Goal: Task Accomplishment & Management: Use online tool/utility

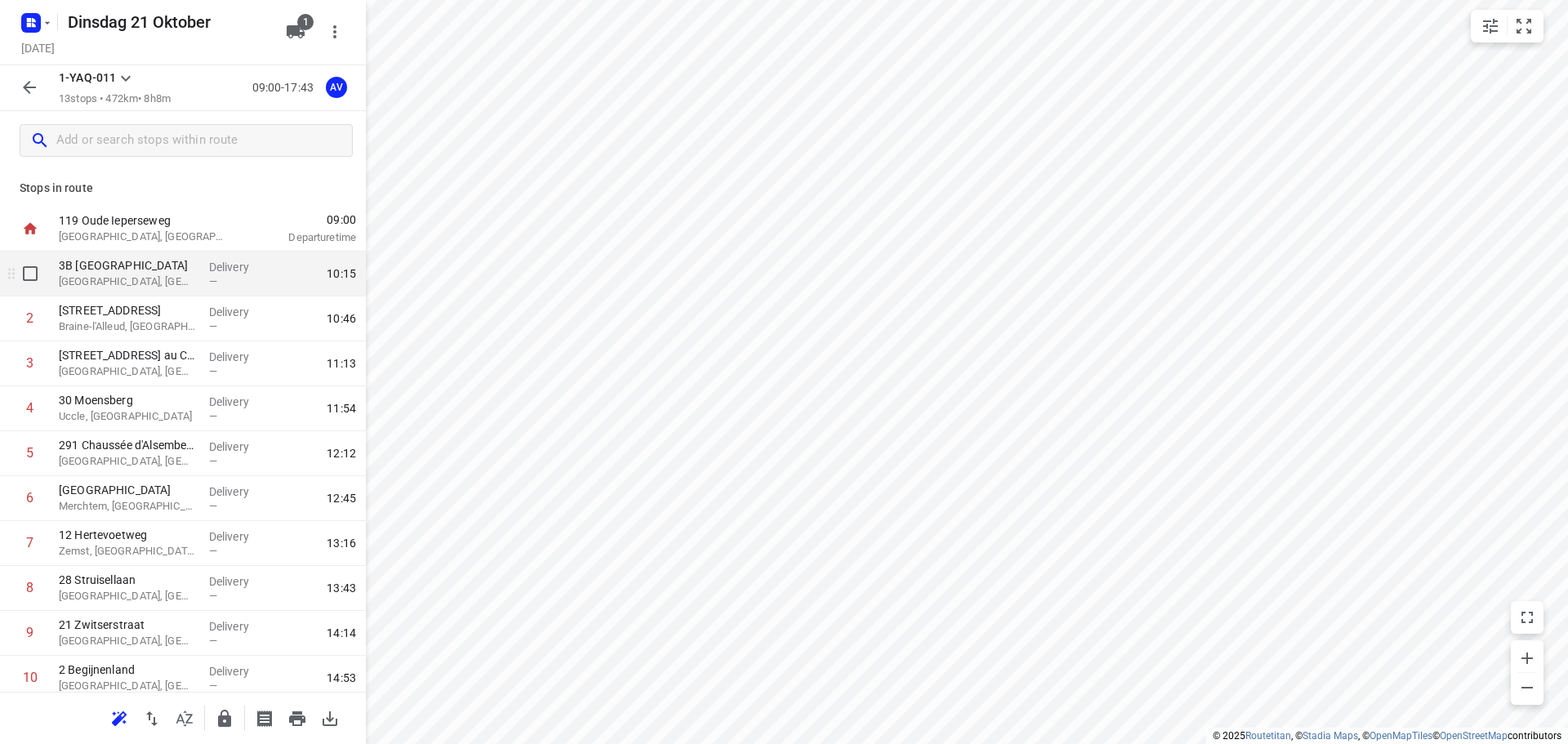
click at [181, 282] on p "[GEOGRAPHIC_DATA], [GEOGRAPHIC_DATA]" at bounding box center [127, 281] width 137 height 16
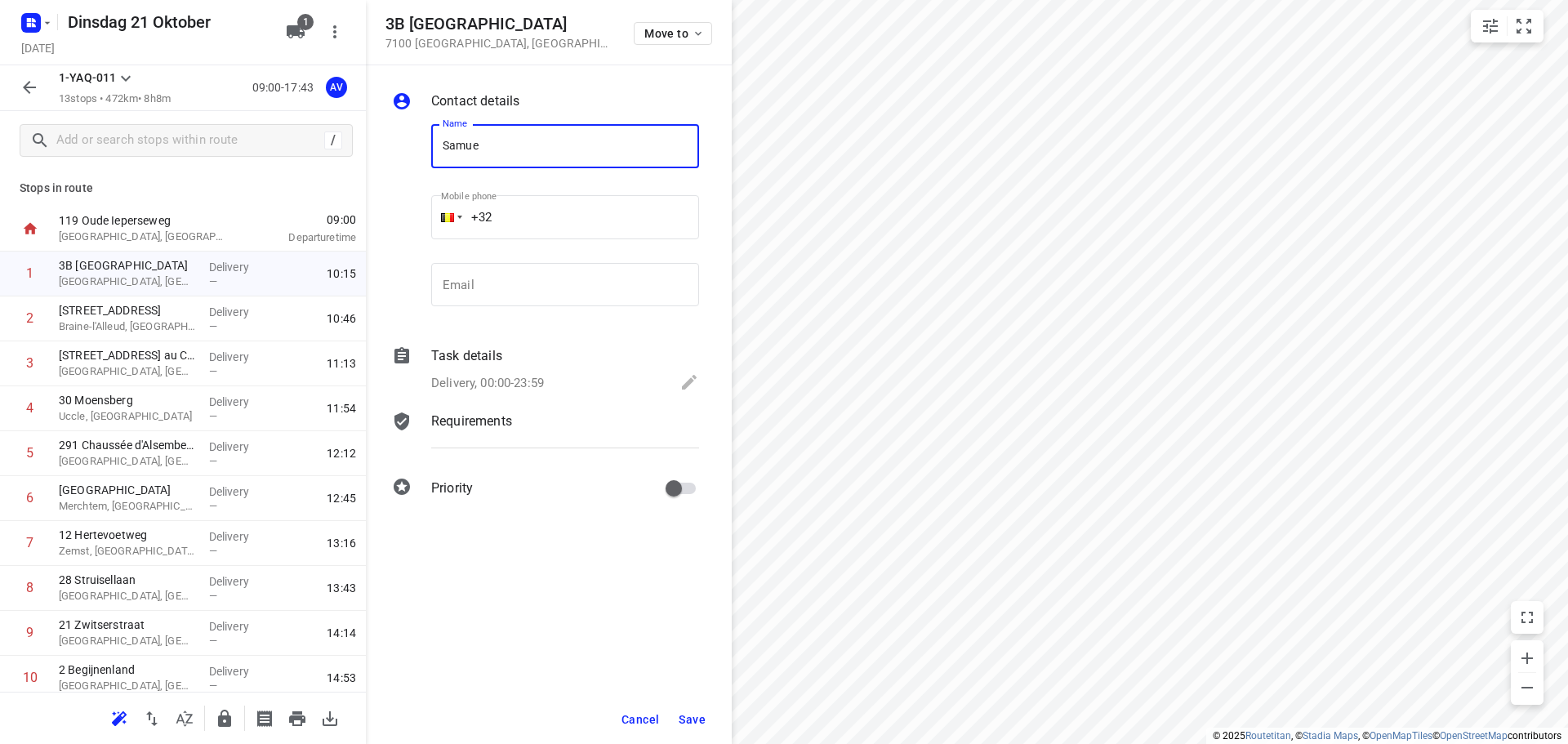
type input "[PERSON_NAME]"
drag, startPoint x: 518, startPoint y: 220, endPoint x: 534, endPoint y: 207, distance: 20.6
click at [521, 220] on input "+32" at bounding box center [564, 217] width 268 height 44
type input "[PHONE_NUMBER]"
click at [511, 379] on p "Delivery, 00:00-23:59" at bounding box center [487, 383] width 113 height 19
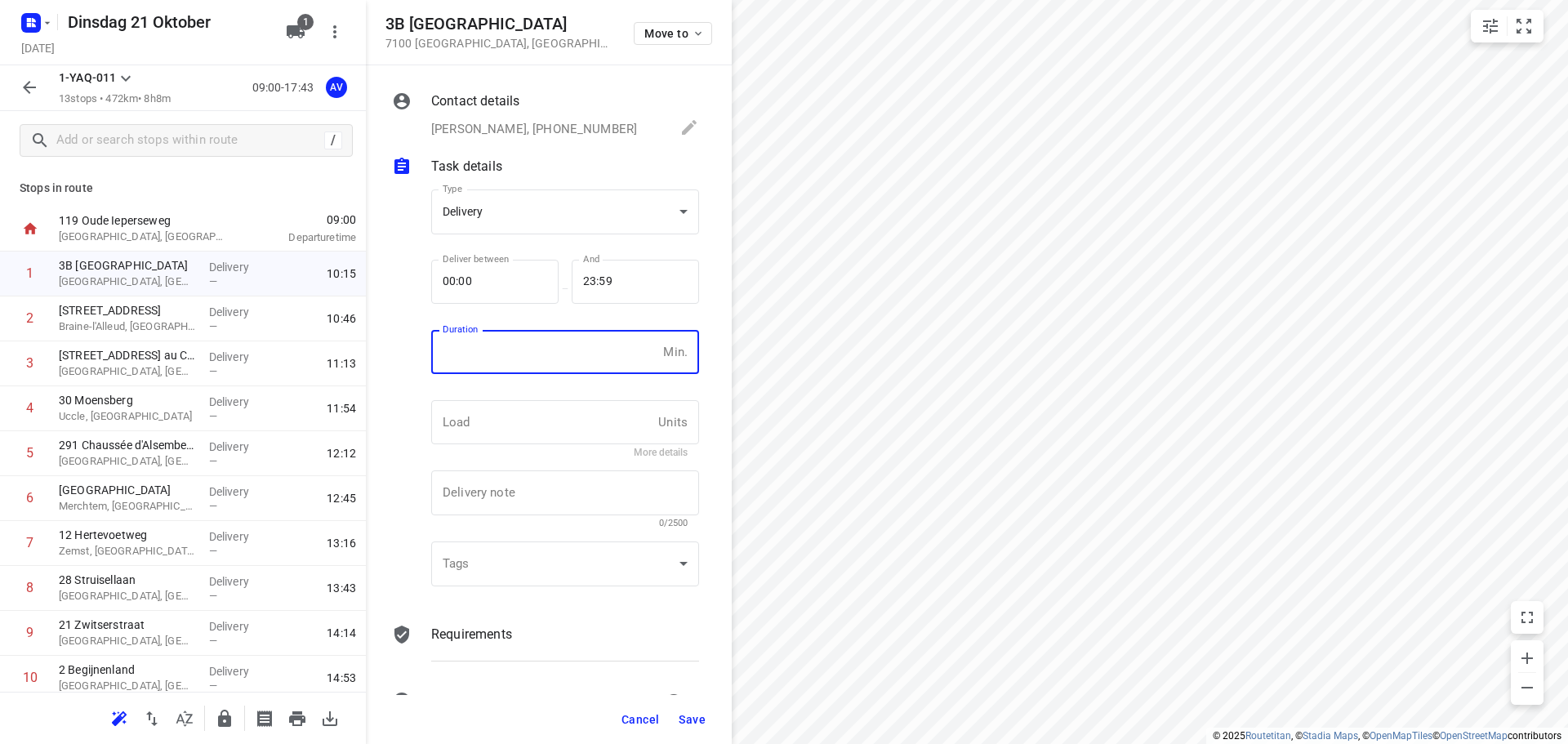
click at [524, 367] on input "number" at bounding box center [544, 352] width 225 height 44
type input "1"
click at [695, 720] on span "Save" at bounding box center [692, 720] width 27 height 13
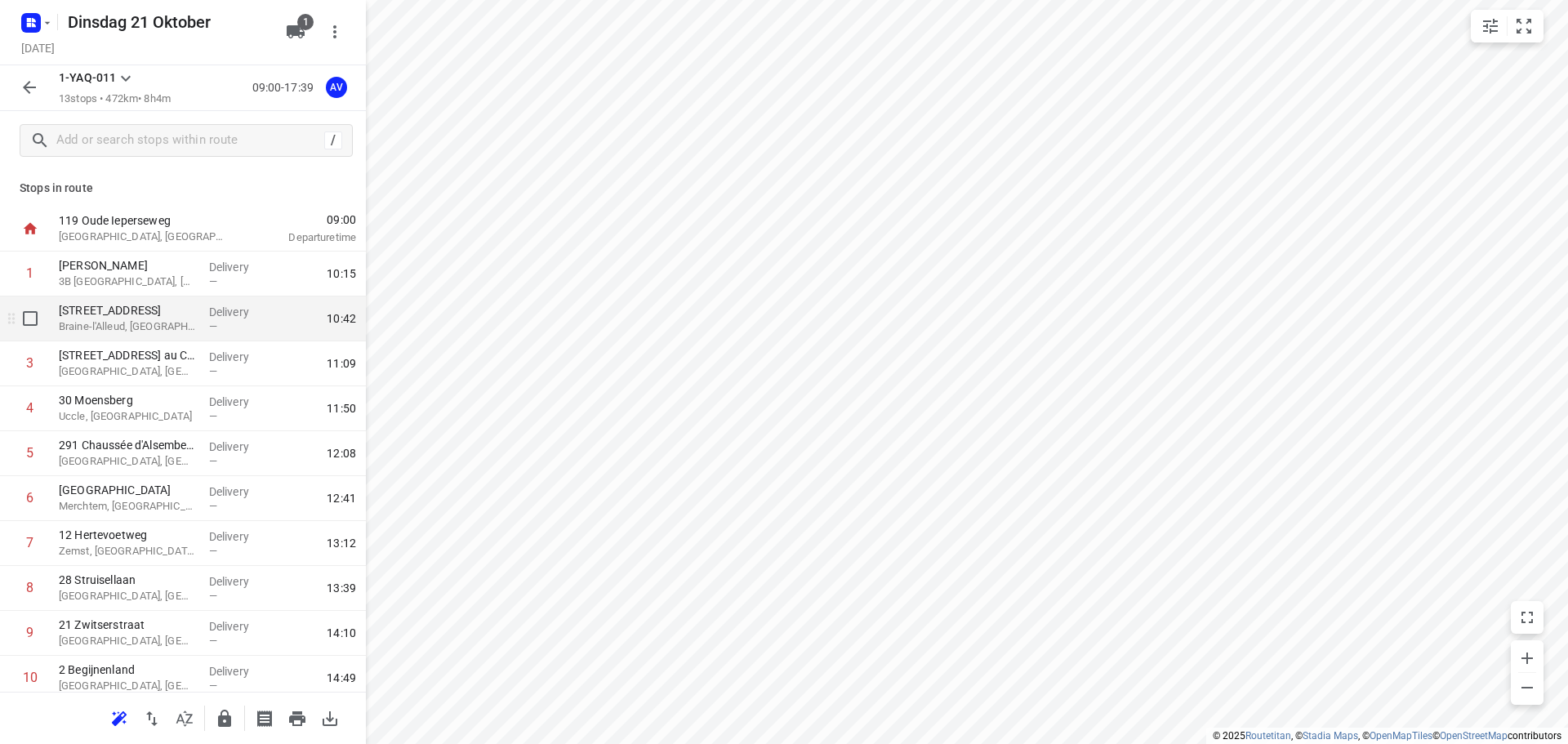
click at [189, 328] on p "Braine-l'Alleud, [GEOGRAPHIC_DATA]" at bounding box center [127, 327] width 137 height 16
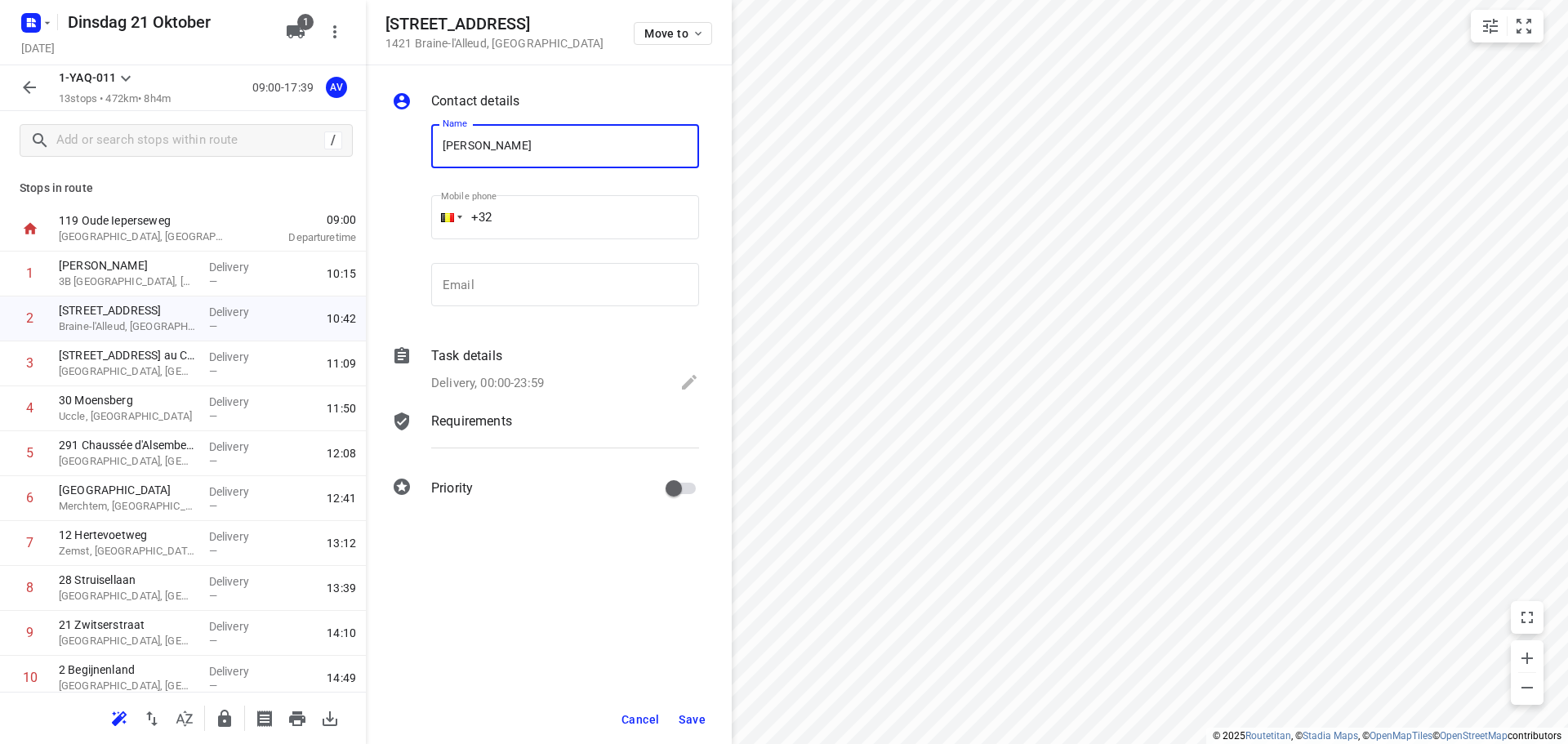
type input "[PERSON_NAME]"
drag, startPoint x: 544, startPoint y: 228, endPoint x: 554, endPoint y: 209, distance: 21.5
click at [545, 228] on input "+32" at bounding box center [564, 217] width 268 height 44
type input "[PHONE_NUMBER]"
click at [531, 380] on p "Delivery, 00:00-23:59" at bounding box center [487, 383] width 113 height 19
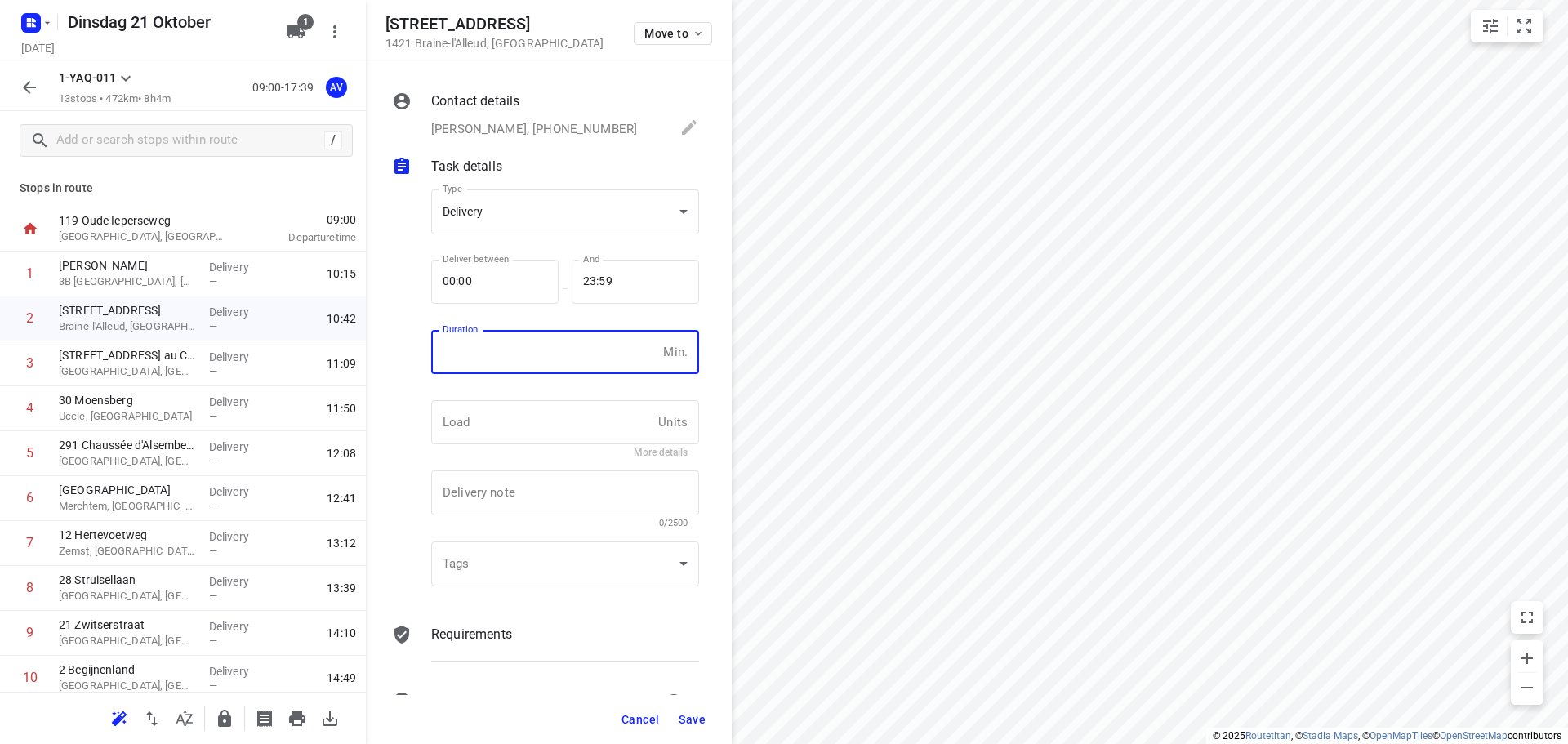
click at [535, 343] on input "number" at bounding box center [544, 352] width 225 height 44
type input "1"
click at [688, 717] on span "Save" at bounding box center [692, 720] width 27 height 13
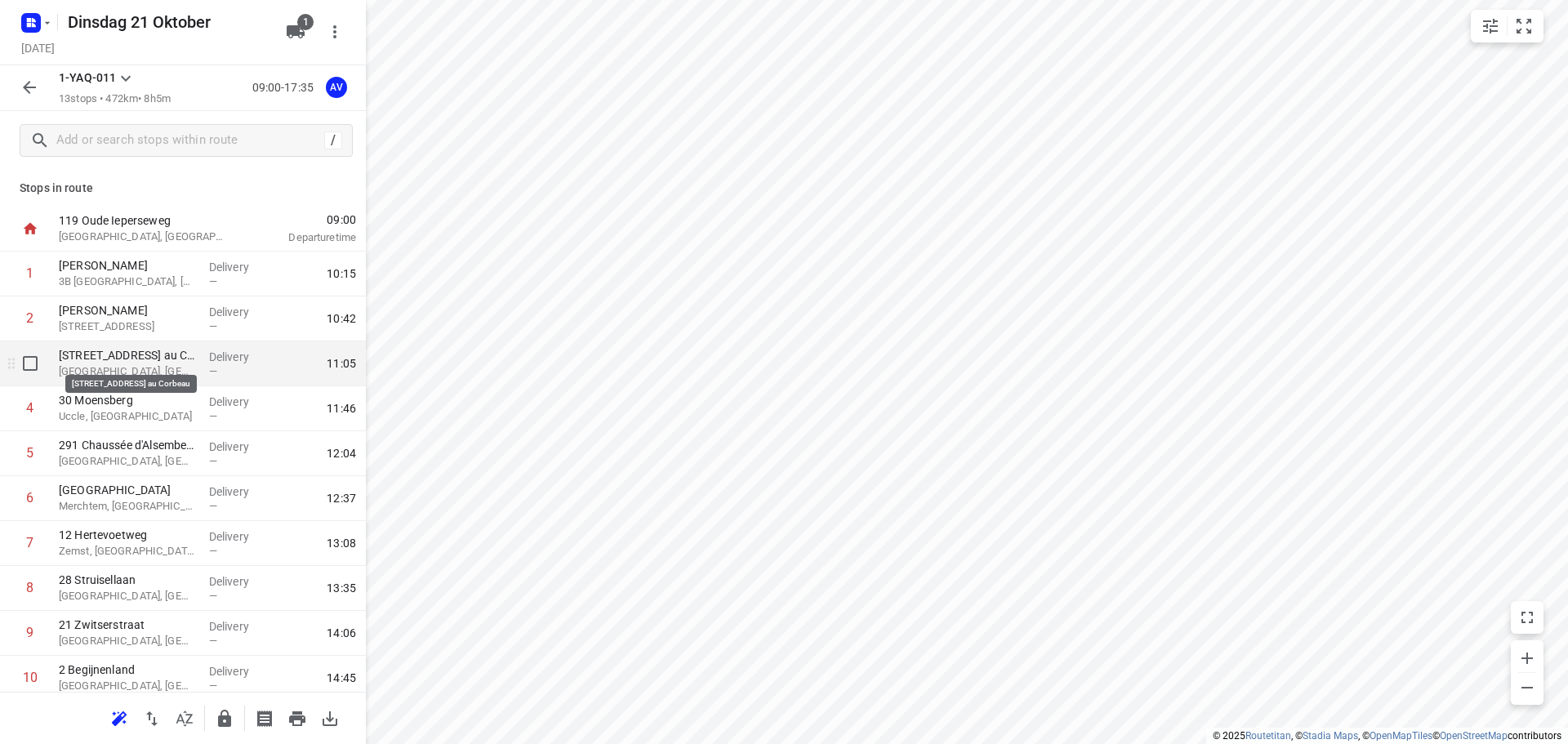
click at [144, 362] on p "[STREET_ADDRESS] au Corbeau" at bounding box center [127, 355] width 137 height 16
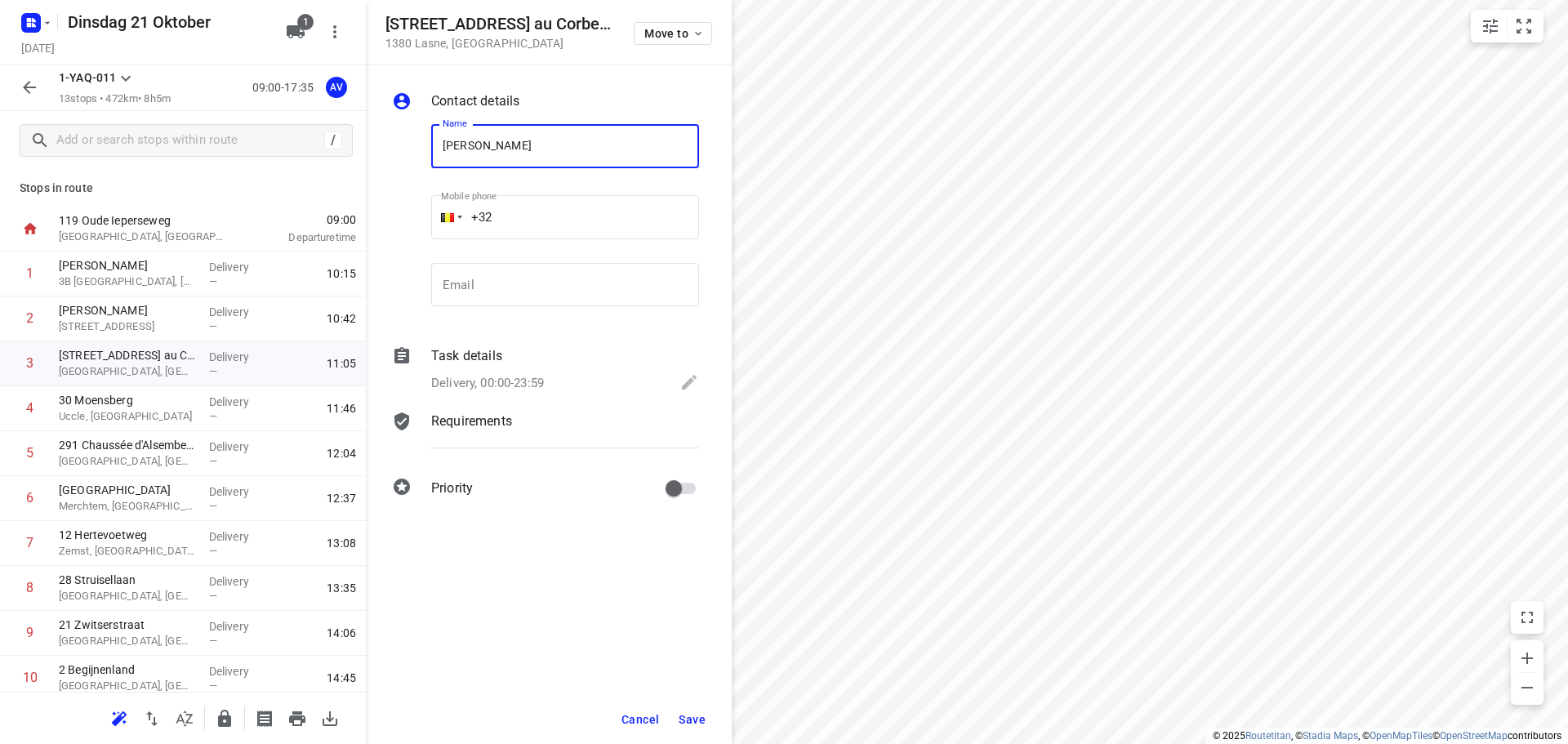
type input "[PERSON_NAME]"
click at [549, 214] on input "+32" at bounding box center [564, 217] width 268 height 44
type input "[PHONE_NUMBER]"
click at [510, 379] on p "Delivery, 00:00-23:59" at bounding box center [487, 383] width 113 height 19
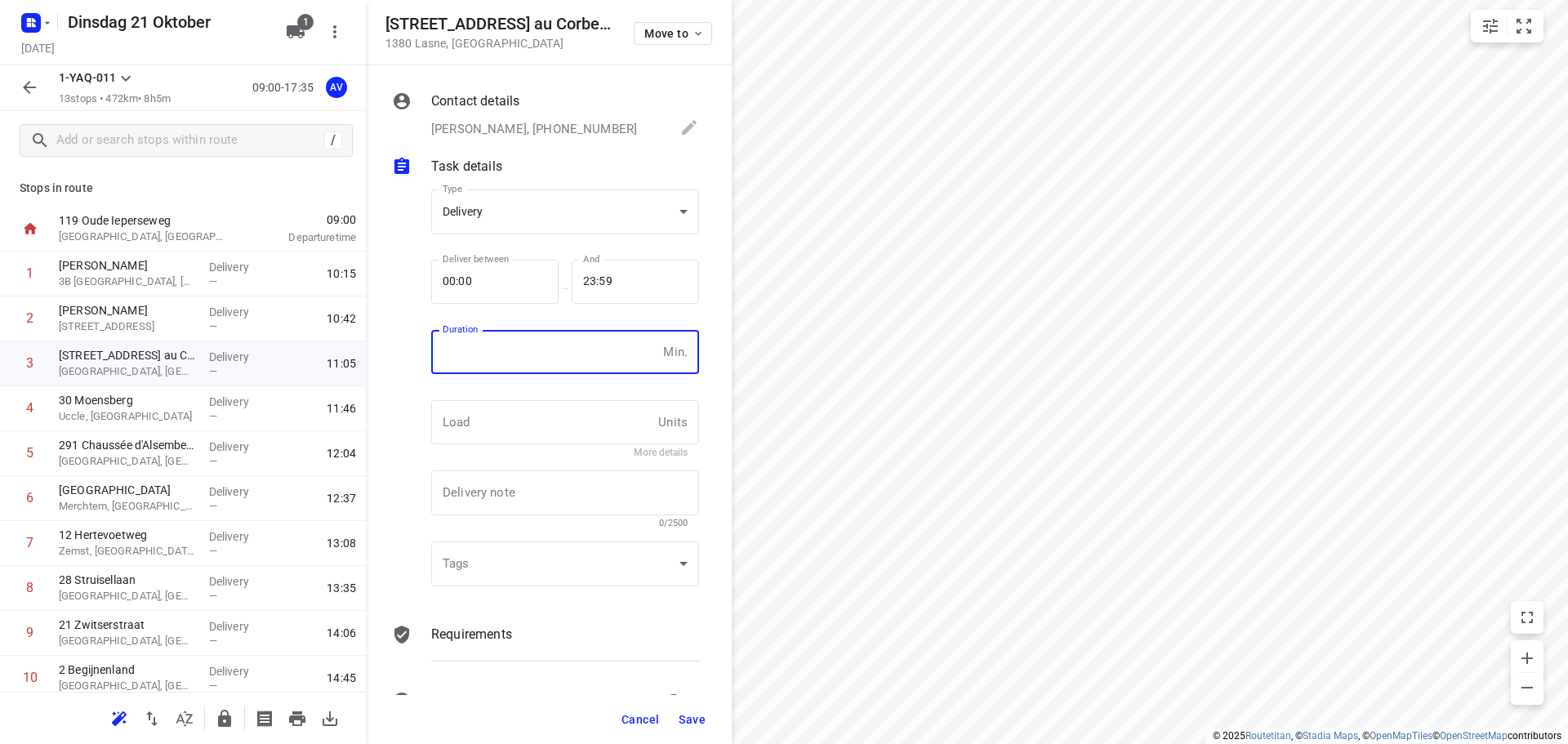
click at [516, 359] on input "number" at bounding box center [544, 352] width 225 height 44
type input "1"
click at [698, 721] on span "Save" at bounding box center [692, 720] width 27 height 13
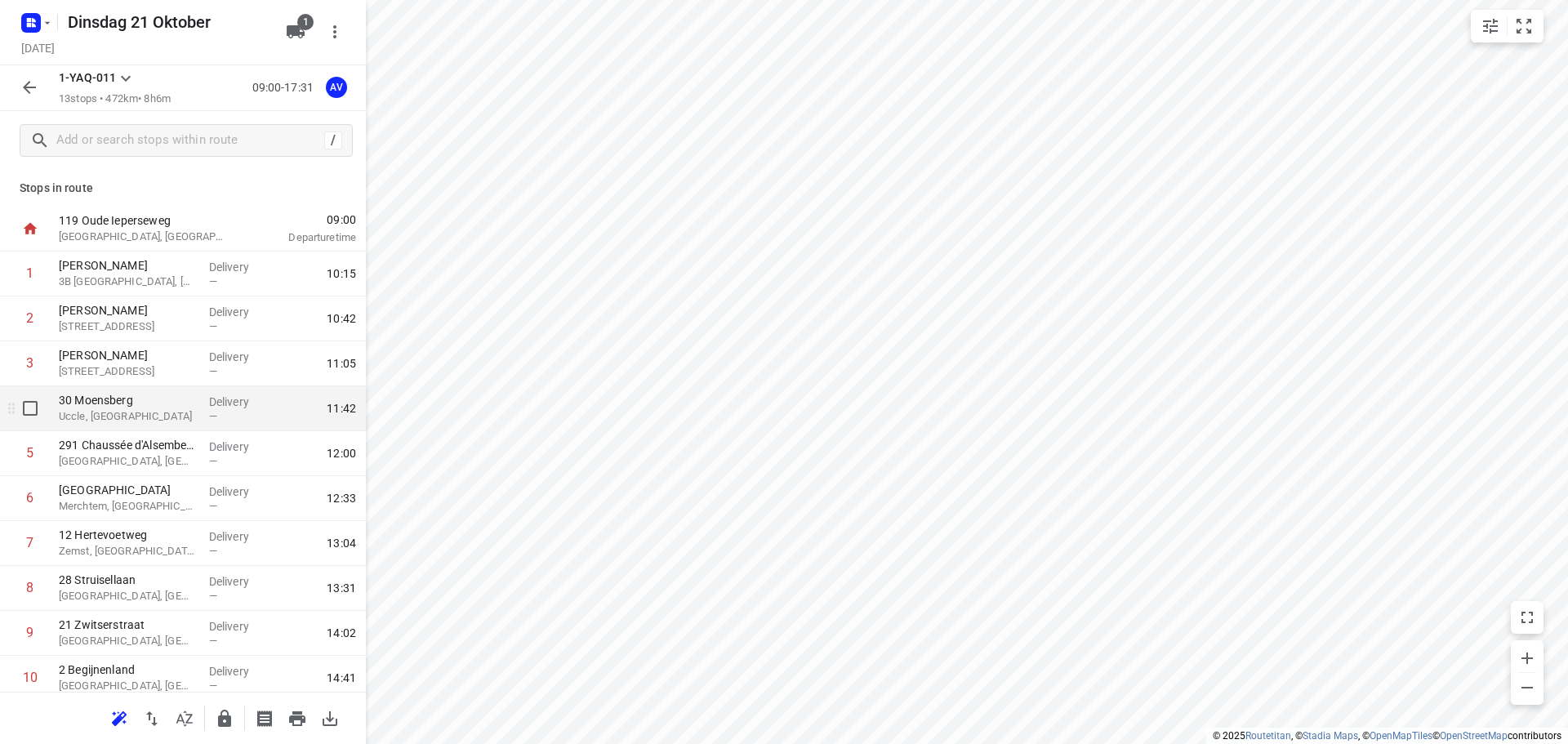
click at [162, 414] on p "Uccle, [GEOGRAPHIC_DATA]" at bounding box center [127, 416] width 137 height 16
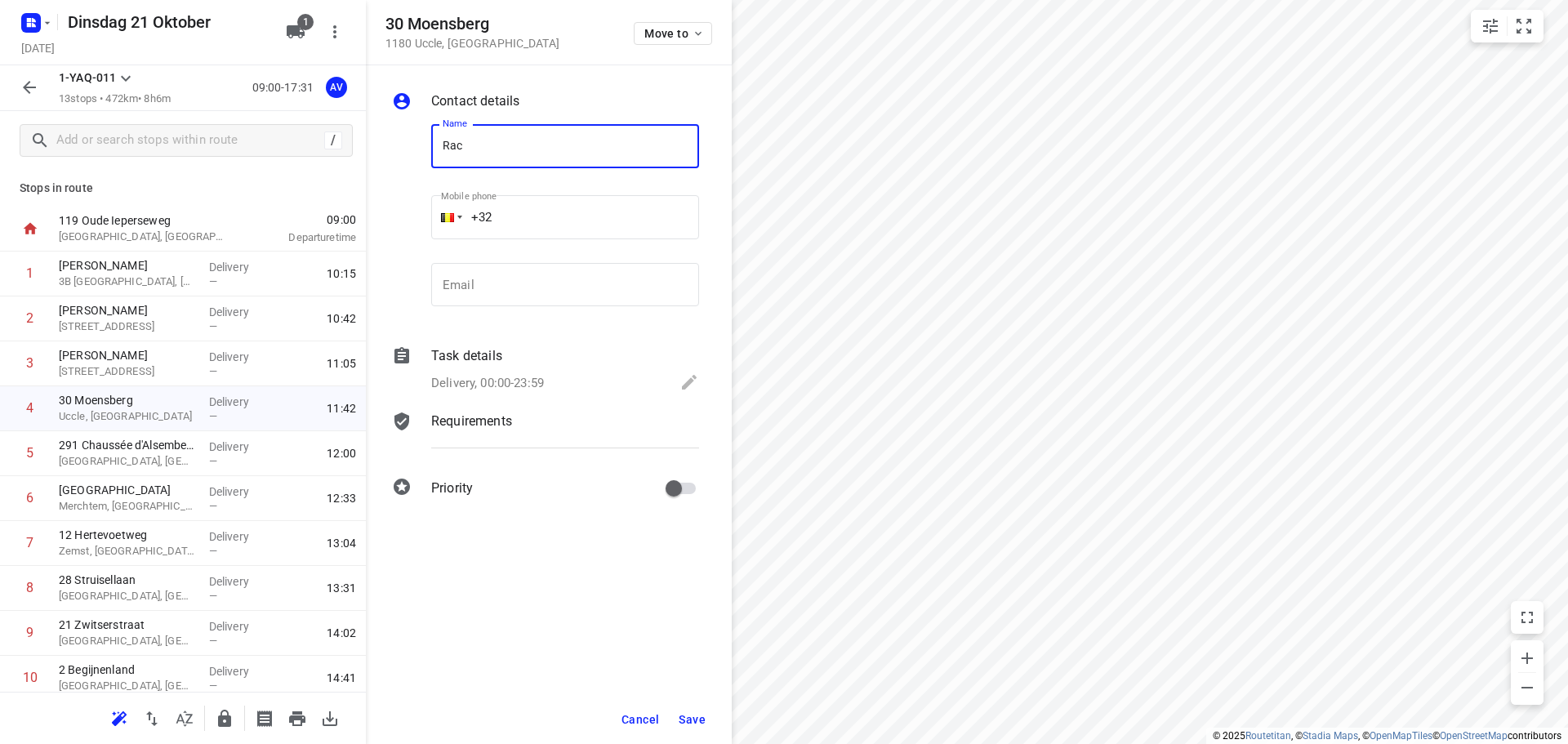
type input "[PERSON_NAME]"
click at [563, 201] on input "+32" at bounding box center [564, 217] width 268 height 44
type input "[PHONE_NUMBER]"
drag, startPoint x: 499, startPoint y: 379, endPoint x: 515, endPoint y: 367, distance: 20.0
click at [500, 379] on p "Delivery, 00:00-23:59" at bounding box center [487, 383] width 113 height 19
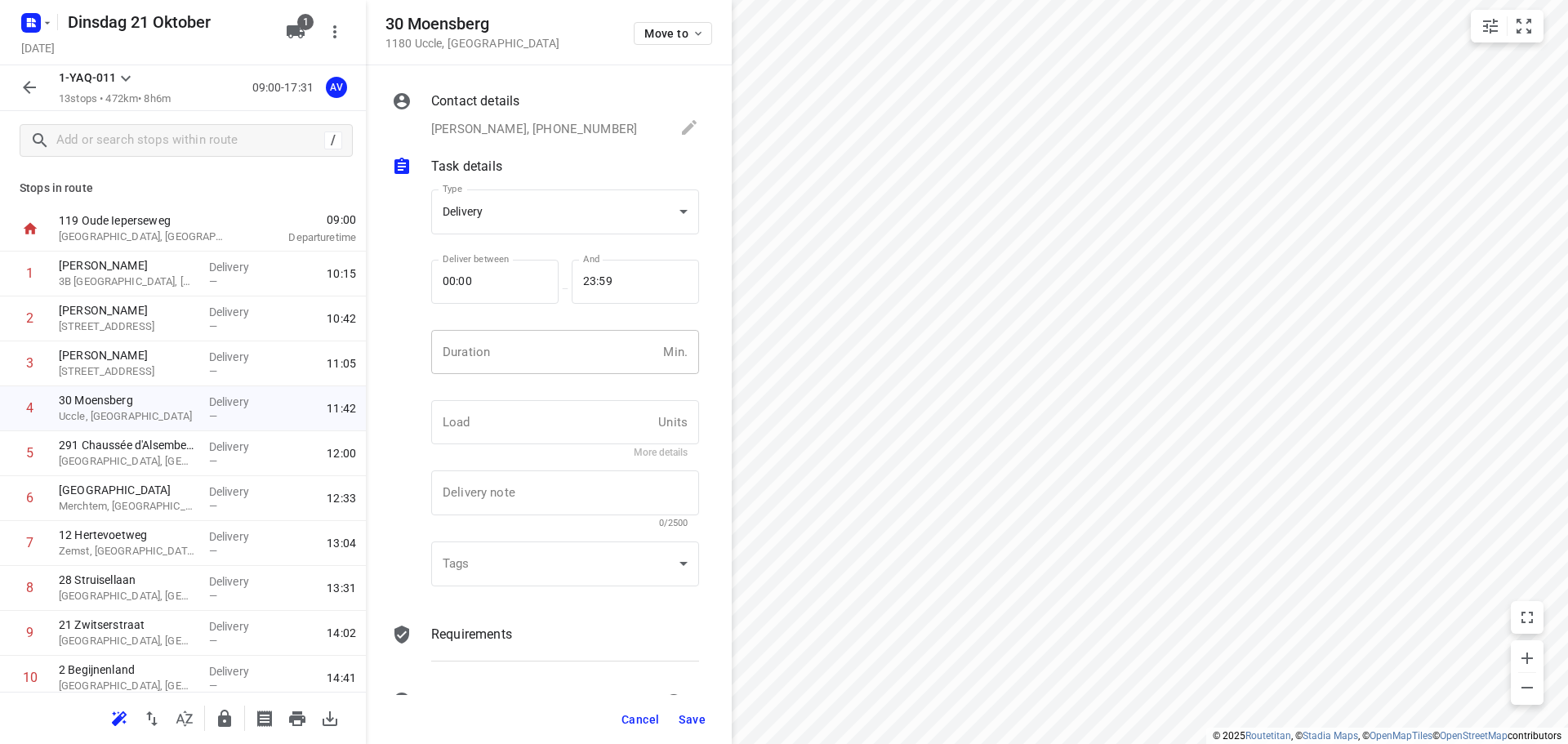
click at [520, 363] on input "number" at bounding box center [544, 352] width 225 height 44
type input "1"
click at [691, 717] on span "Save" at bounding box center [692, 720] width 27 height 13
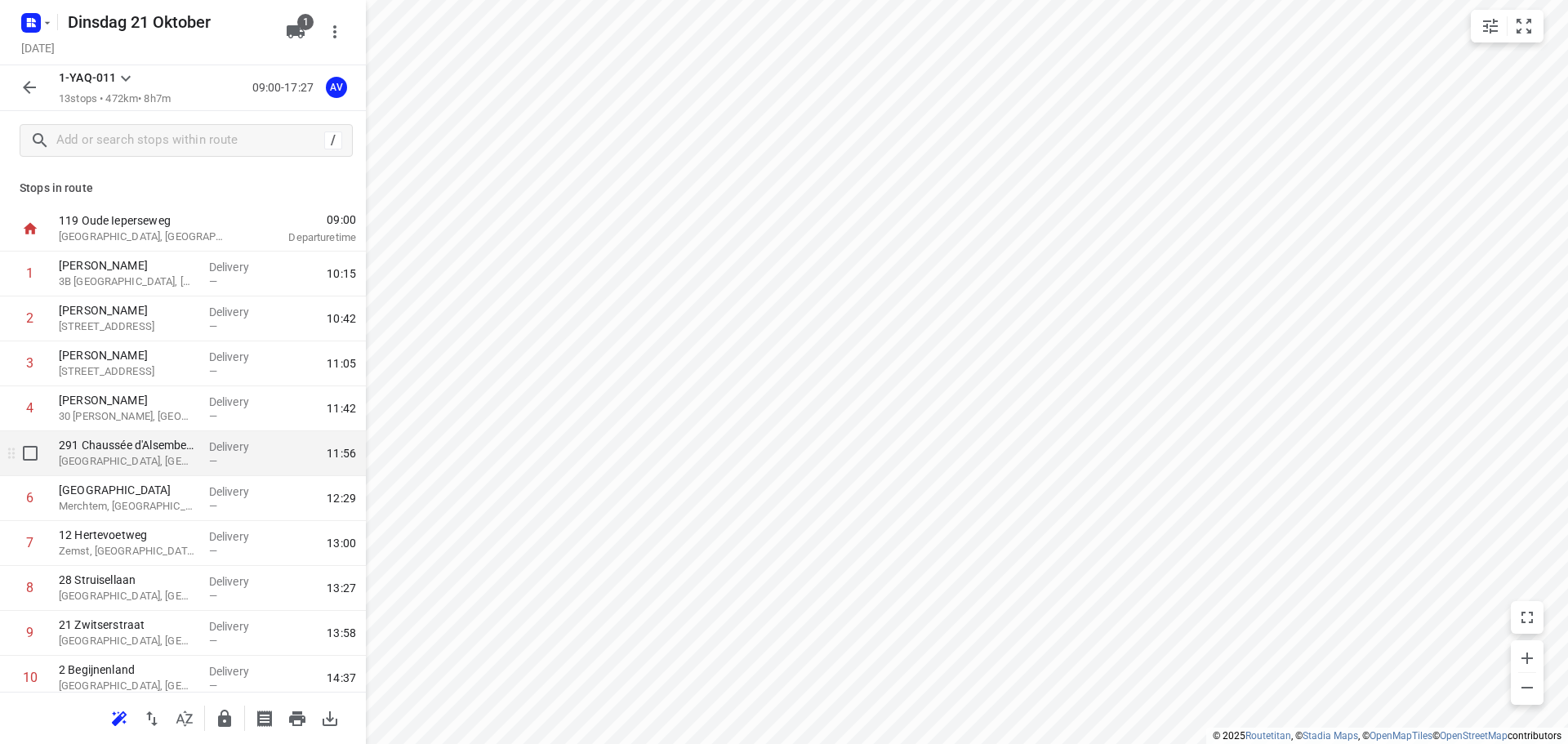
click at [160, 460] on p "[GEOGRAPHIC_DATA], [GEOGRAPHIC_DATA]" at bounding box center [127, 461] width 137 height 16
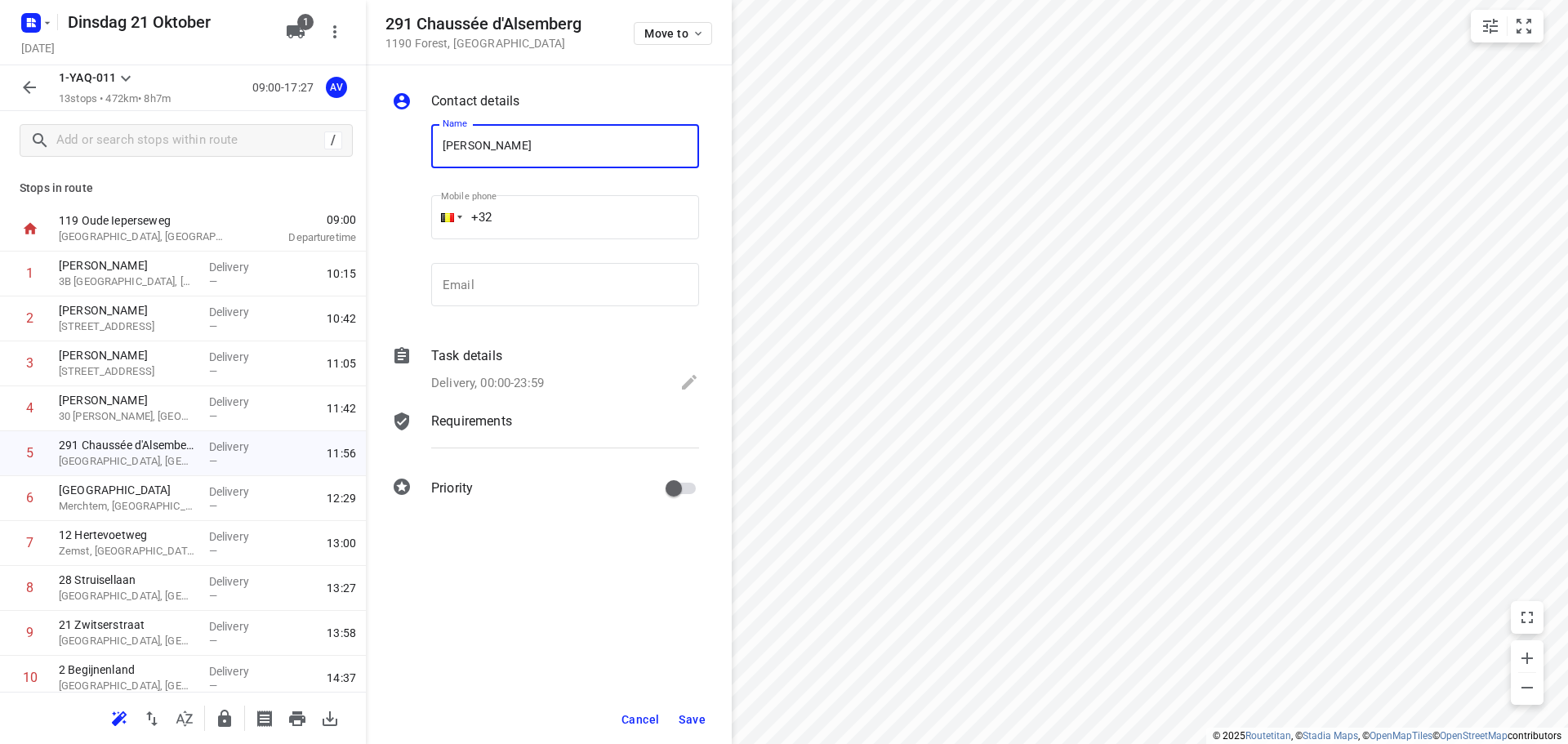
type input "[PERSON_NAME]"
click at [561, 212] on input "+32" at bounding box center [564, 217] width 268 height 44
type input "[PHONE_NUMBER]"
click at [518, 375] on p "Delivery, 00:00-23:59" at bounding box center [487, 383] width 113 height 19
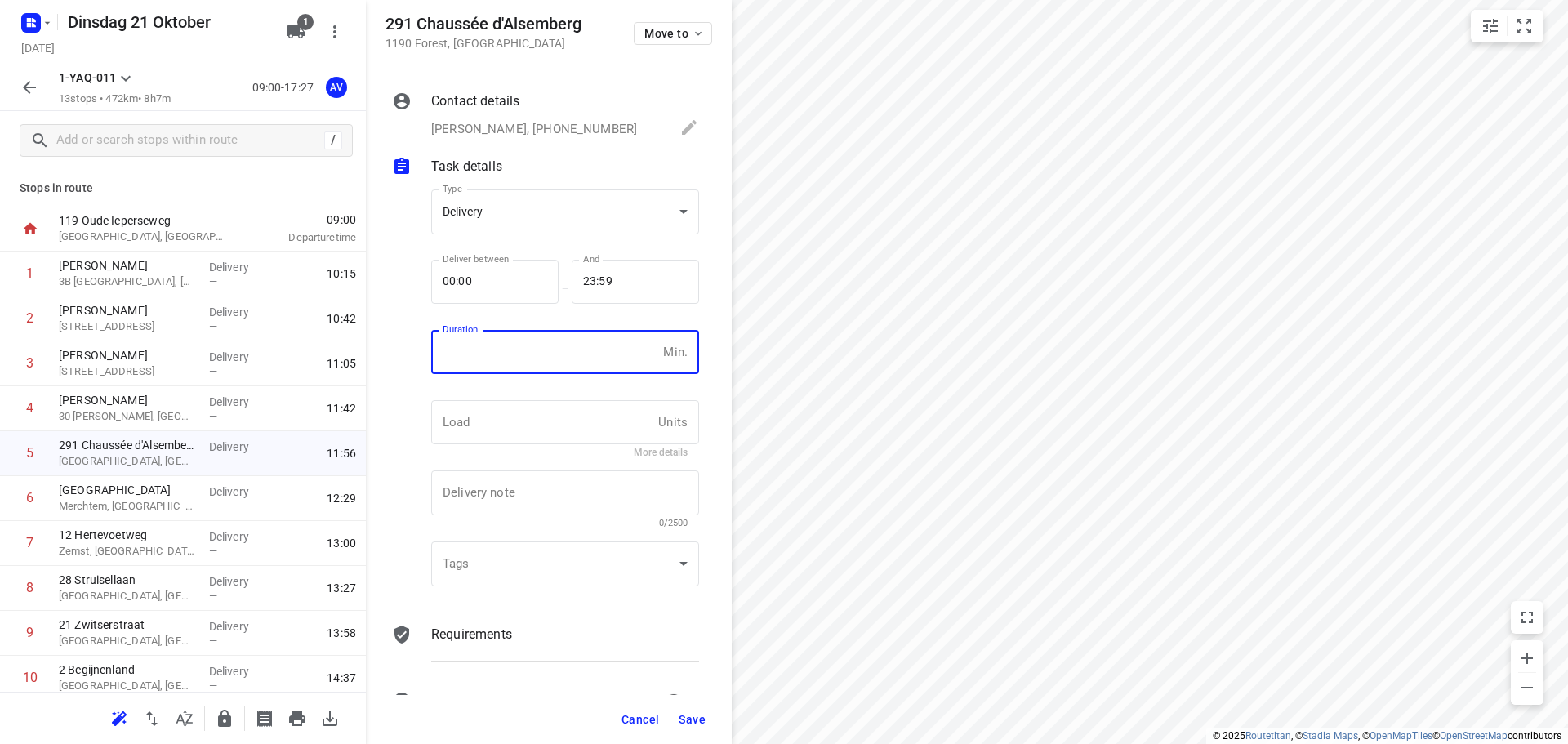
click at [533, 355] on input "number" at bounding box center [544, 352] width 225 height 44
type input "2"
type input "1"
click at [692, 711] on button "Save" at bounding box center [692, 720] width 40 height 29
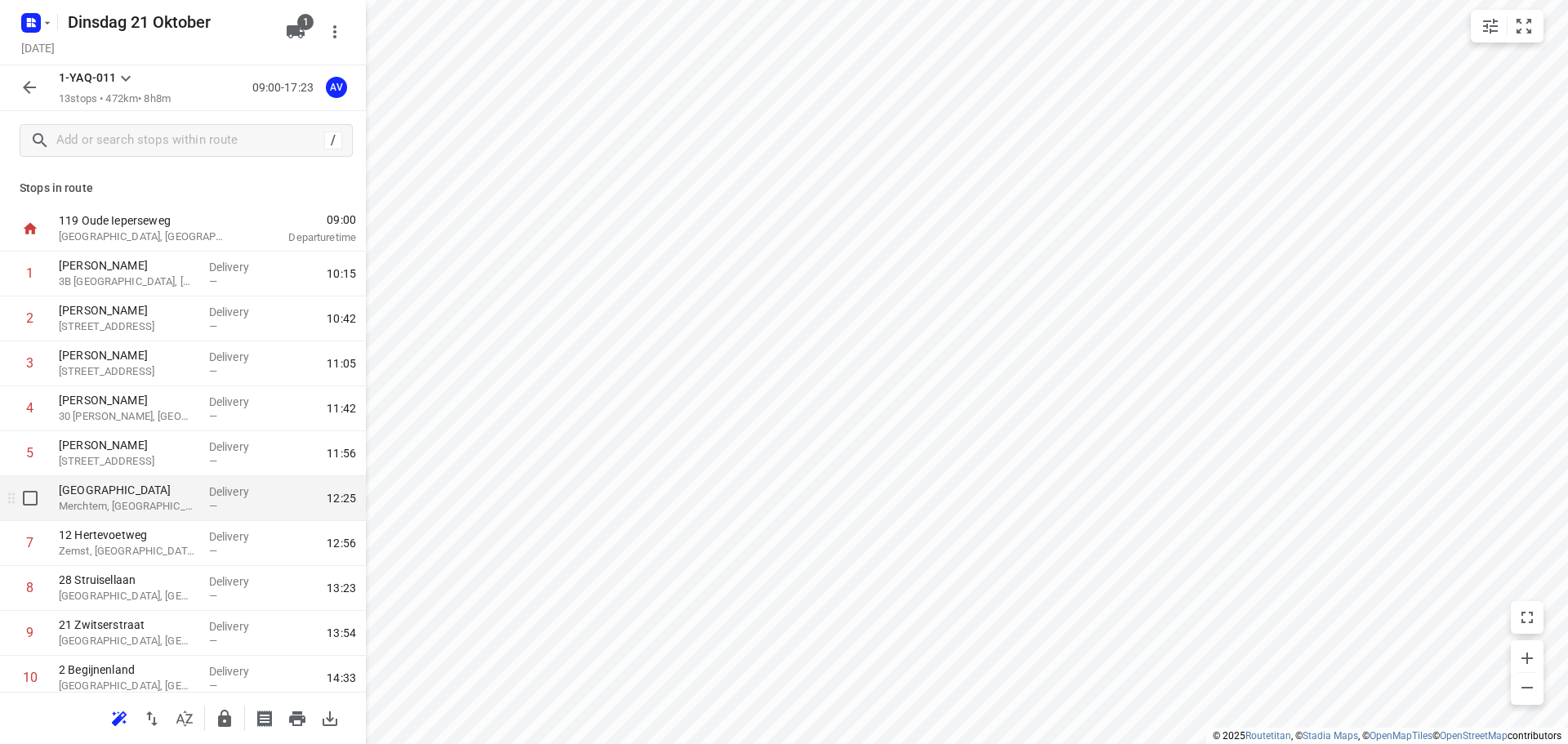
click at [178, 504] on p "Merchtem, [GEOGRAPHIC_DATA]" at bounding box center [127, 506] width 137 height 16
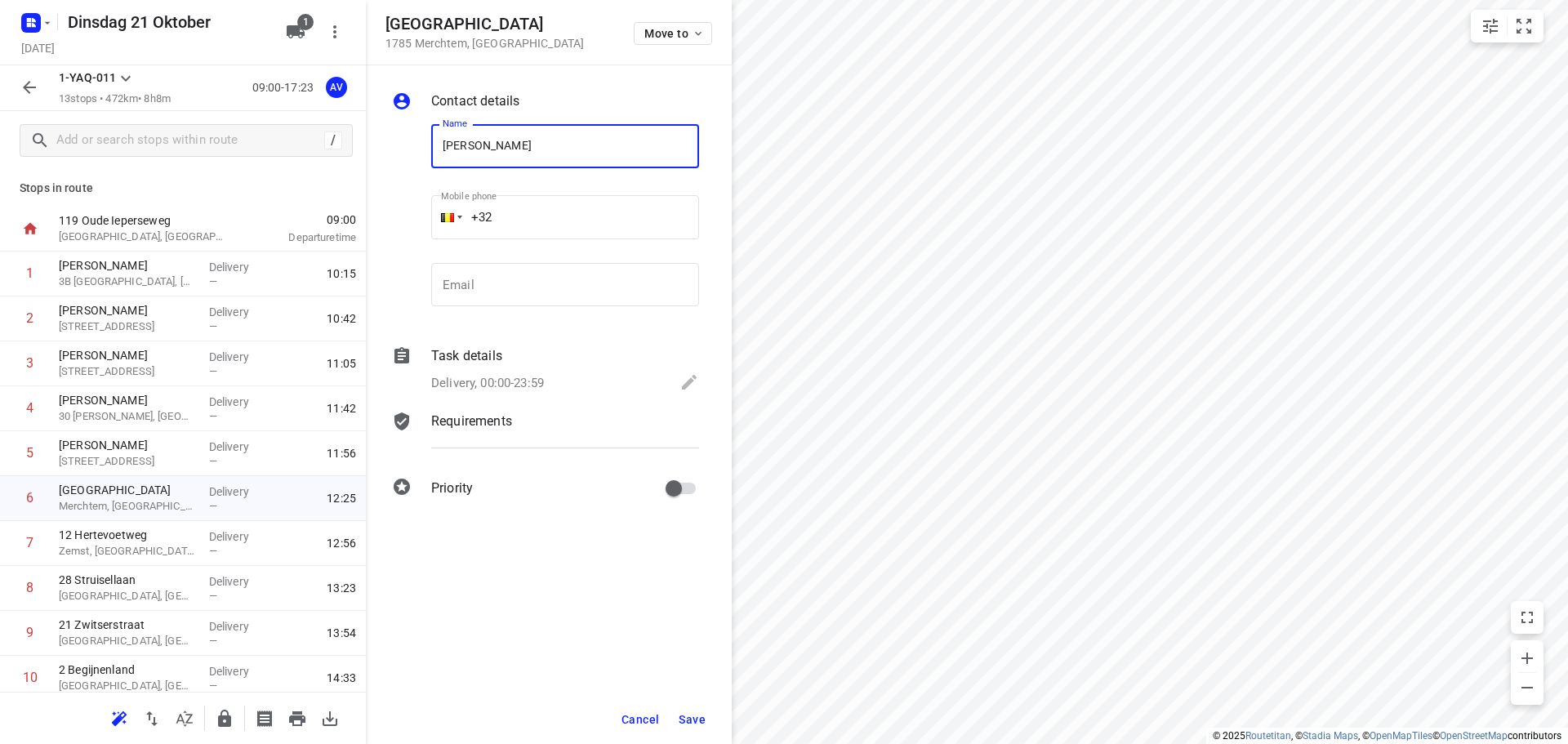
type input "[PERSON_NAME]"
click at [564, 215] on input "+32" at bounding box center [564, 217] width 268 height 44
type input "[PHONE_NUMBER]"
drag, startPoint x: 536, startPoint y: 379, endPoint x: 542, endPoint y: 363, distance: 17.1
click at [536, 379] on p "Delivery, 00:00-23:59" at bounding box center [487, 383] width 113 height 19
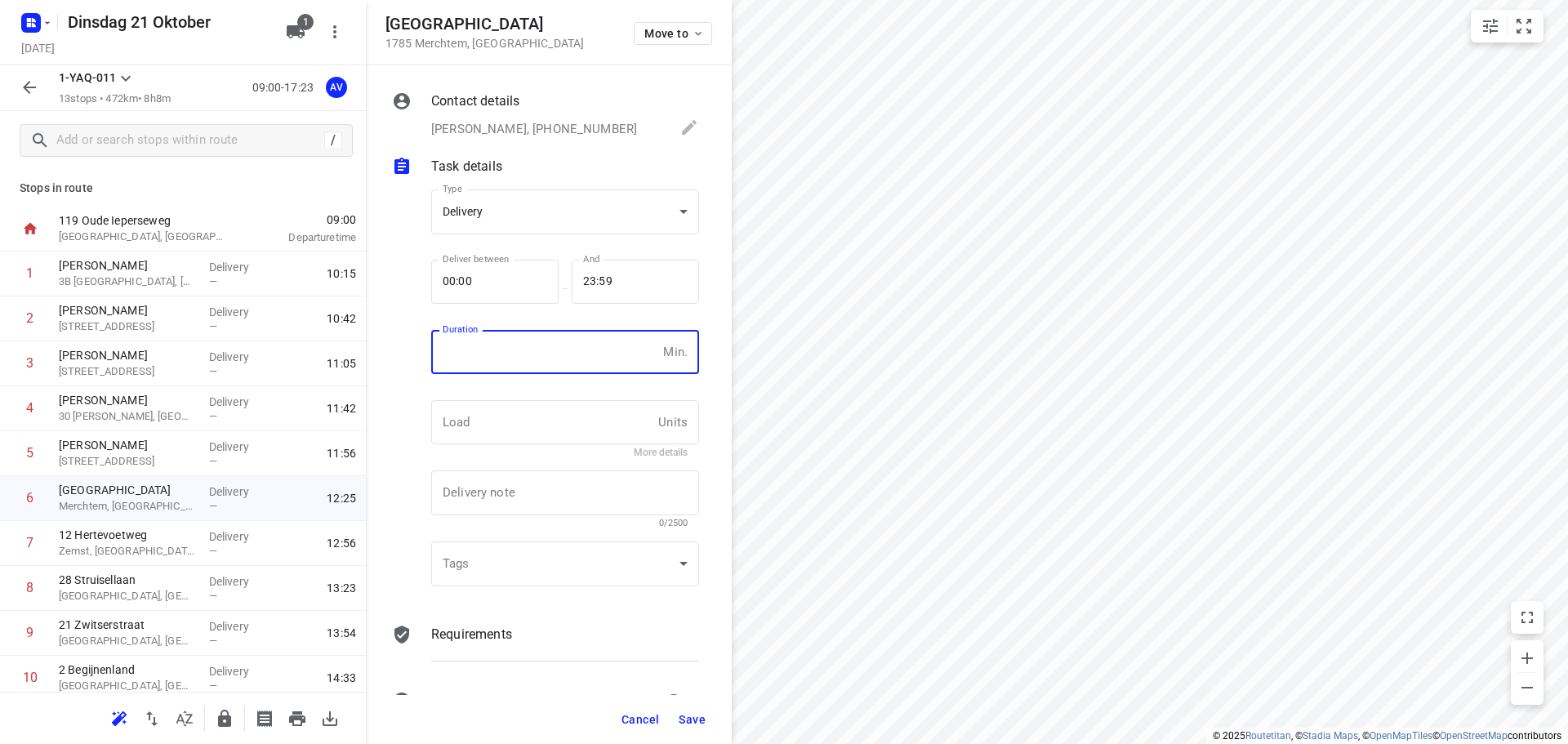
click at [546, 355] on input "number" at bounding box center [544, 352] width 225 height 44
type input "1"
click at [691, 720] on span "Save" at bounding box center [692, 720] width 27 height 13
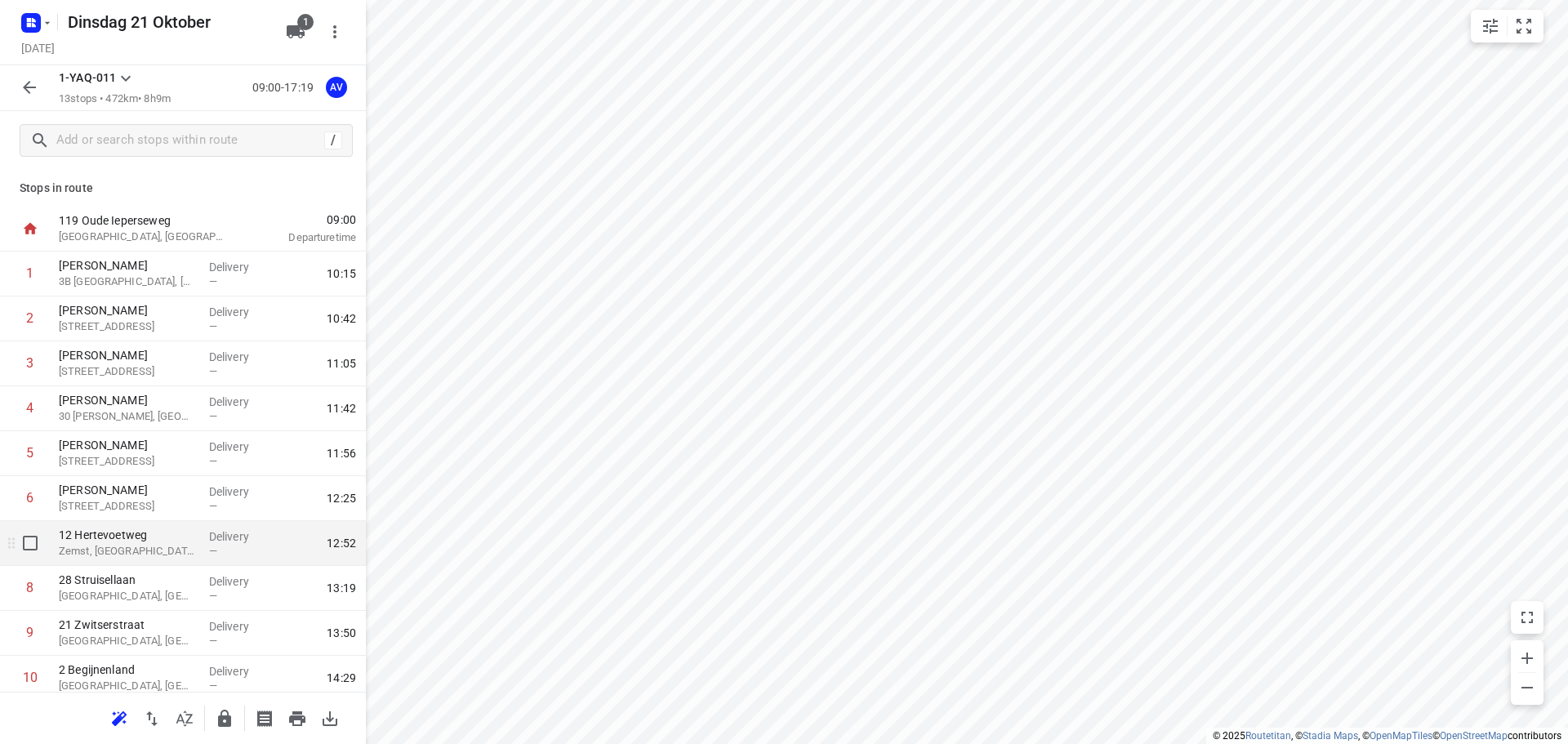
click at [155, 555] on p "Zemst, [GEOGRAPHIC_DATA]" at bounding box center [127, 551] width 137 height 16
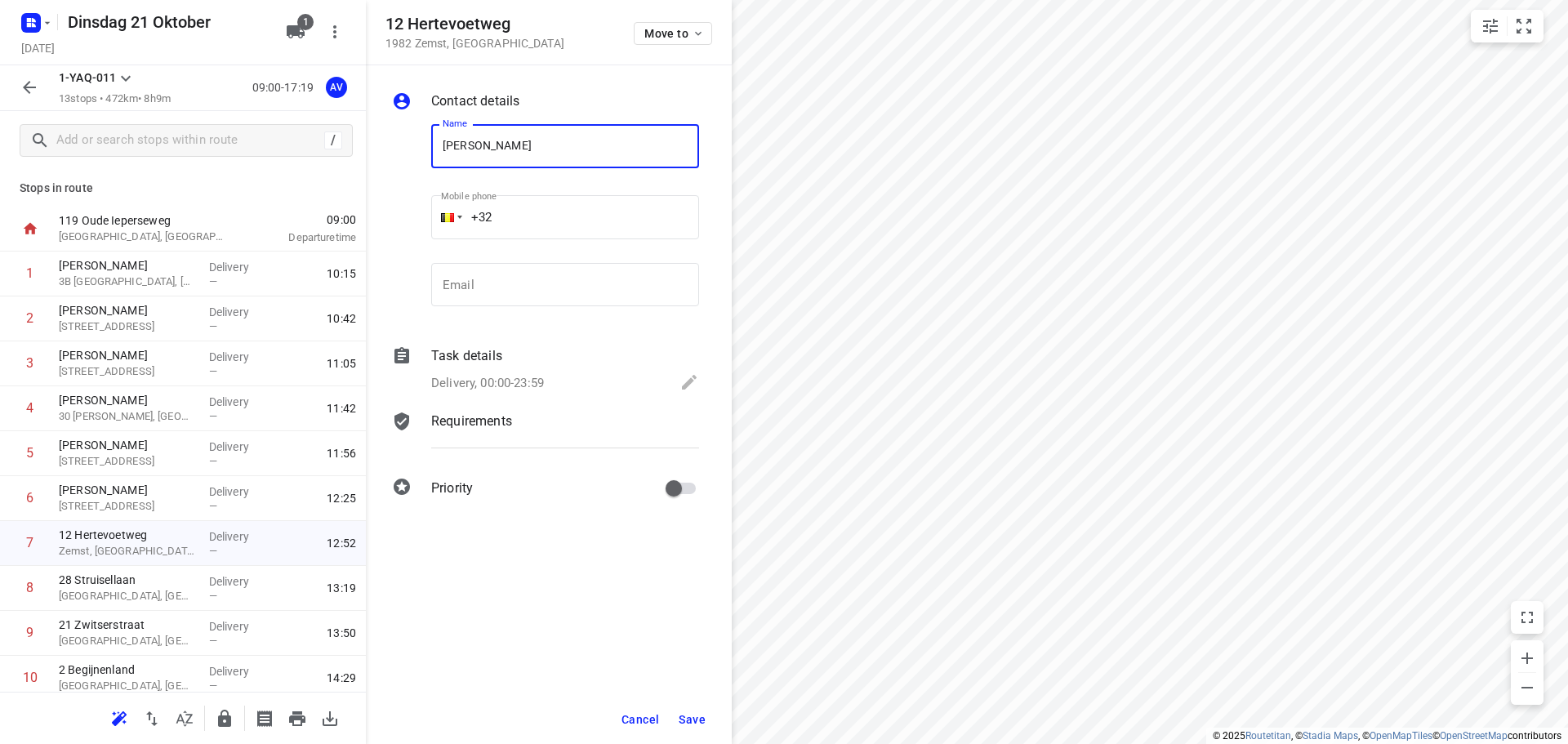
type input "[PERSON_NAME]"
click at [546, 209] on input "+32" at bounding box center [564, 217] width 268 height 44
type input "[PHONE_NUMBER]"
click at [524, 386] on p "Delivery, 00:00-23:59" at bounding box center [487, 383] width 113 height 19
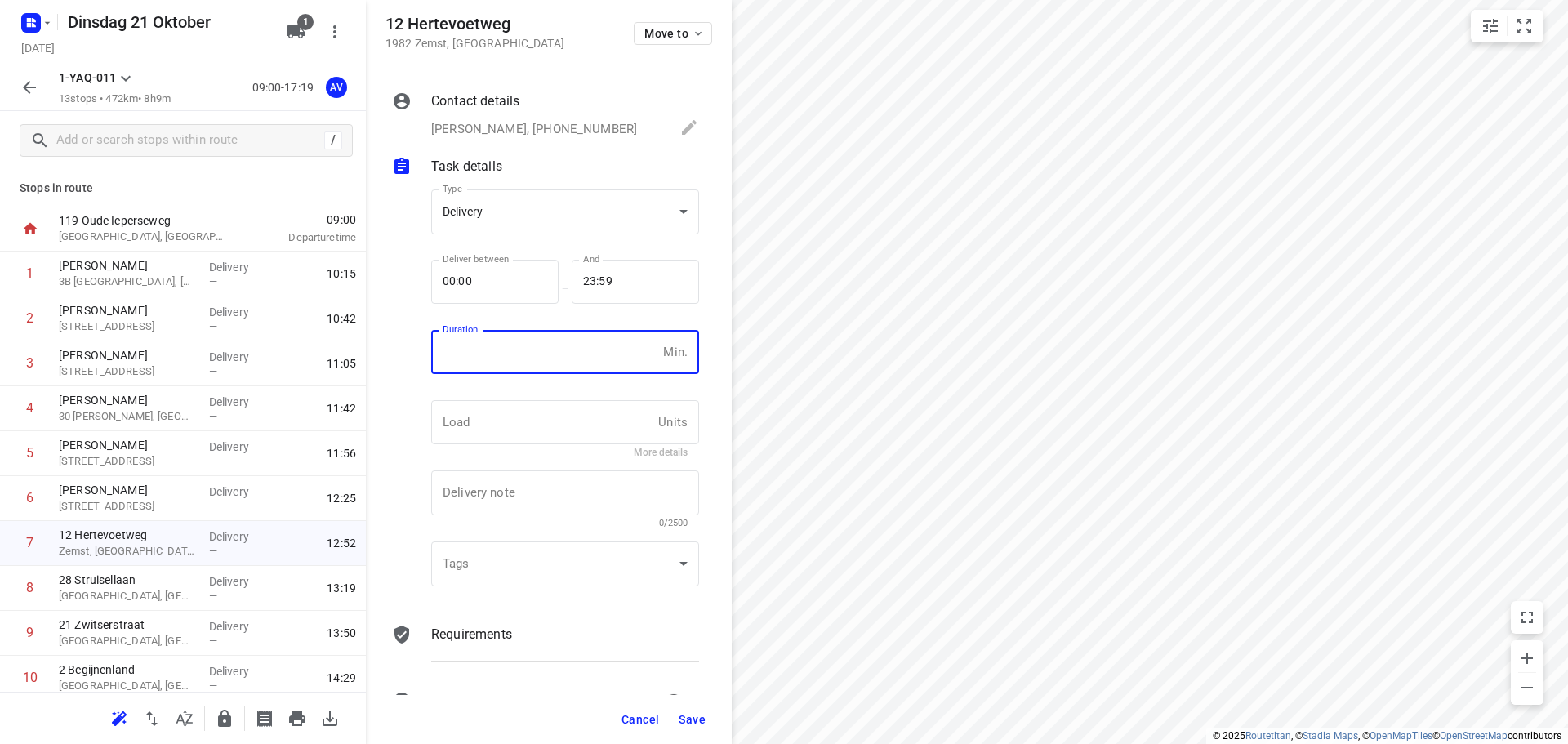
click at [535, 357] on input "number" at bounding box center [544, 352] width 225 height 44
type input "1"
click at [693, 722] on span "Save" at bounding box center [692, 720] width 27 height 13
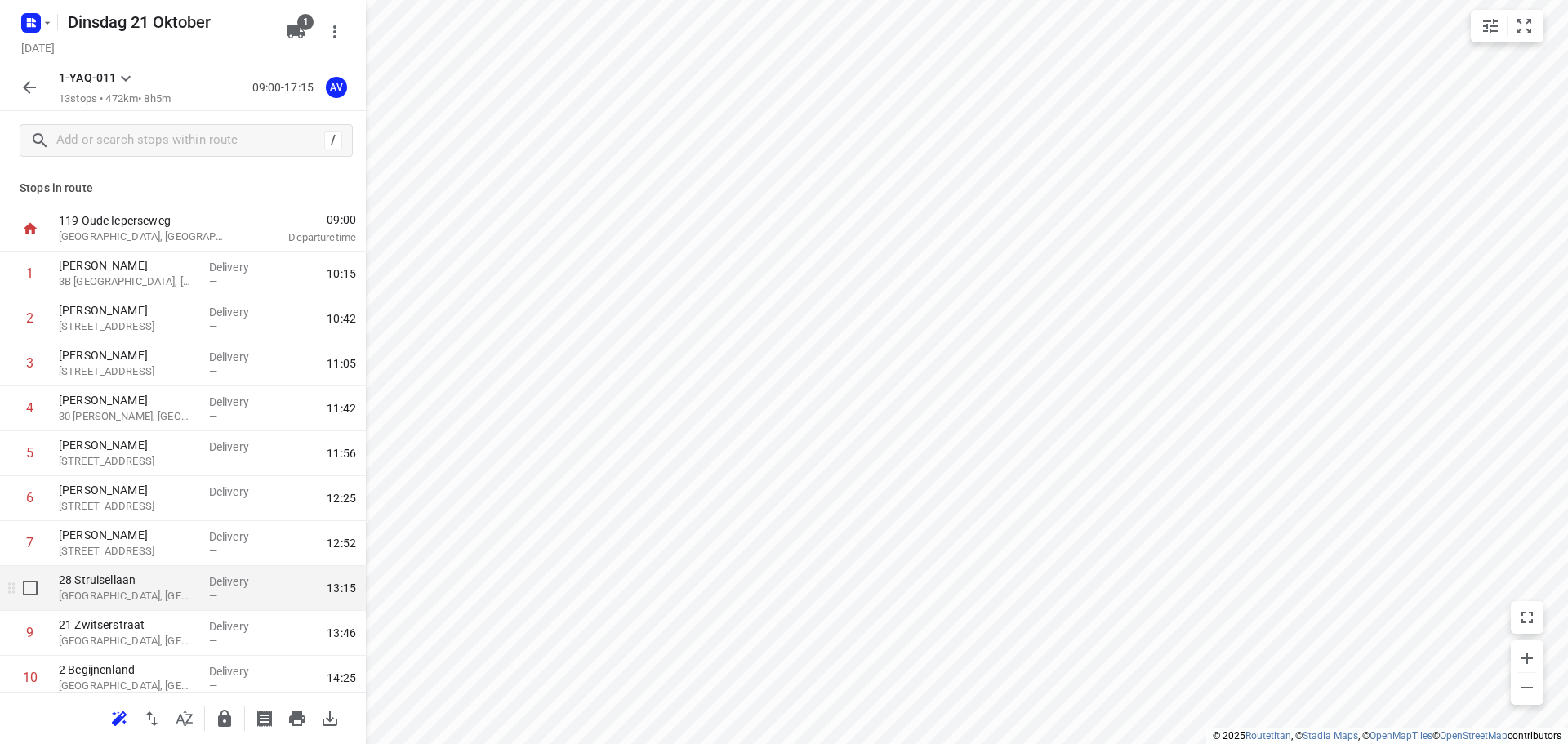
click at [151, 598] on p "[GEOGRAPHIC_DATA], [GEOGRAPHIC_DATA]" at bounding box center [127, 596] width 137 height 16
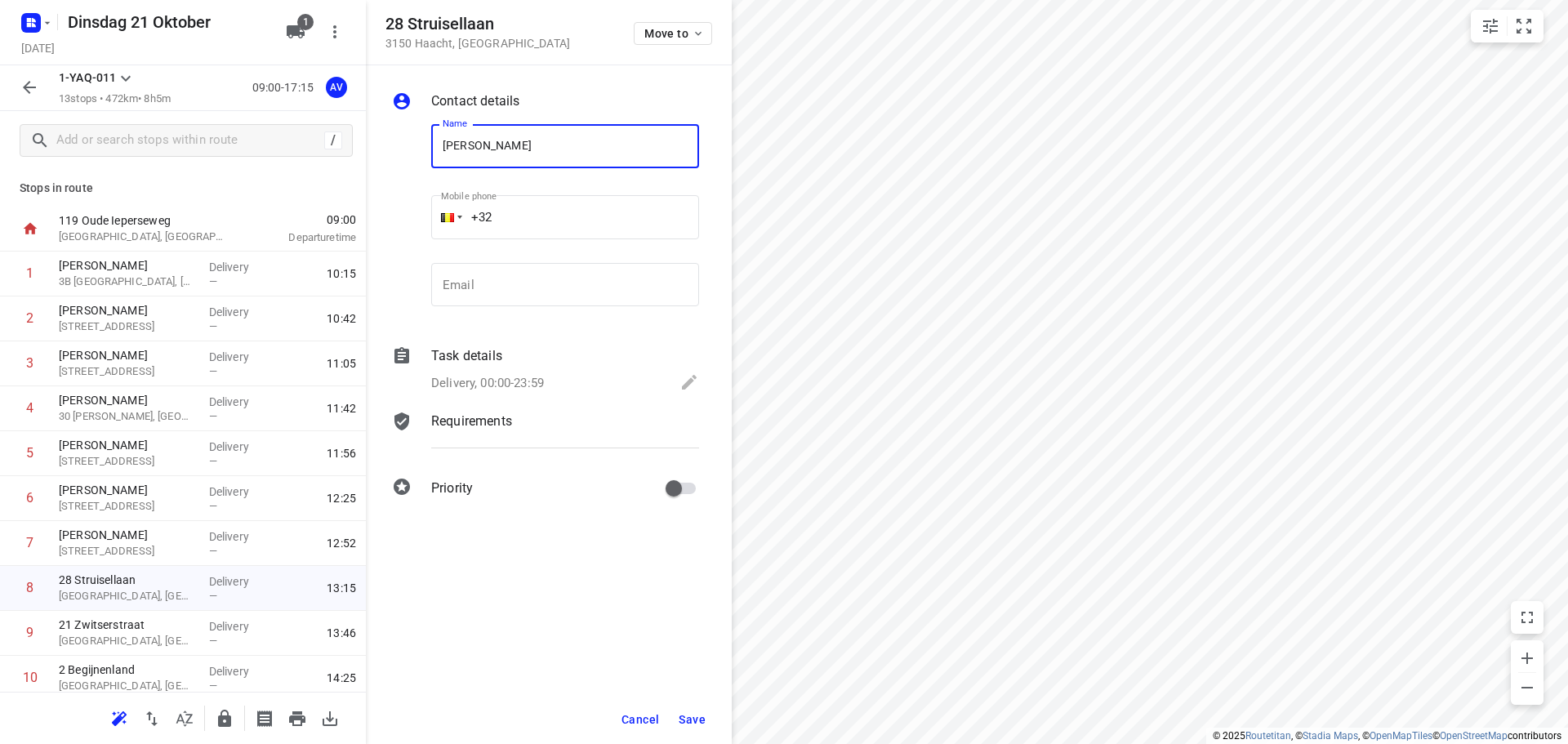
type input "[PERSON_NAME]"
click at [560, 216] on input "+32" at bounding box center [564, 217] width 268 height 44
type input "[PHONE_NUMBER]"
click at [504, 380] on p "Delivery, 00:00-23:59" at bounding box center [487, 383] width 113 height 19
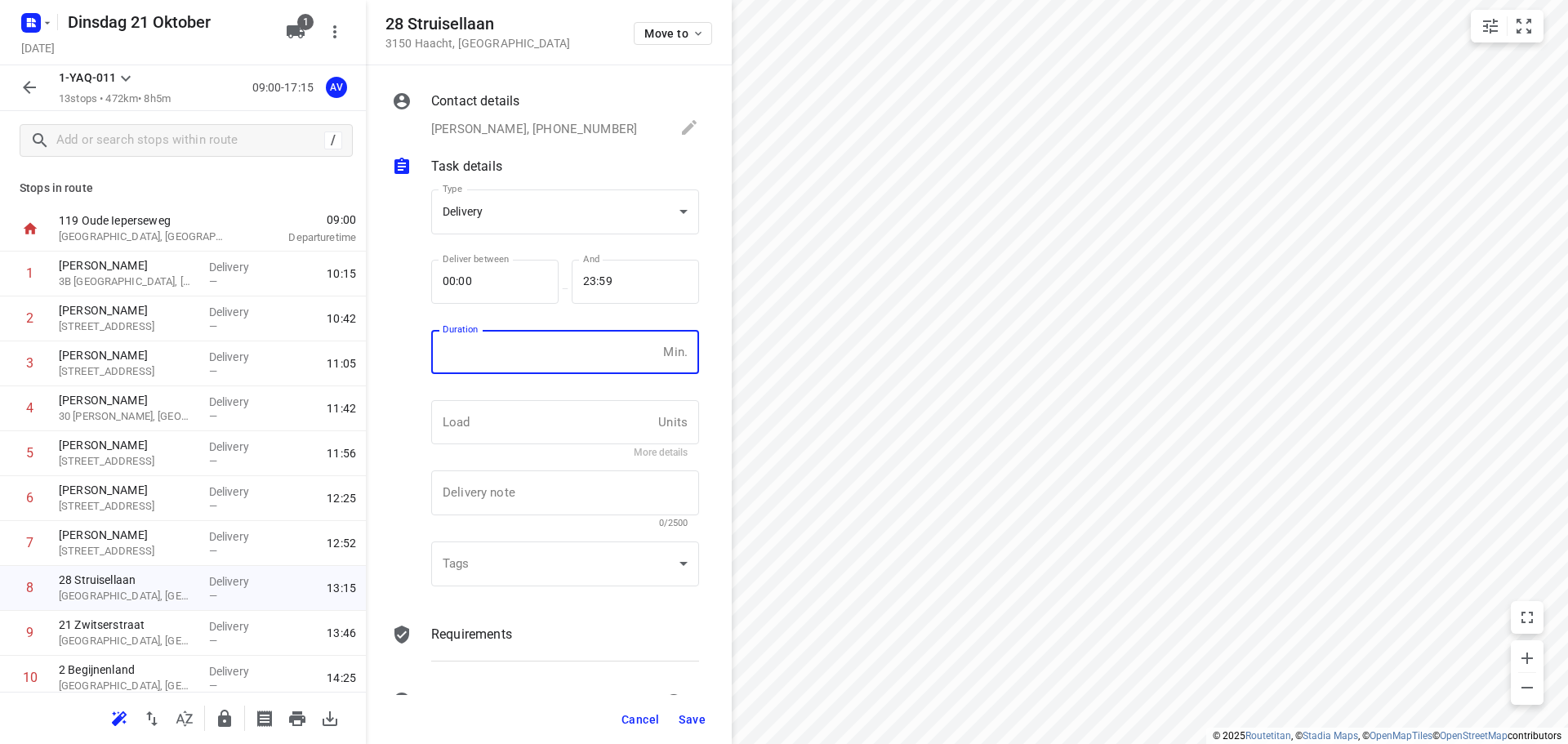
drag, startPoint x: 516, startPoint y: 362, endPoint x: 515, endPoint y: 370, distance: 8.1
click at [516, 361] on input "number" at bounding box center [544, 352] width 225 height 44
type input "1"
click at [691, 717] on span "Save" at bounding box center [692, 720] width 27 height 13
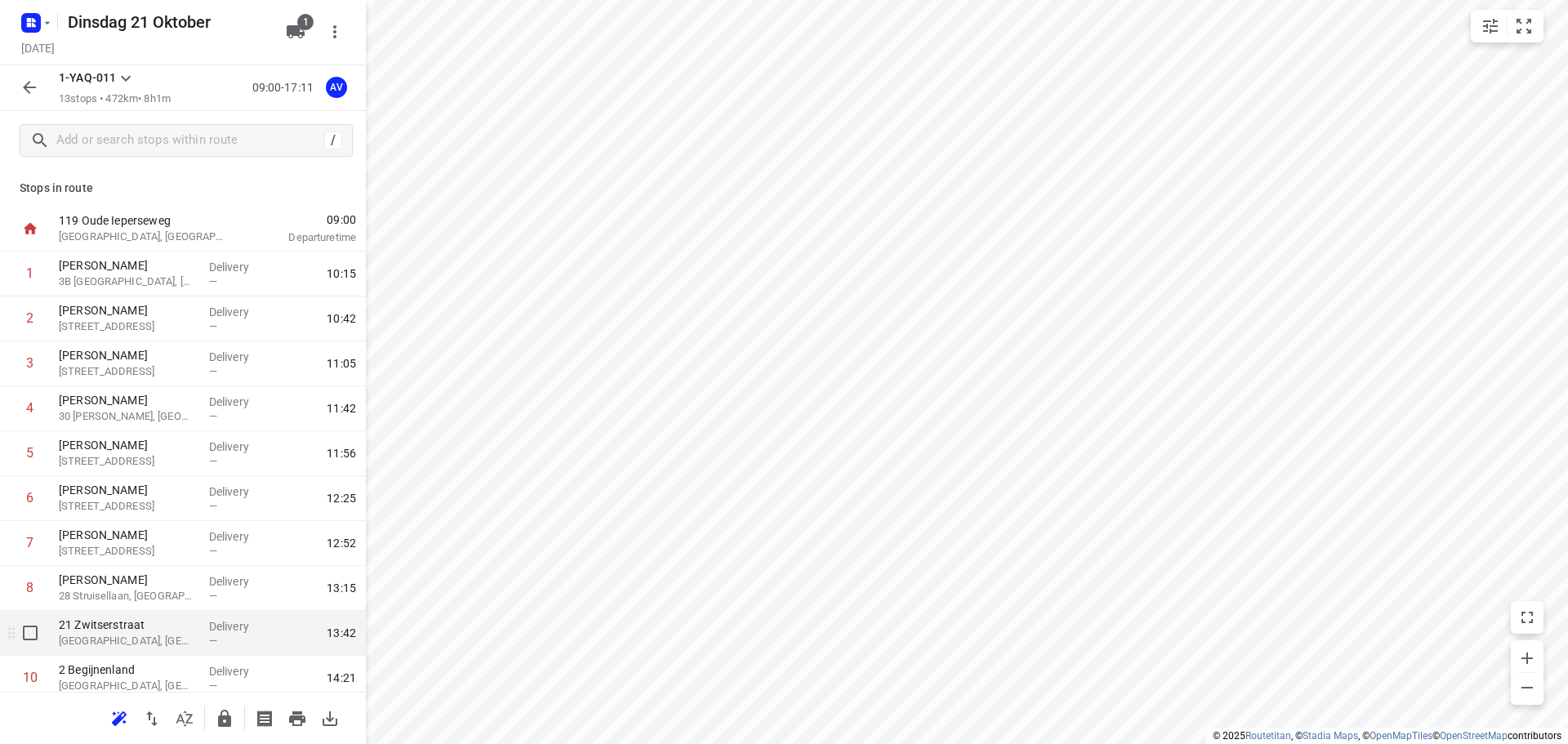
drag, startPoint x: 128, startPoint y: 641, endPoint x: 139, endPoint y: 630, distance: 15.6
click at [128, 641] on p "[GEOGRAPHIC_DATA], [GEOGRAPHIC_DATA]" at bounding box center [127, 641] width 137 height 16
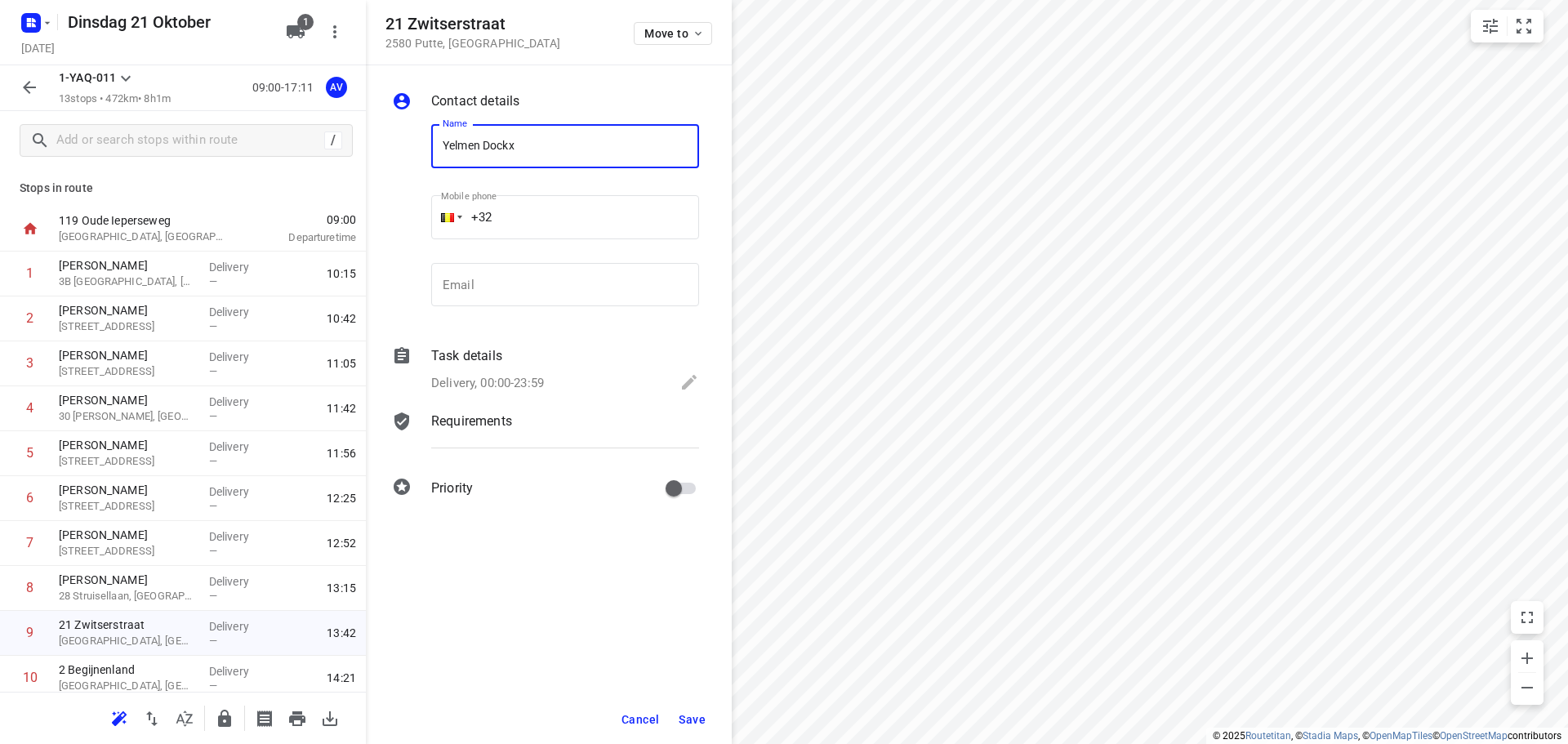
type input "Yelmen Dockx"
drag, startPoint x: 564, startPoint y: 223, endPoint x: 553, endPoint y: 192, distance: 32.9
click at [564, 222] on input "+32" at bounding box center [564, 217] width 268 height 44
type input "[PHONE_NUMBER]"
click at [512, 383] on p "Delivery, 00:00-23:59" at bounding box center [487, 383] width 113 height 19
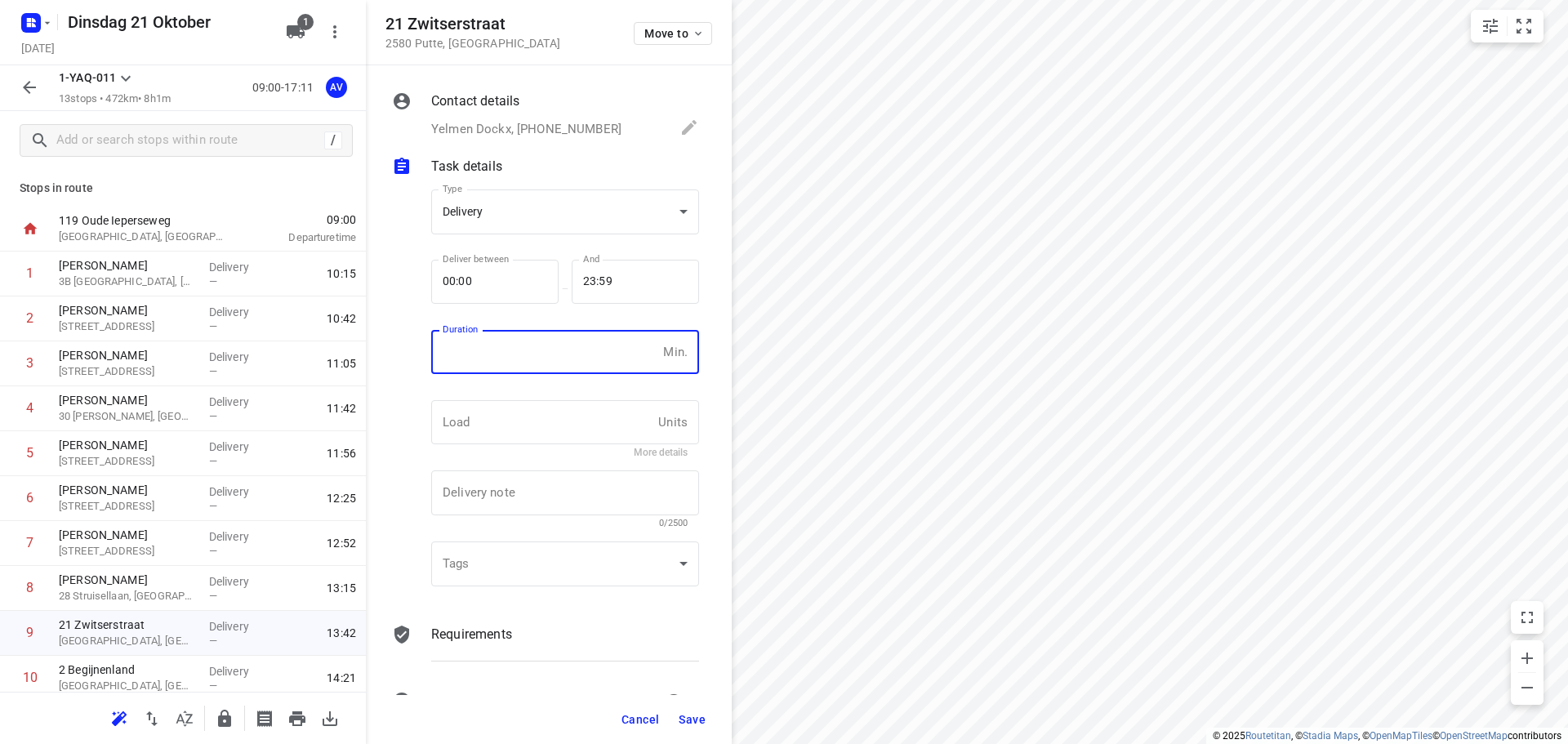
click at [525, 360] on input "number" at bounding box center [544, 352] width 225 height 44
type input "1"
click at [694, 714] on span "Save" at bounding box center [692, 720] width 27 height 13
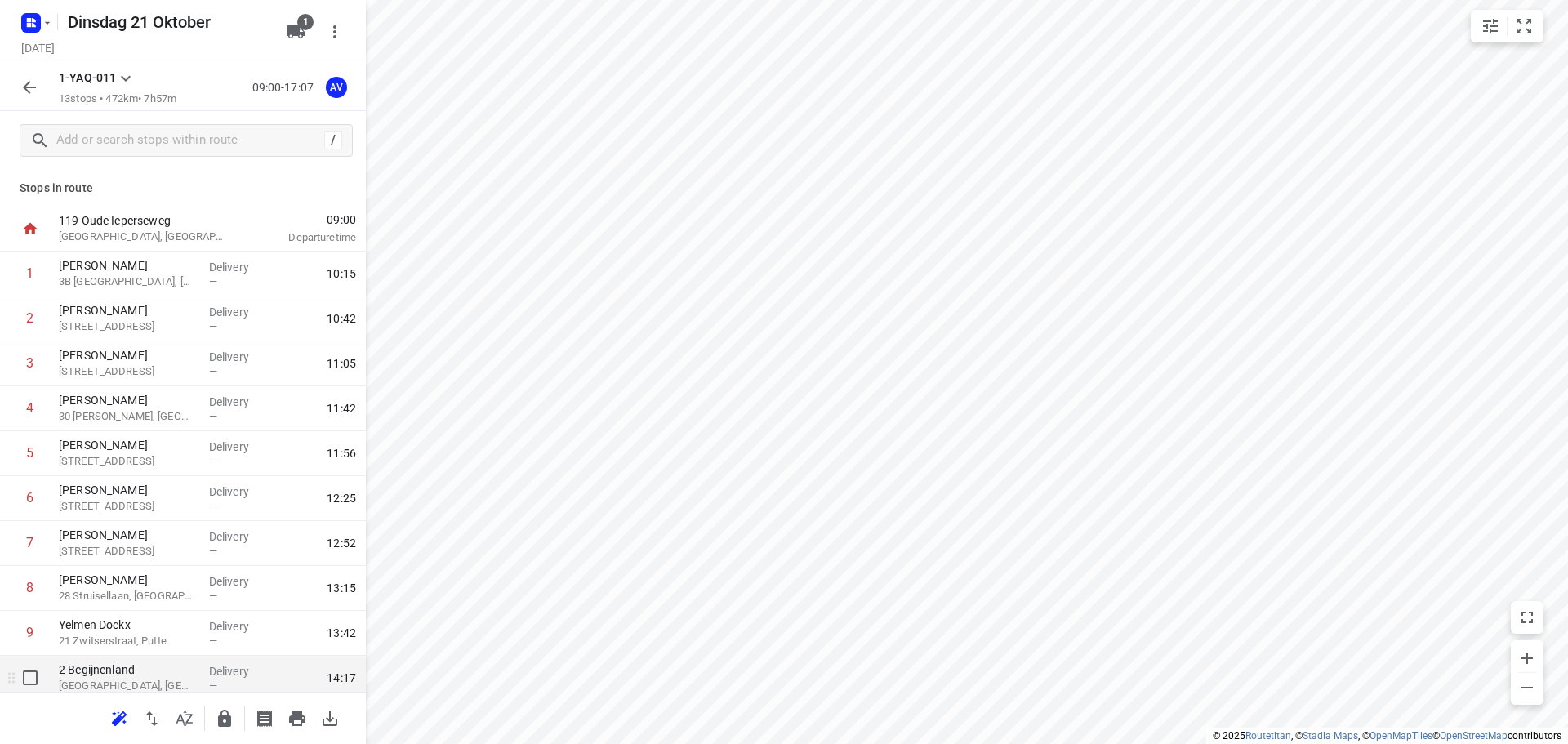
click at [142, 687] on p "[GEOGRAPHIC_DATA], [GEOGRAPHIC_DATA]" at bounding box center [127, 686] width 137 height 16
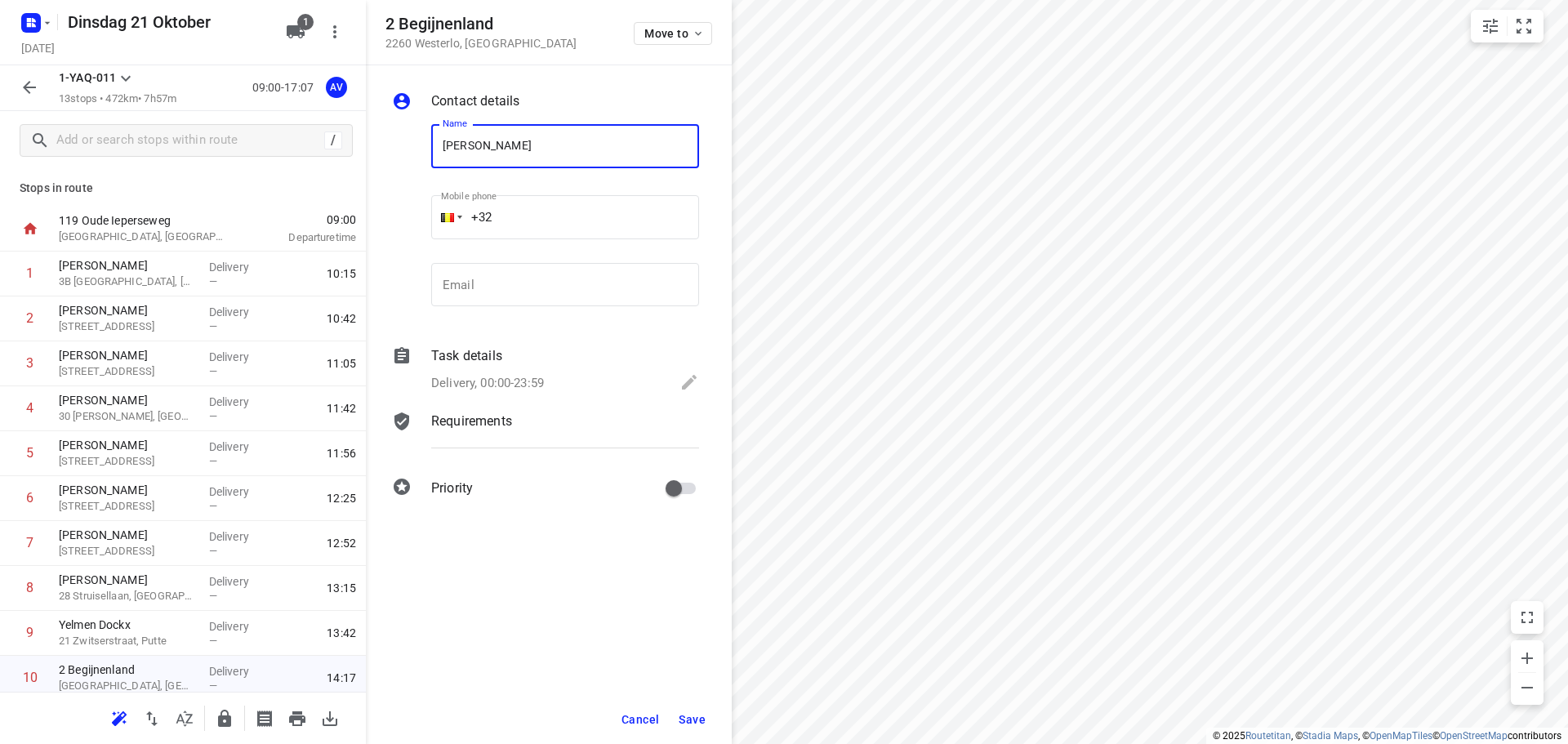
type input "[PERSON_NAME]"
click at [557, 220] on input "+32" at bounding box center [564, 217] width 268 height 44
type input "[PHONE_NUMBER]"
click at [507, 379] on p "Delivery, 00:00-23:59" at bounding box center [487, 383] width 113 height 19
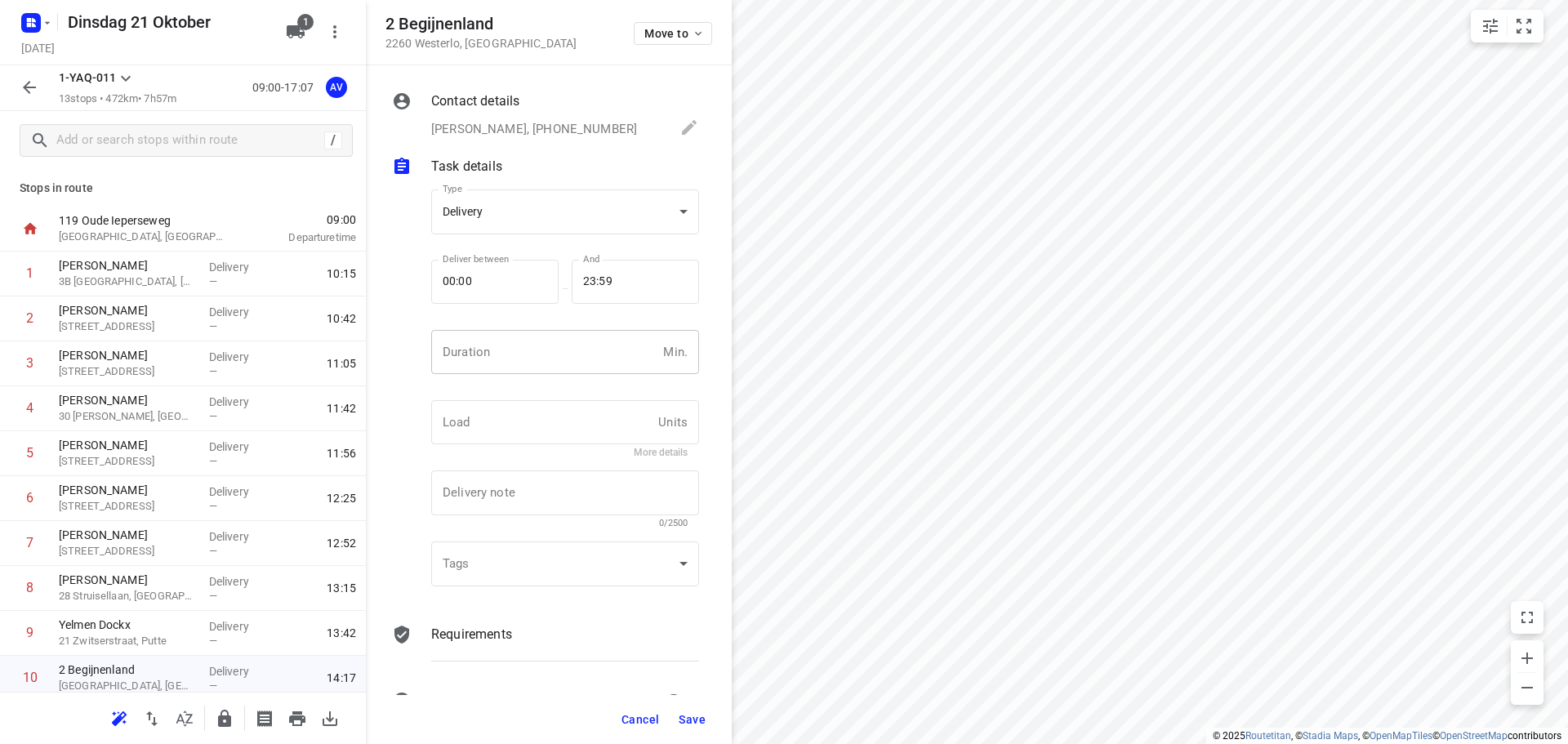
click at [524, 359] on input "number" at bounding box center [544, 352] width 225 height 44
type input "1"
click at [698, 721] on span "Save" at bounding box center [692, 720] width 27 height 13
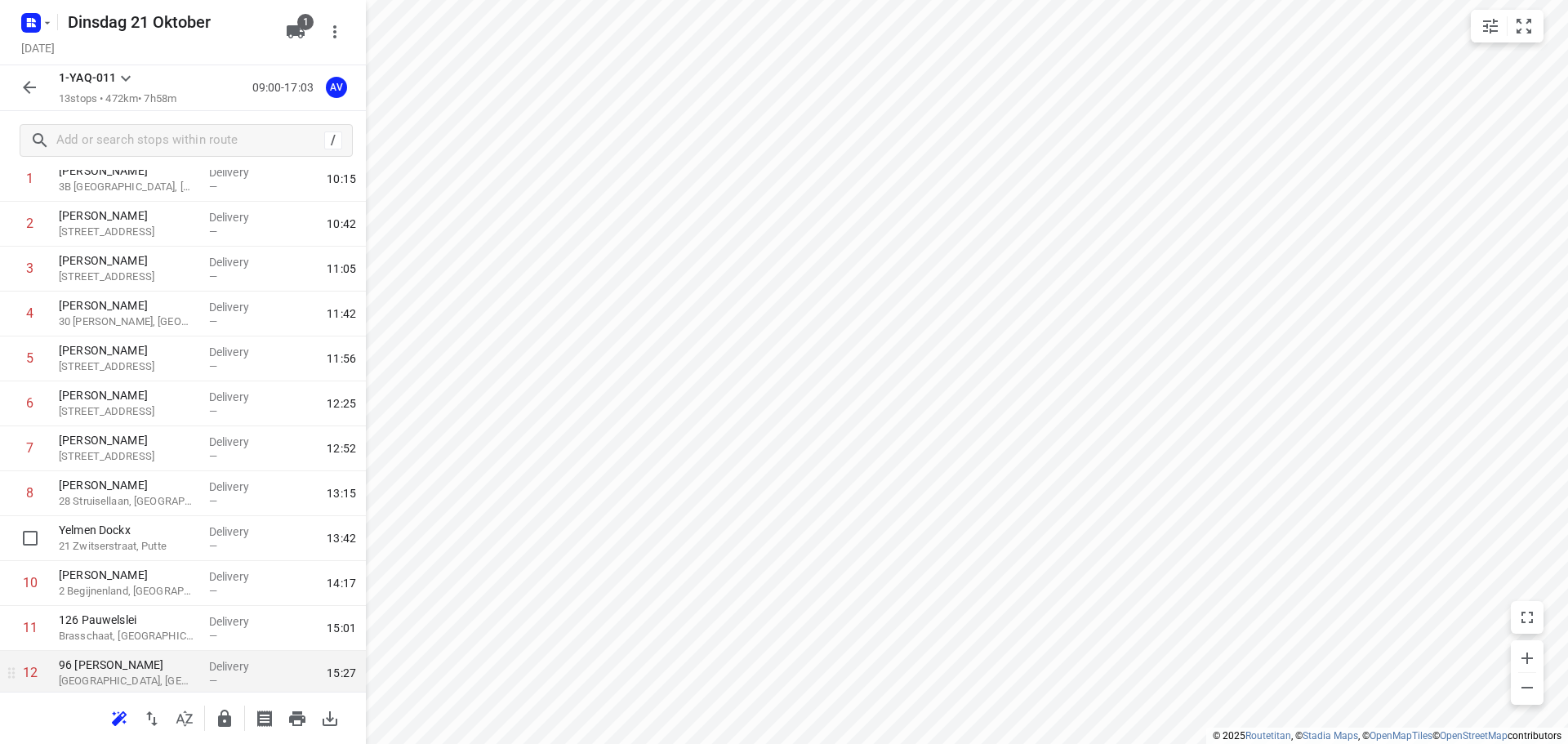
scroll to position [189, 0]
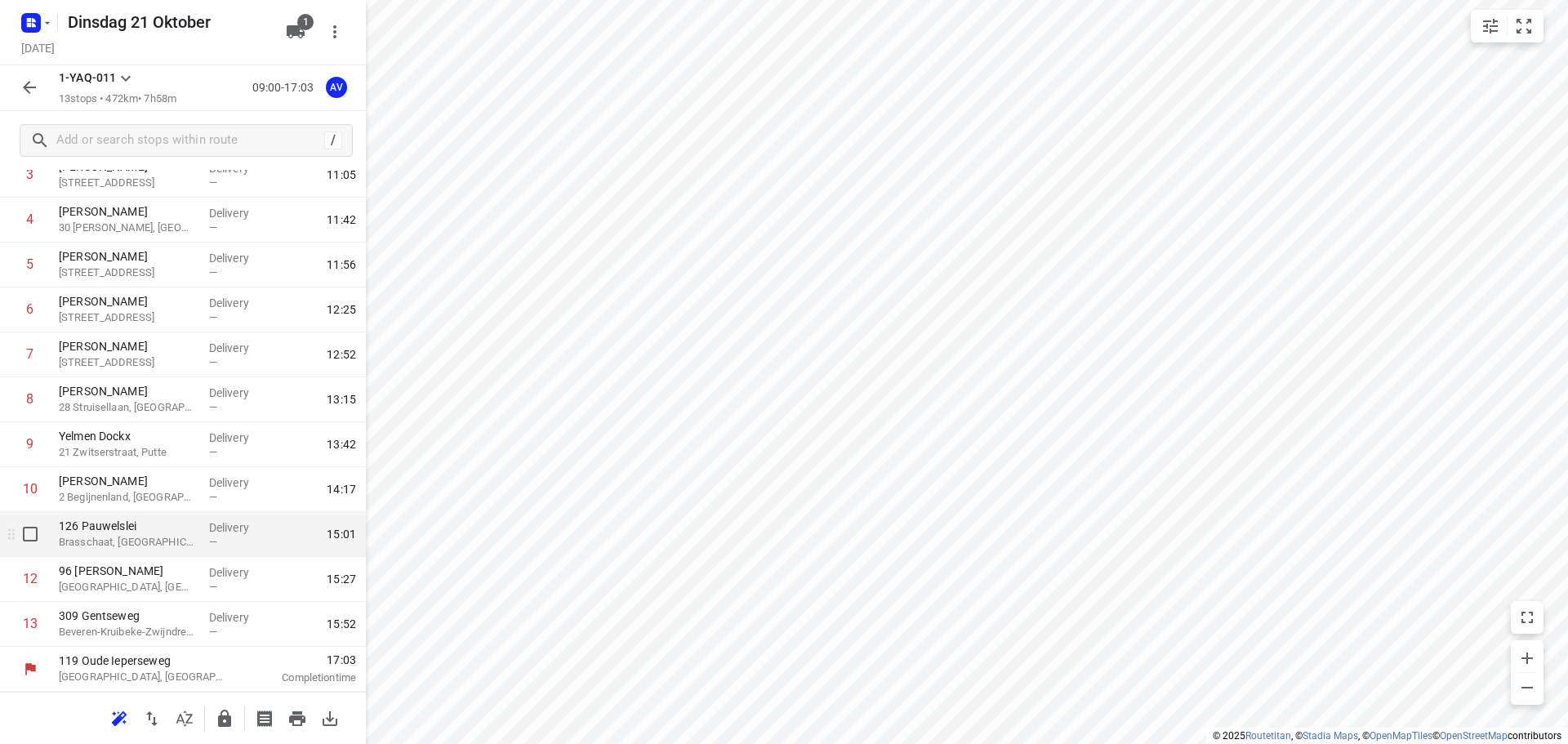
click at [155, 548] on p "Brasschaat, [GEOGRAPHIC_DATA]" at bounding box center [127, 543] width 137 height 16
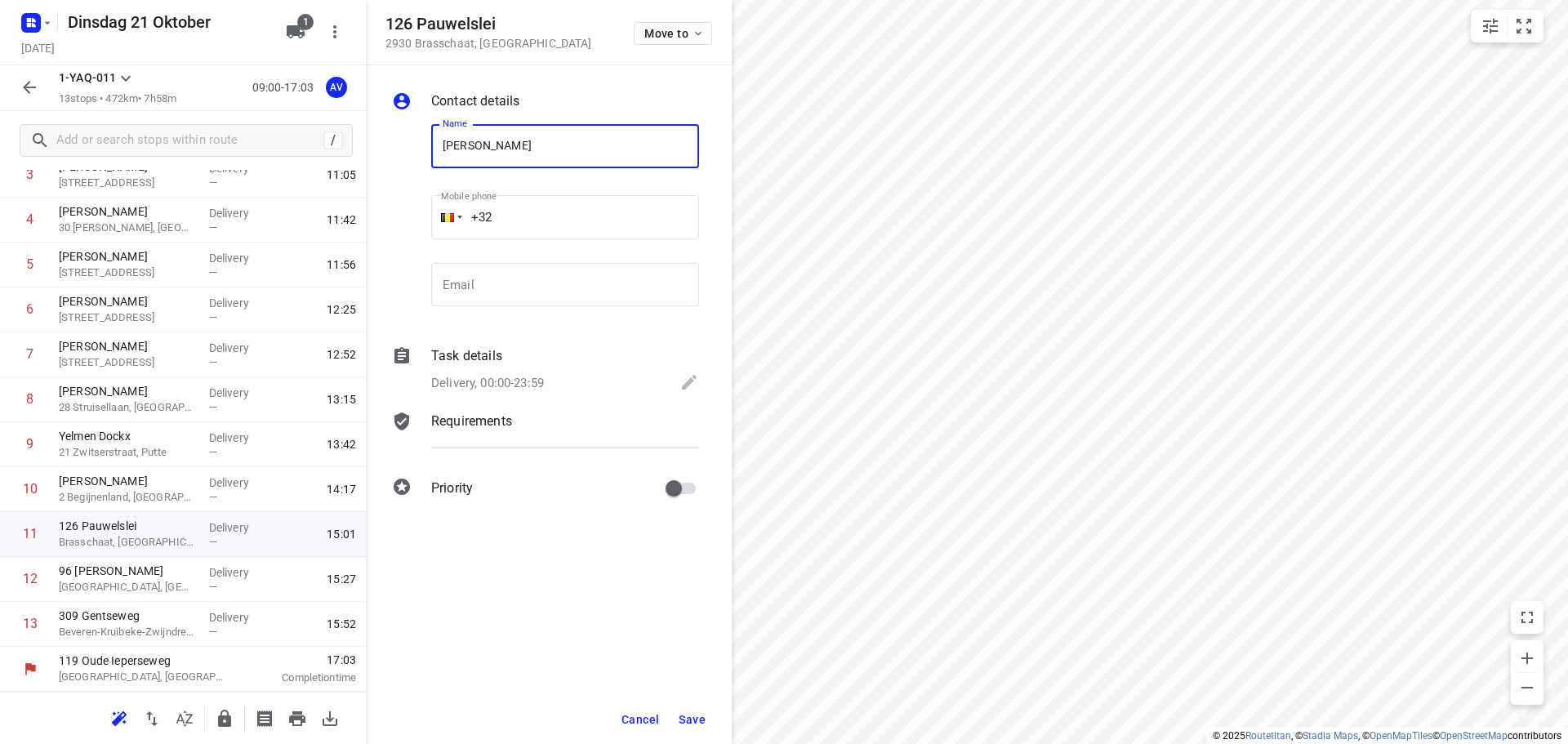
type input "[PERSON_NAME]"
click at [584, 218] on input "+32" at bounding box center [564, 217] width 268 height 44
type input "[PHONE_NUMBER]"
click at [526, 379] on p "Delivery, 00:00-23:59" at bounding box center [487, 383] width 113 height 19
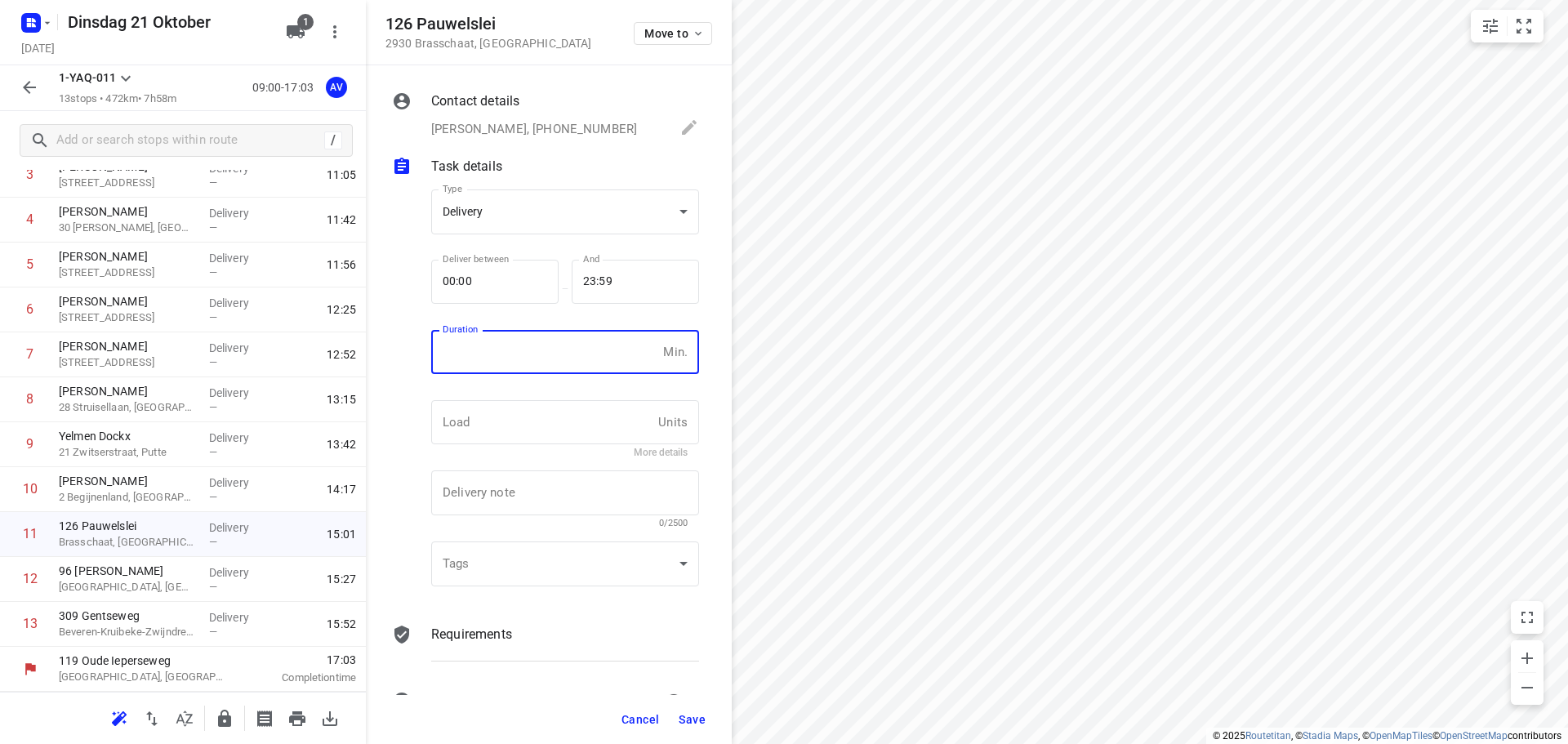
click at [527, 364] on input "number" at bounding box center [544, 352] width 225 height 44
type input "1"
click at [698, 714] on span "Save" at bounding box center [692, 720] width 27 height 13
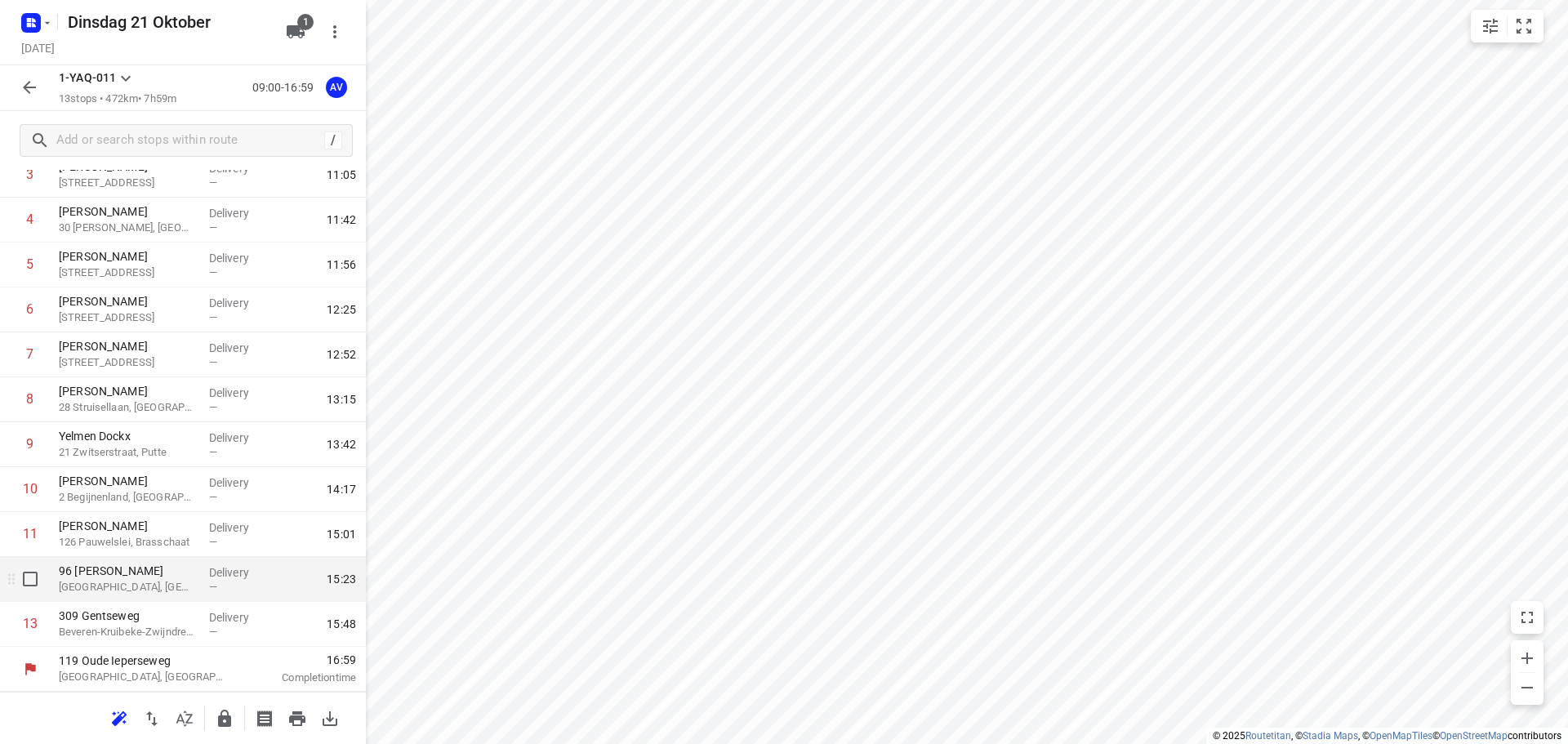
click at [162, 575] on p "96 [PERSON_NAME]" at bounding box center [127, 571] width 137 height 16
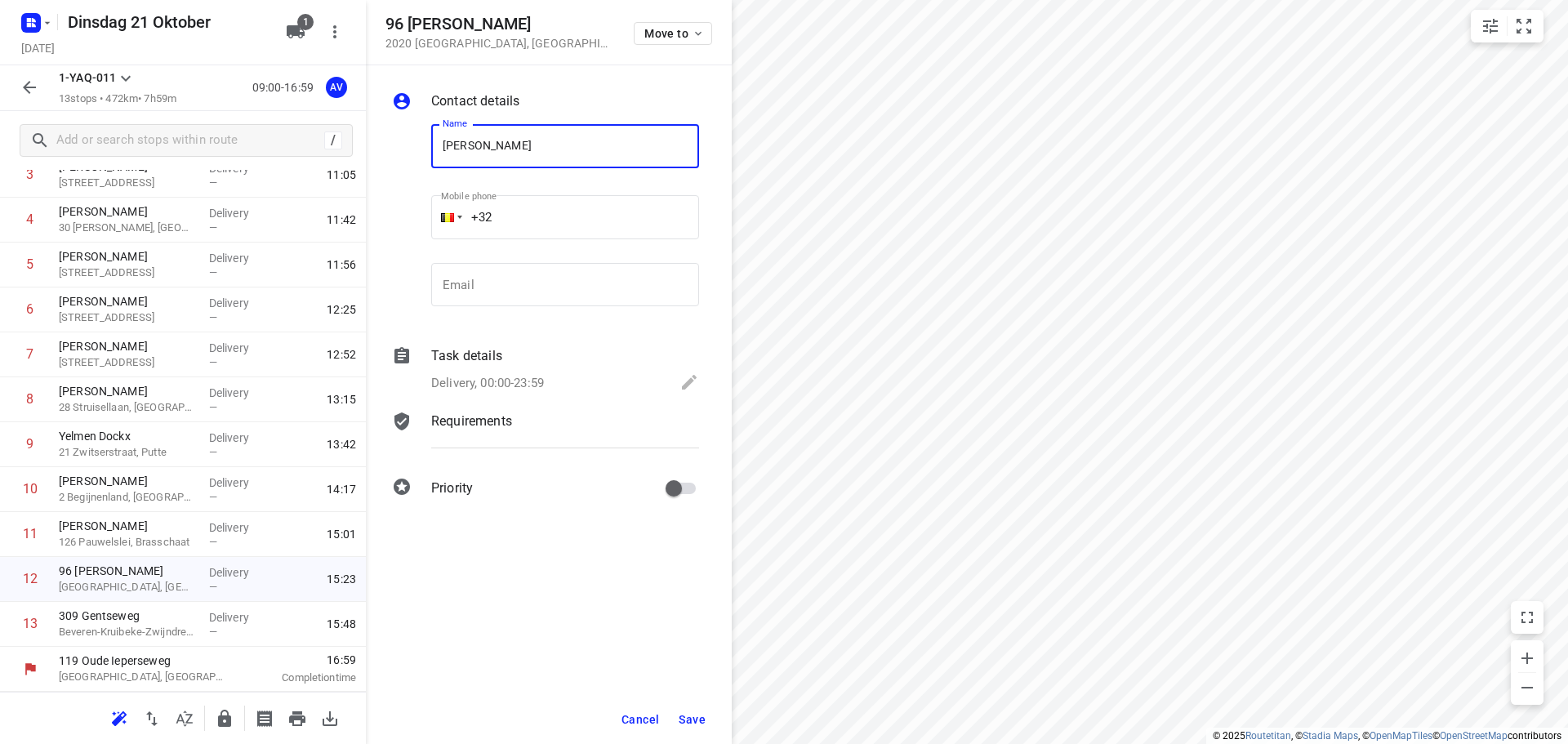
type input "[PERSON_NAME]"
click at [565, 211] on input "+32" at bounding box center [564, 217] width 268 height 44
type input "[PHONE_NUMBER]"
click at [531, 377] on p "Delivery, 00:00-23:59" at bounding box center [487, 383] width 113 height 19
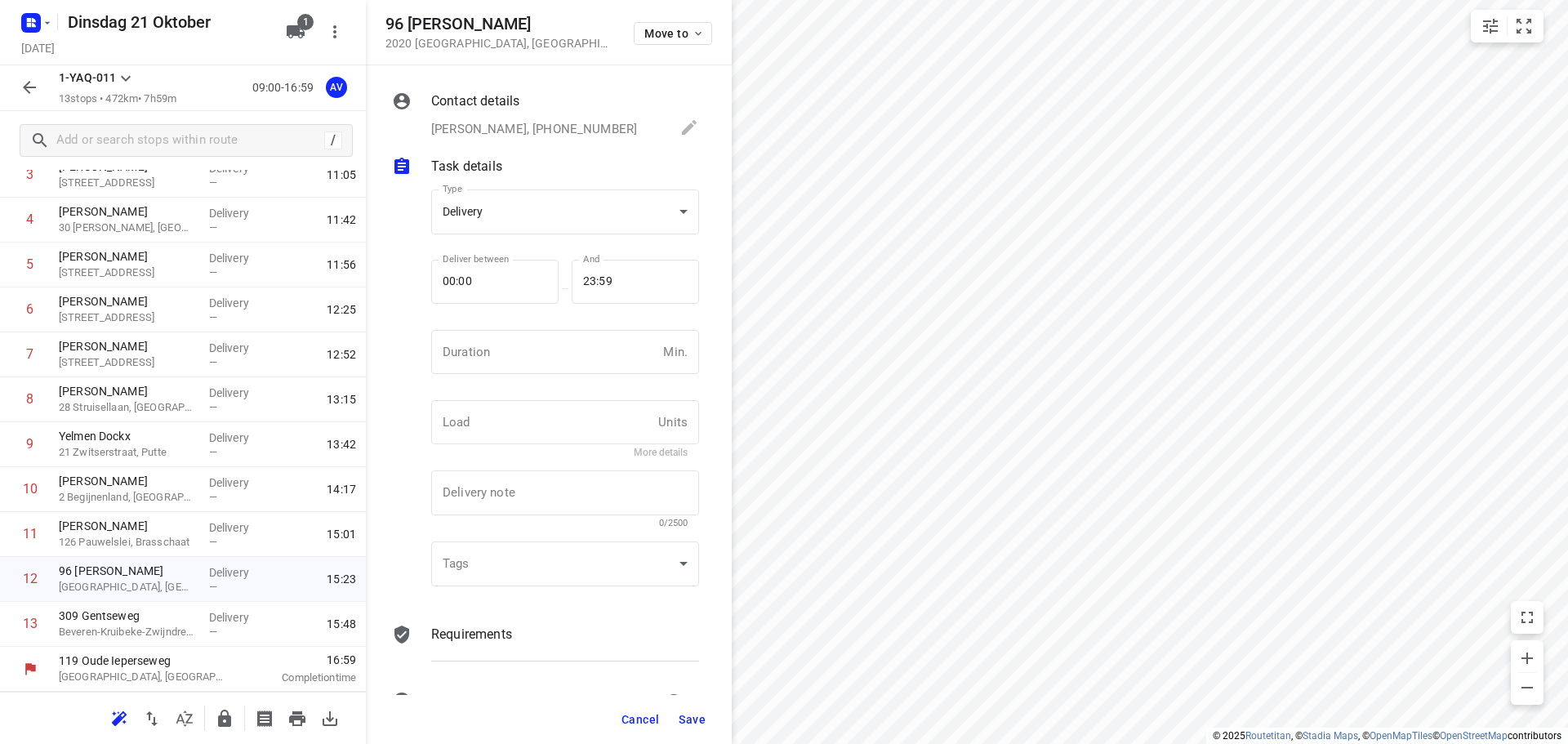
click at [544, 343] on input "number" at bounding box center [544, 352] width 225 height 44
type input "1"
click at [689, 720] on span "Save" at bounding box center [692, 720] width 27 height 13
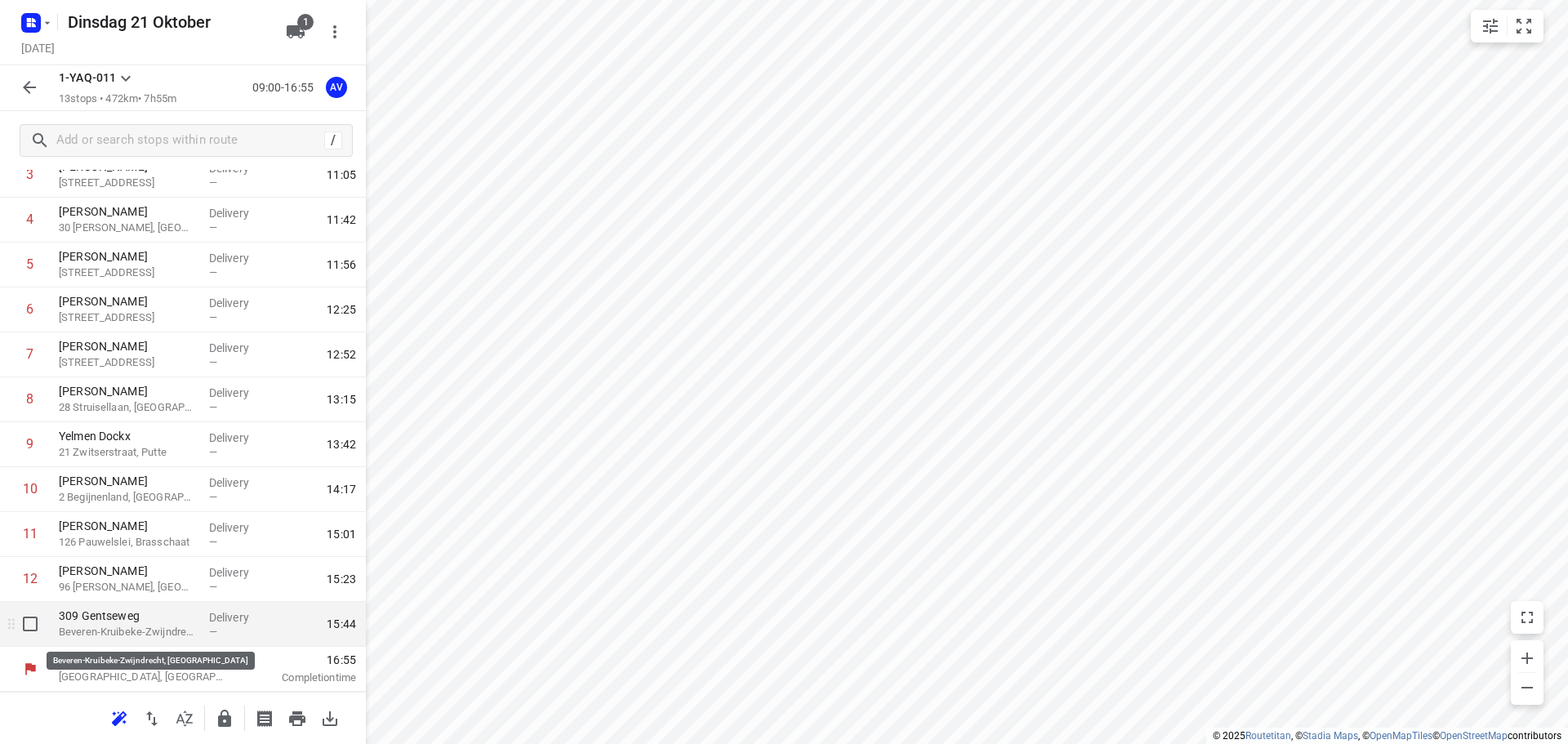
click at [150, 631] on p "Beveren-Kruibeke-Zwijndrecht, [GEOGRAPHIC_DATA]" at bounding box center [127, 632] width 137 height 16
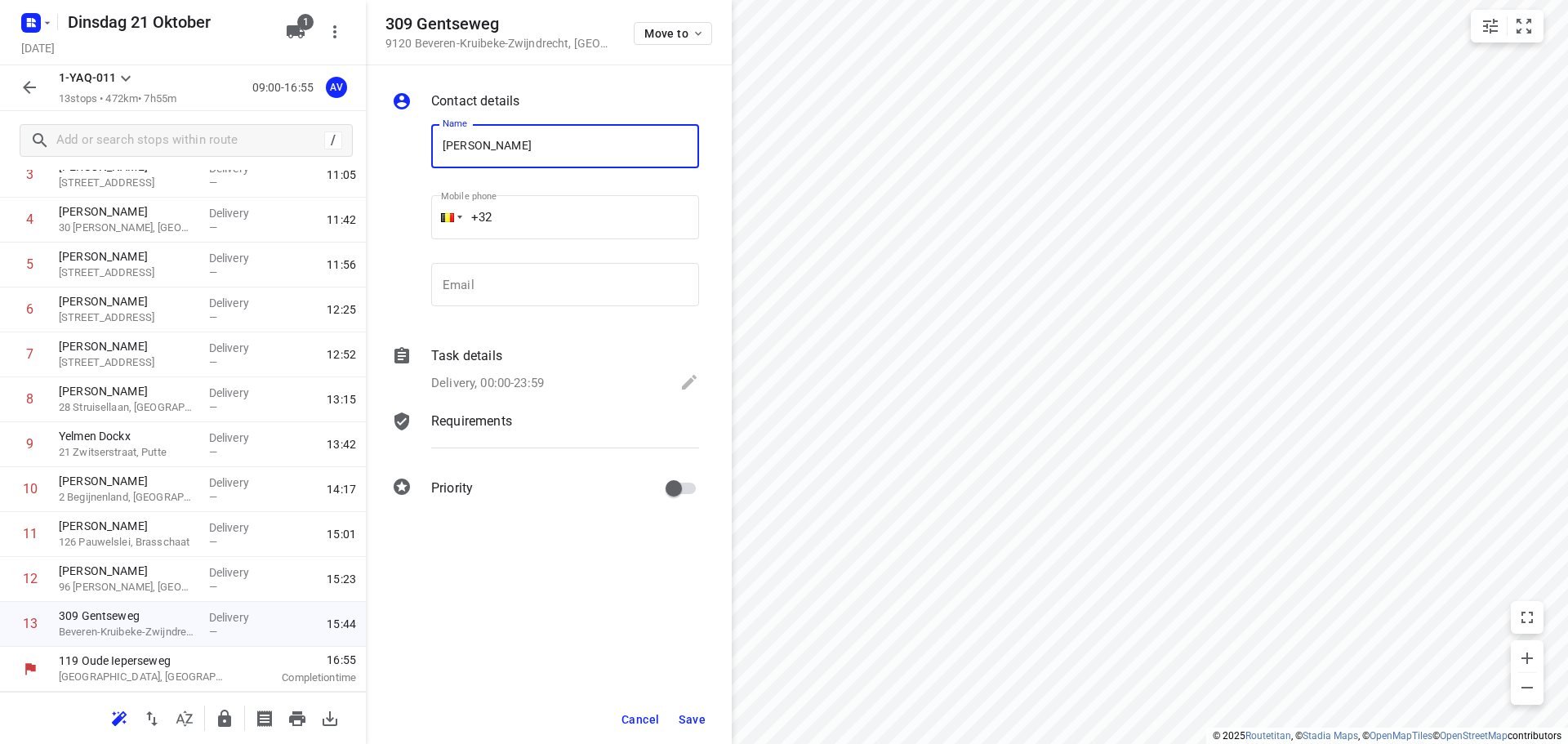
type input "[PERSON_NAME]"
click at [591, 216] on input "+32" at bounding box center [564, 217] width 268 height 44
type input "[PHONE_NUMBER]"
click at [544, 379] on p "Delivery, 00:00-23:59" at bounding box center [487, 383] width 113 height 19
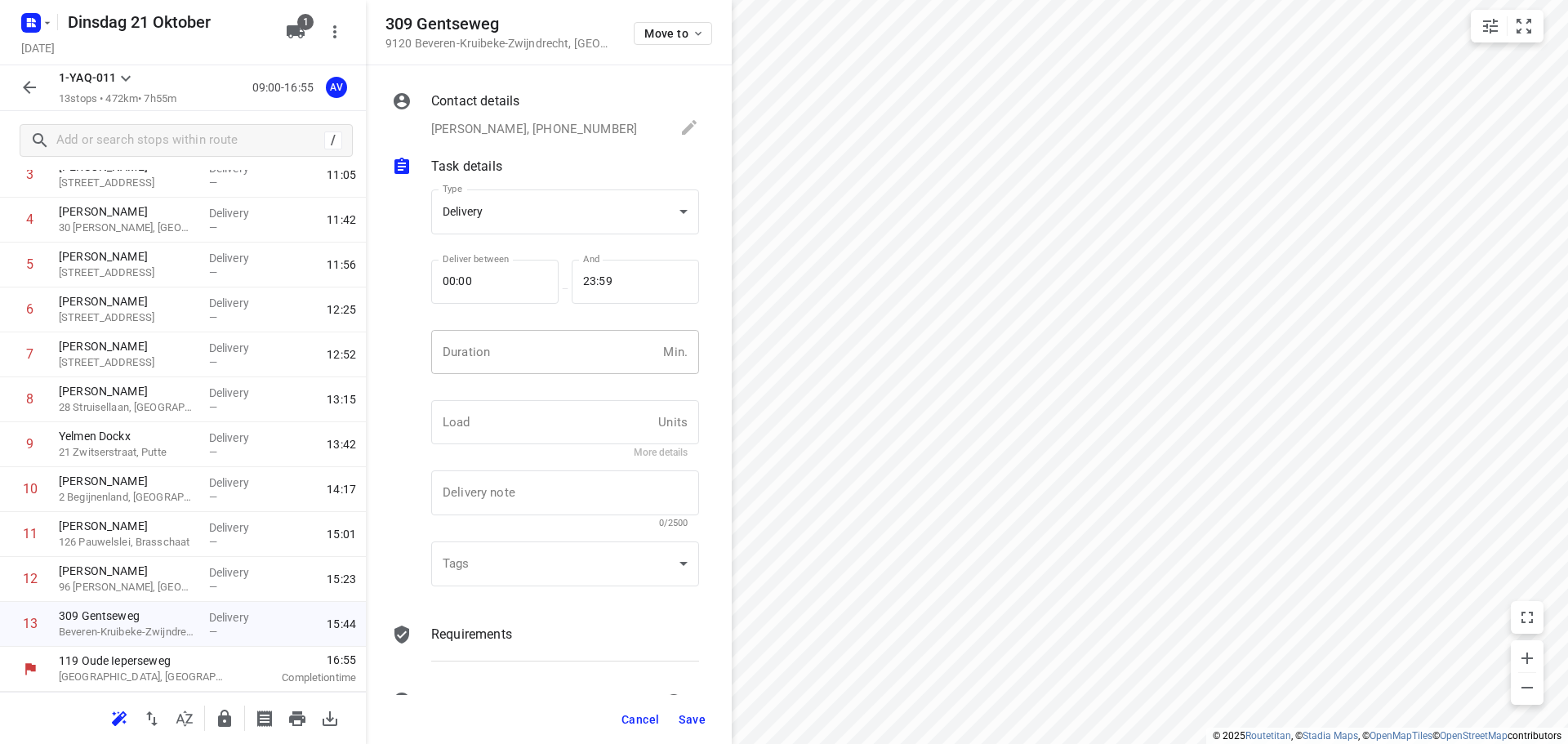
click at [543, 348] on input "number" at bounding box center [544, 352] width 225 height 44
type input "1"
click at [690, 720] on span "Save" at bounding box center [692, 720] width 27 height 13
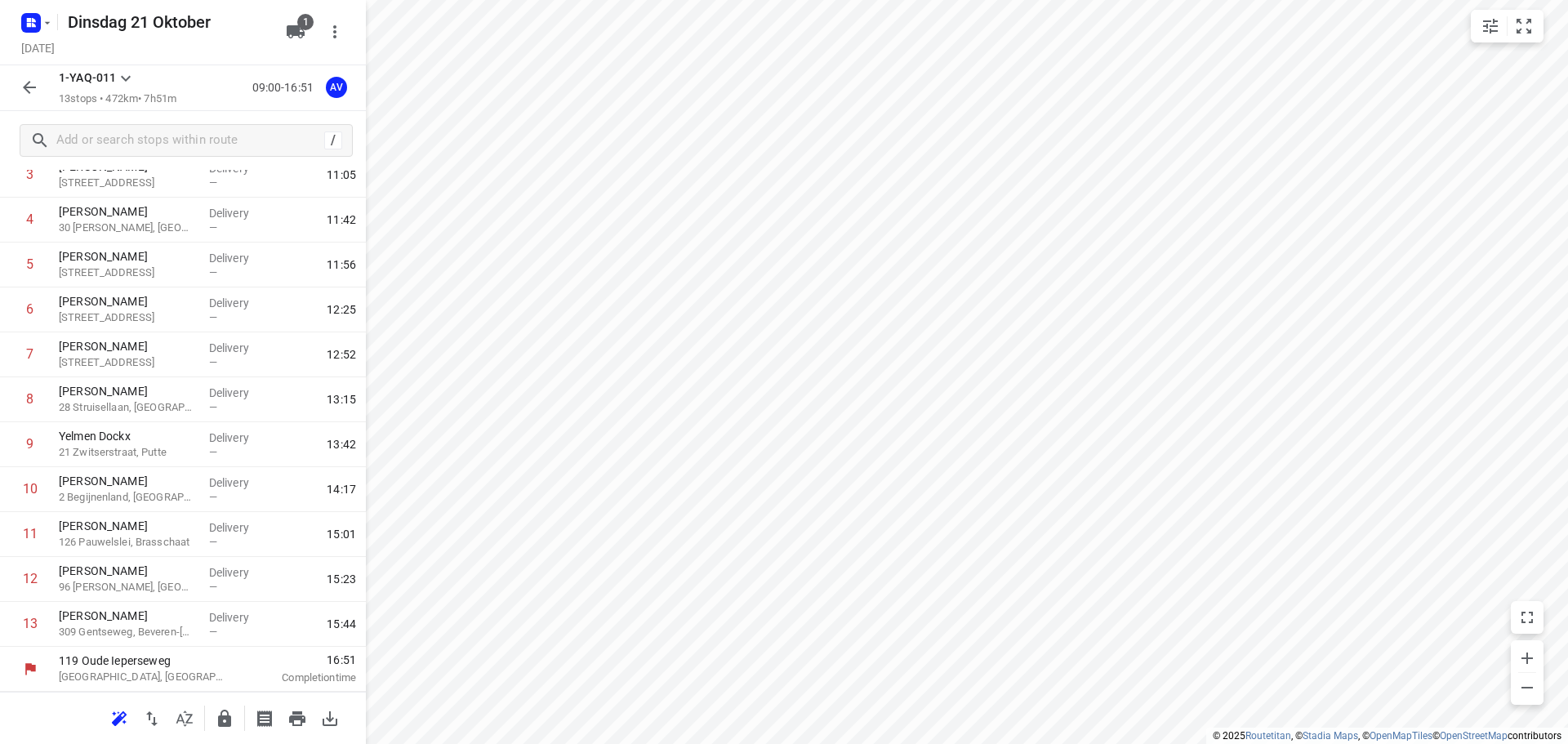
click at [29, 93] on icon "button" at bounding box center [29, 87] width 13 height 13
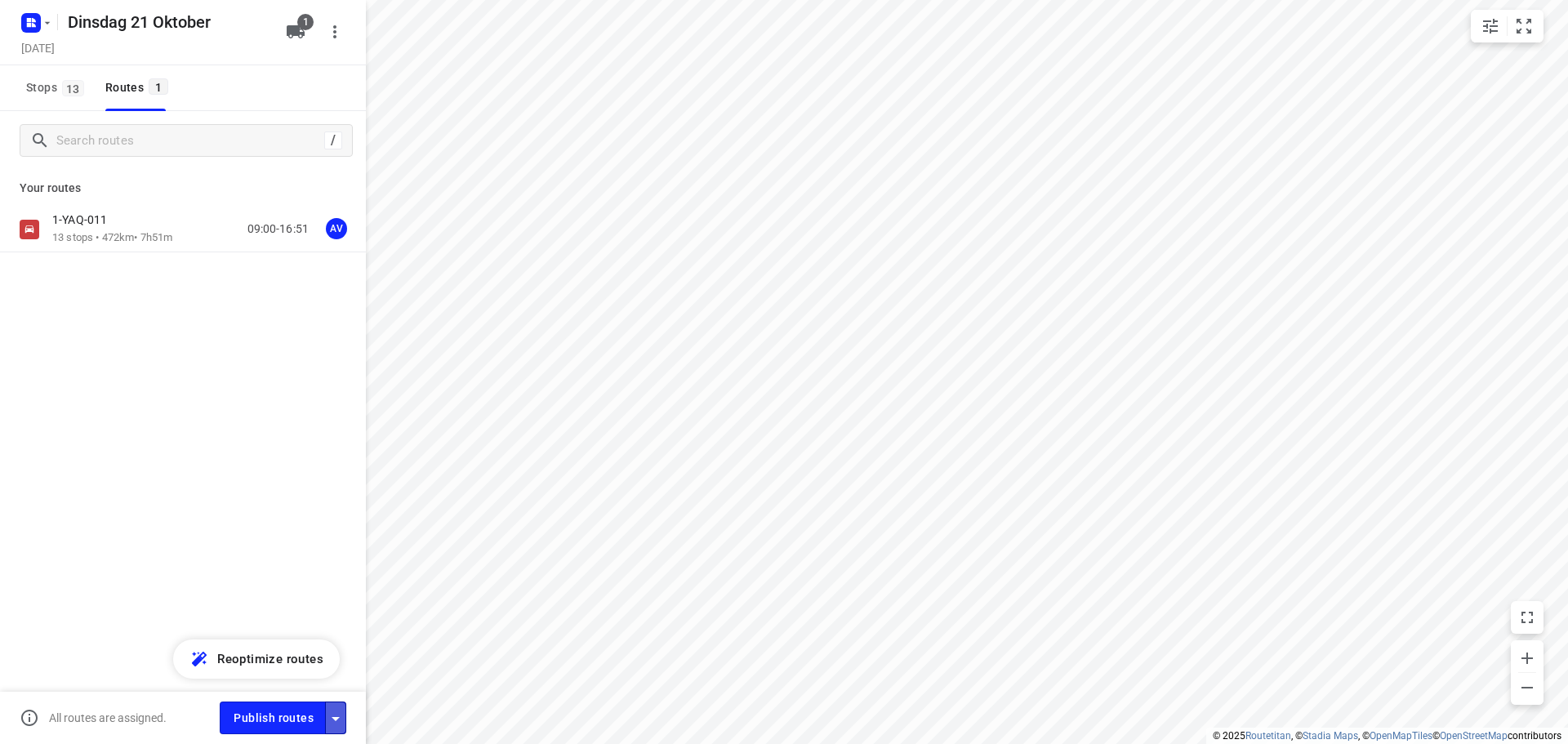
click at [337, 726] on button "button" at bounding box center [335, 717] width 21 height 32
click at [336, 718] on icon "button" at bounding box center [335, 719] width 8 height 4
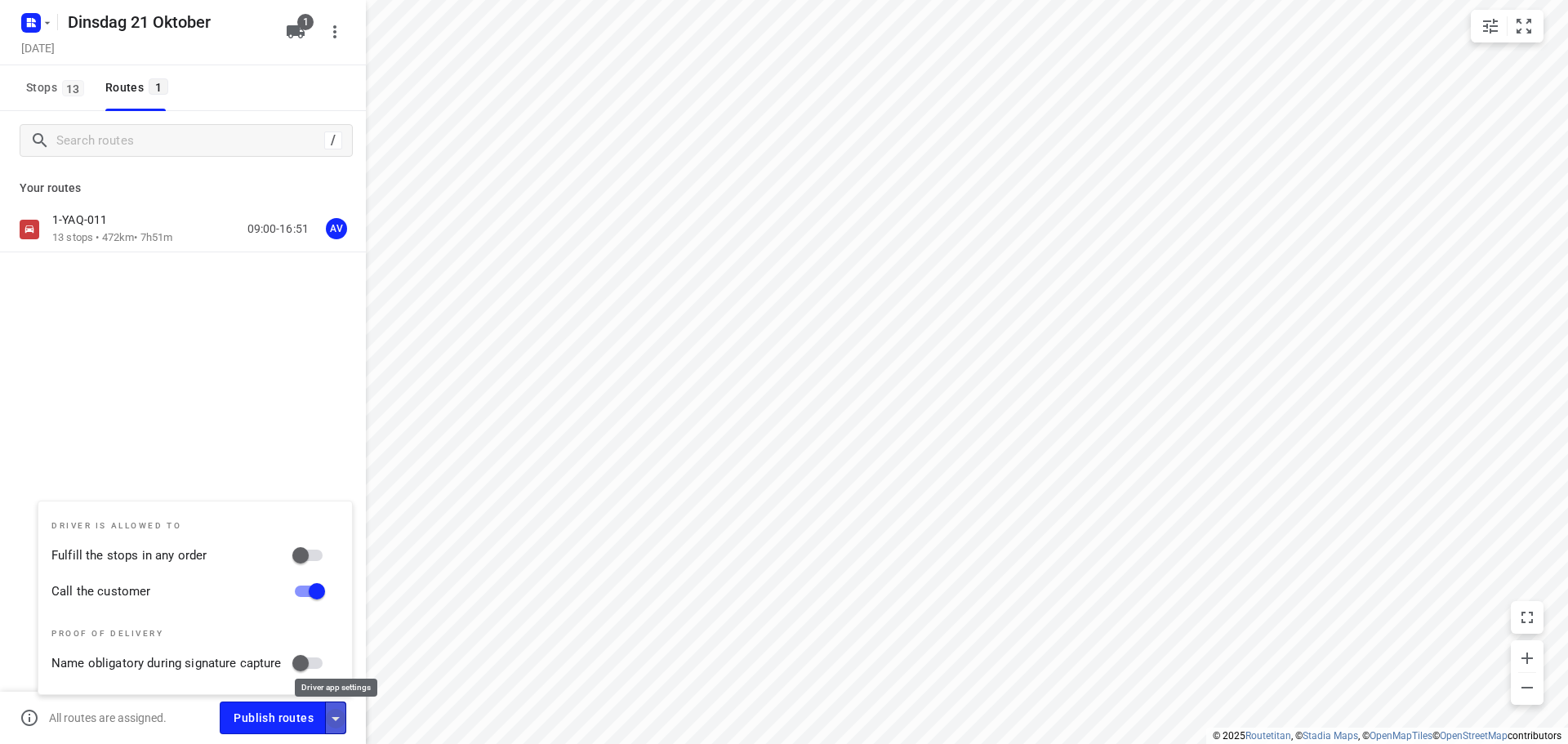
click at [336, 715] on icon "button" at bounding box center [336, 719] width 20 height 20
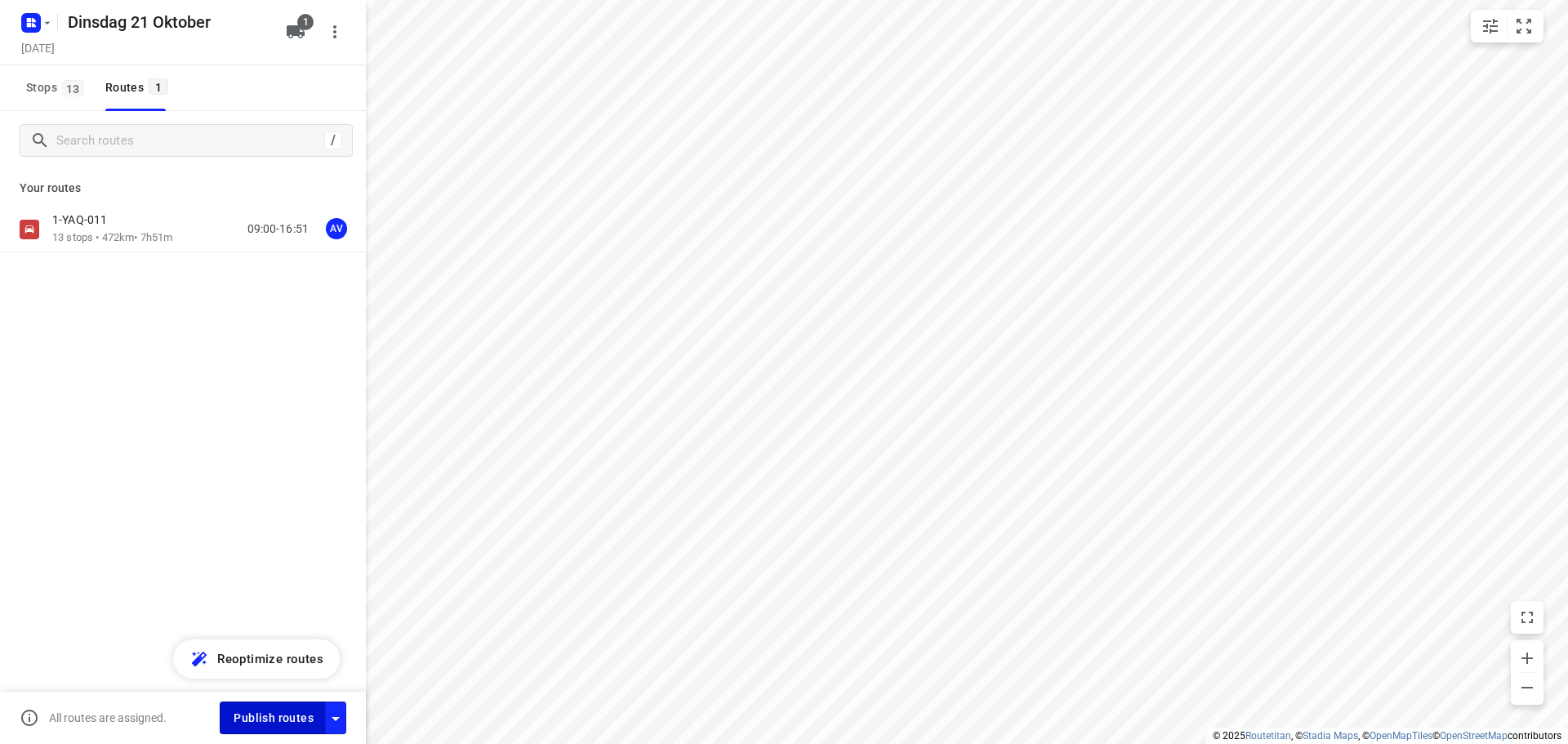
click at [275, 721] on span "Publish routes" at bounding box center [273, 718] width 80 height 20
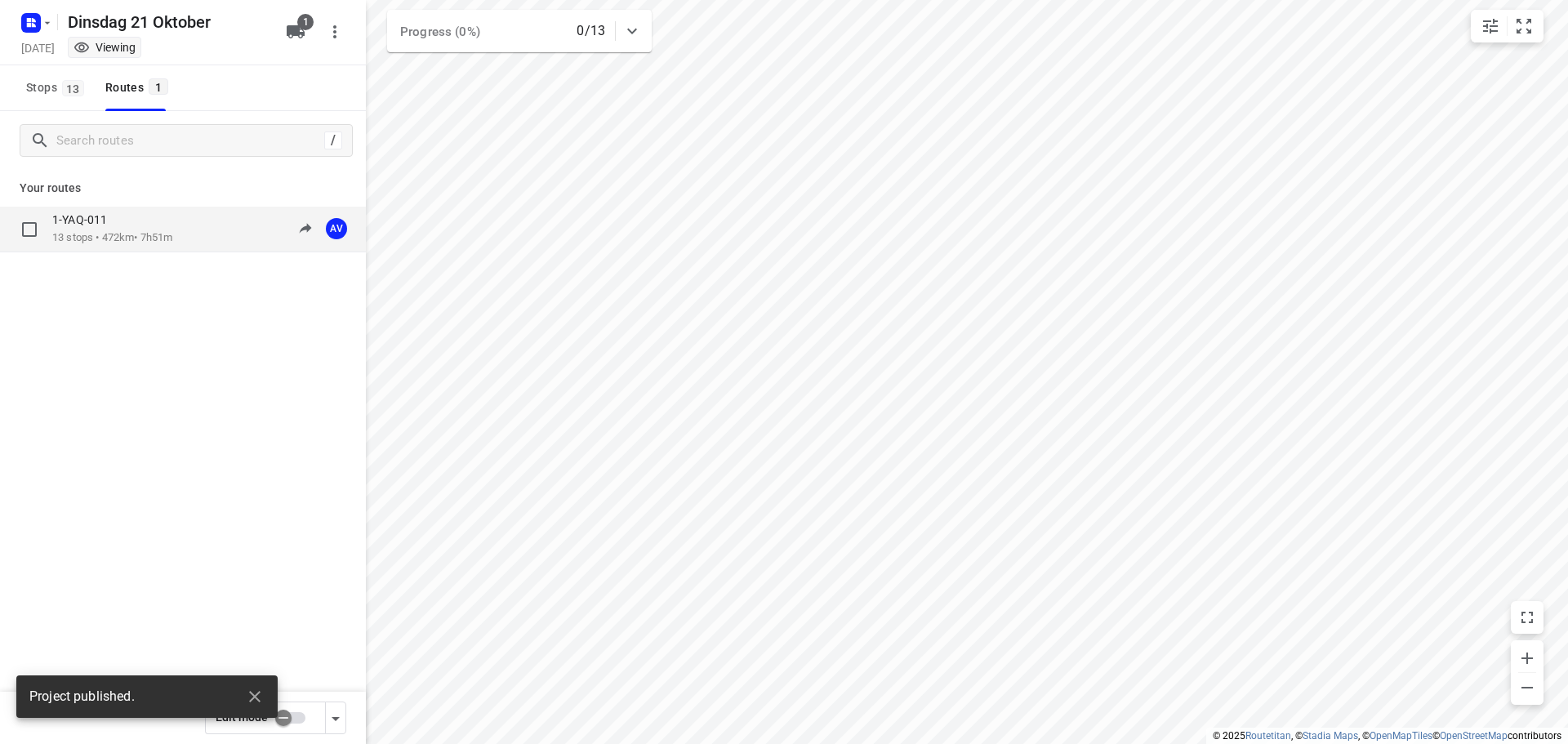
click at [186, 230] on div "1-YAQ-011 13 stops • 472km • 7h51m 09:00-16:51 AV" at bounding box center [210, 229] width 314 height 34
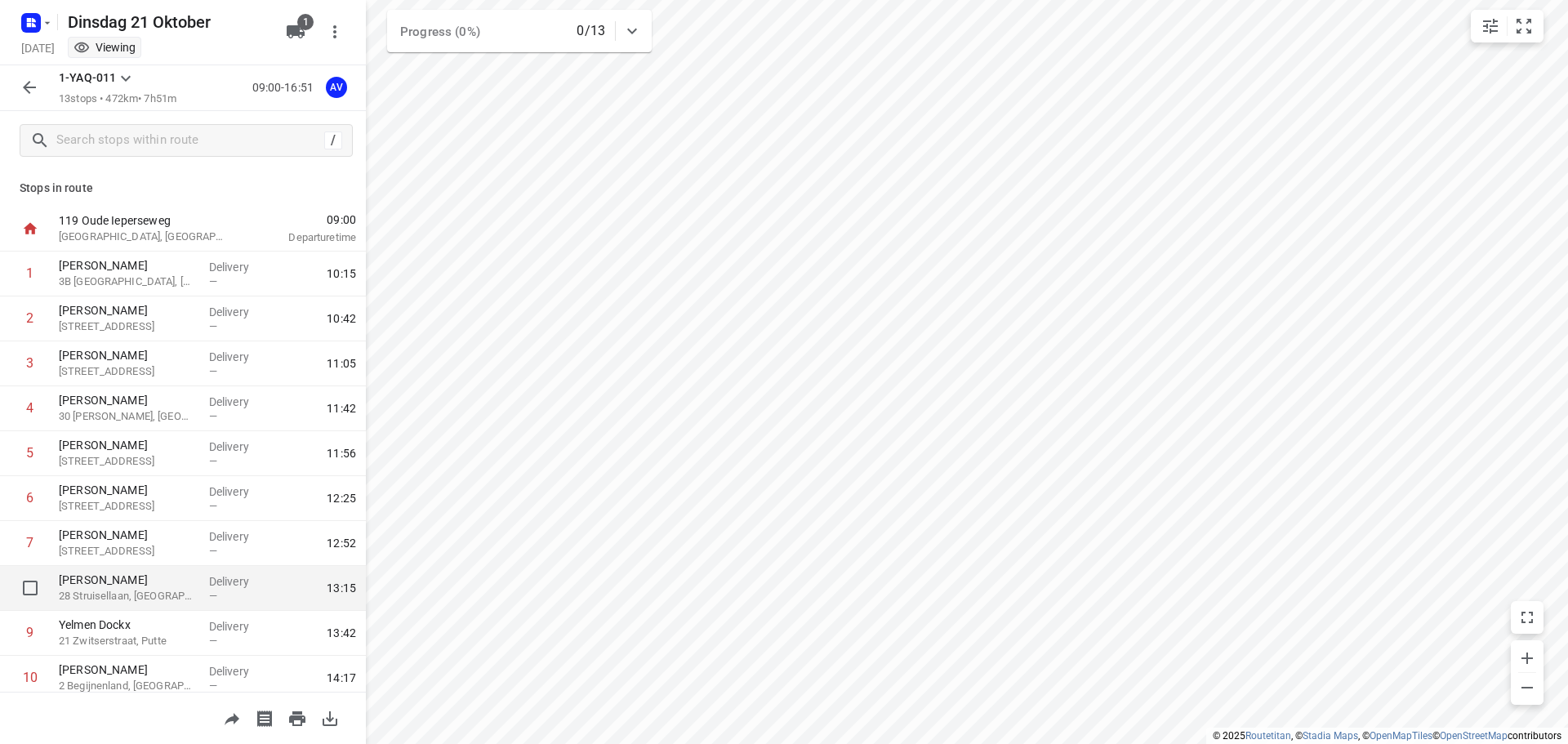
scroll to position [82, 0]
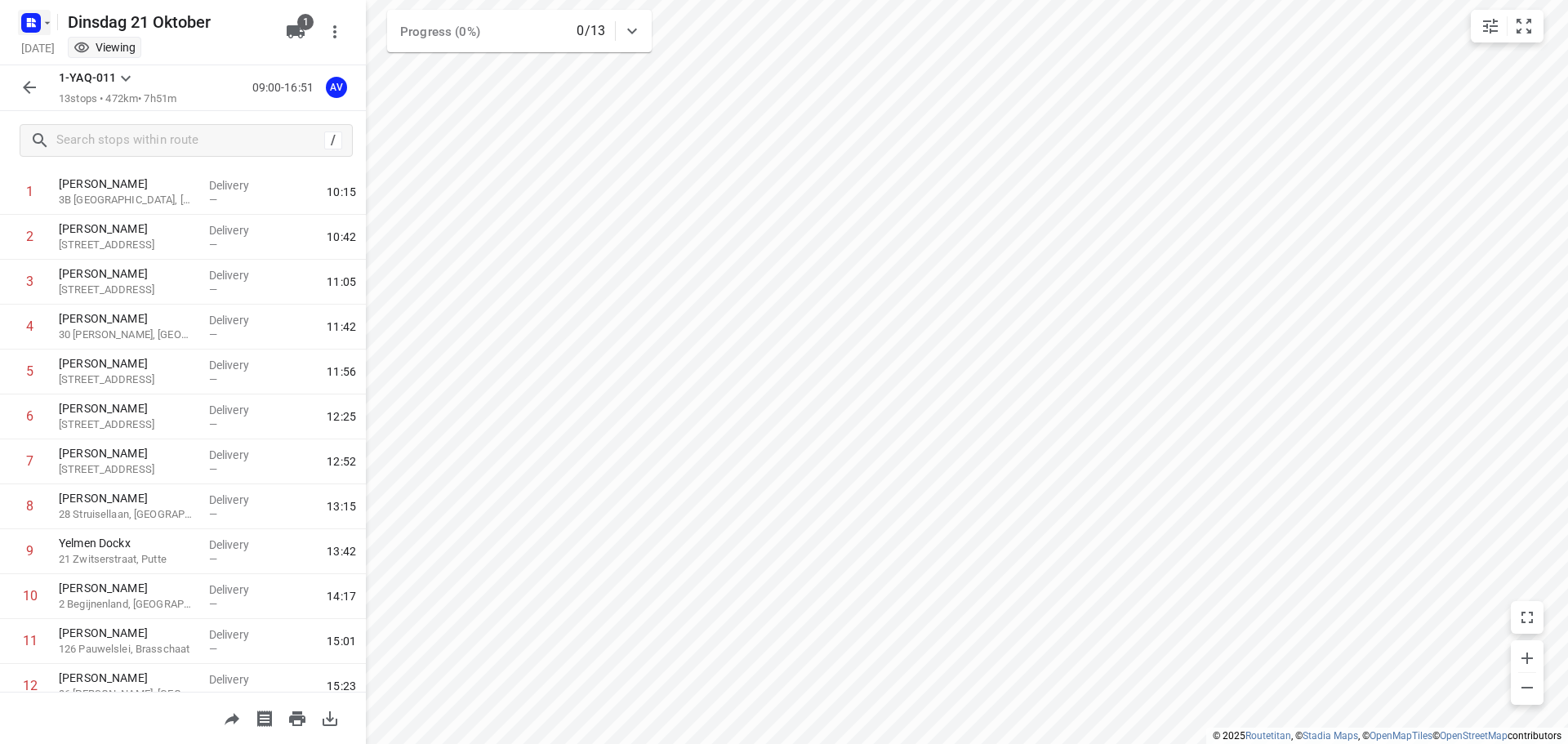
click at [43, 16] on icon "button" at bounding box center [47, 23] width 13 height 13
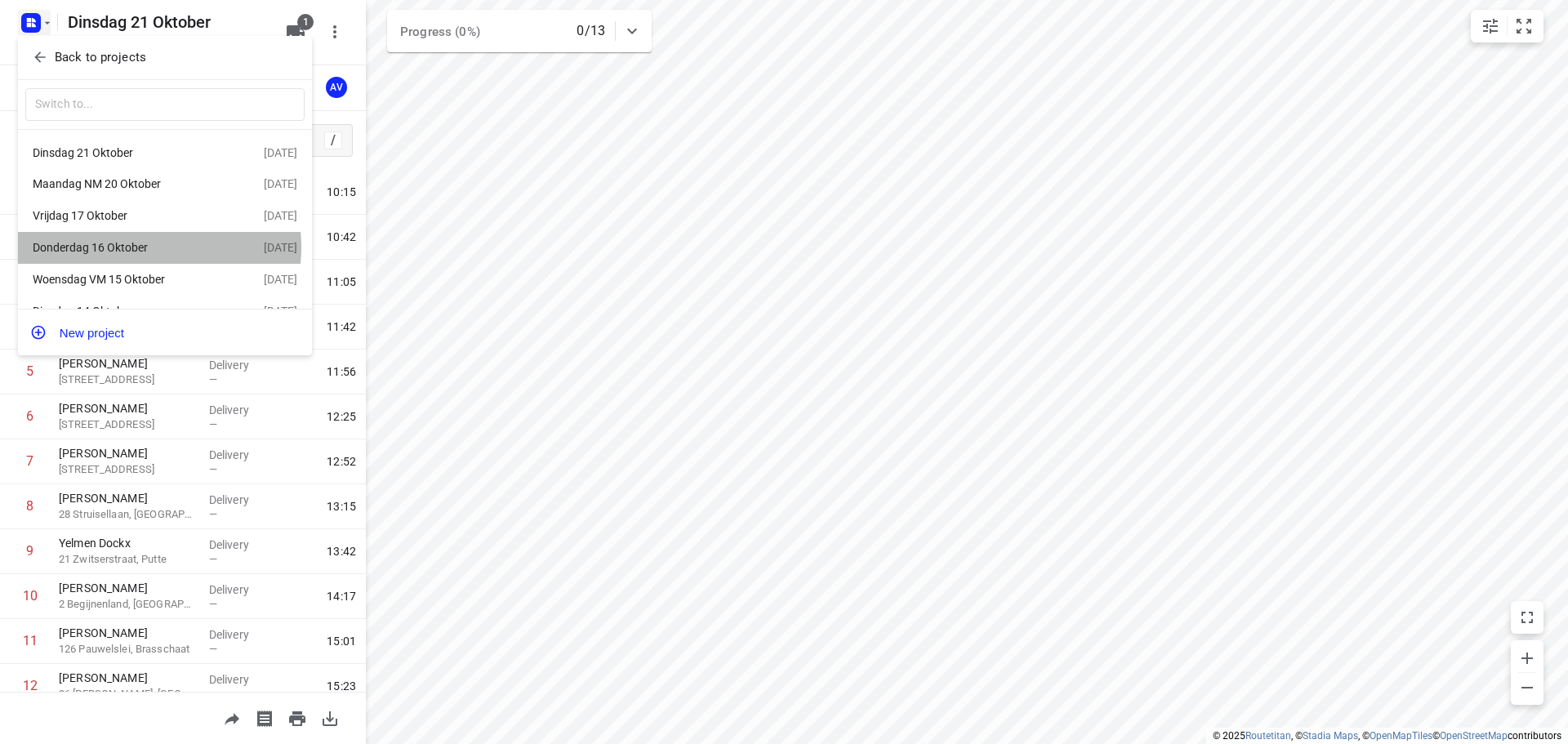
click at [132, 250] on div "Donderdag 16 Oktober" at bounding box center [126, 247] width 188 height 13
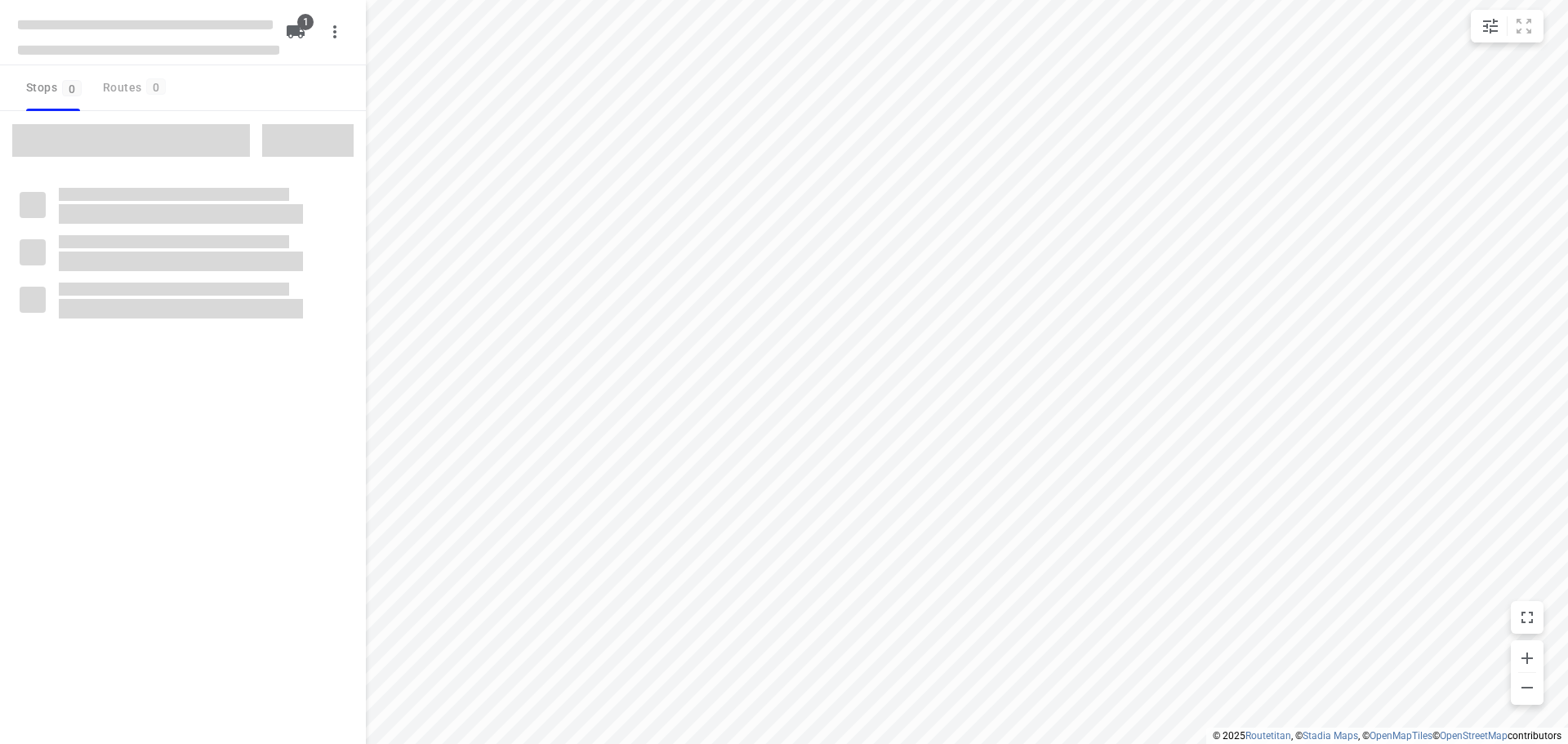
type input "distance"
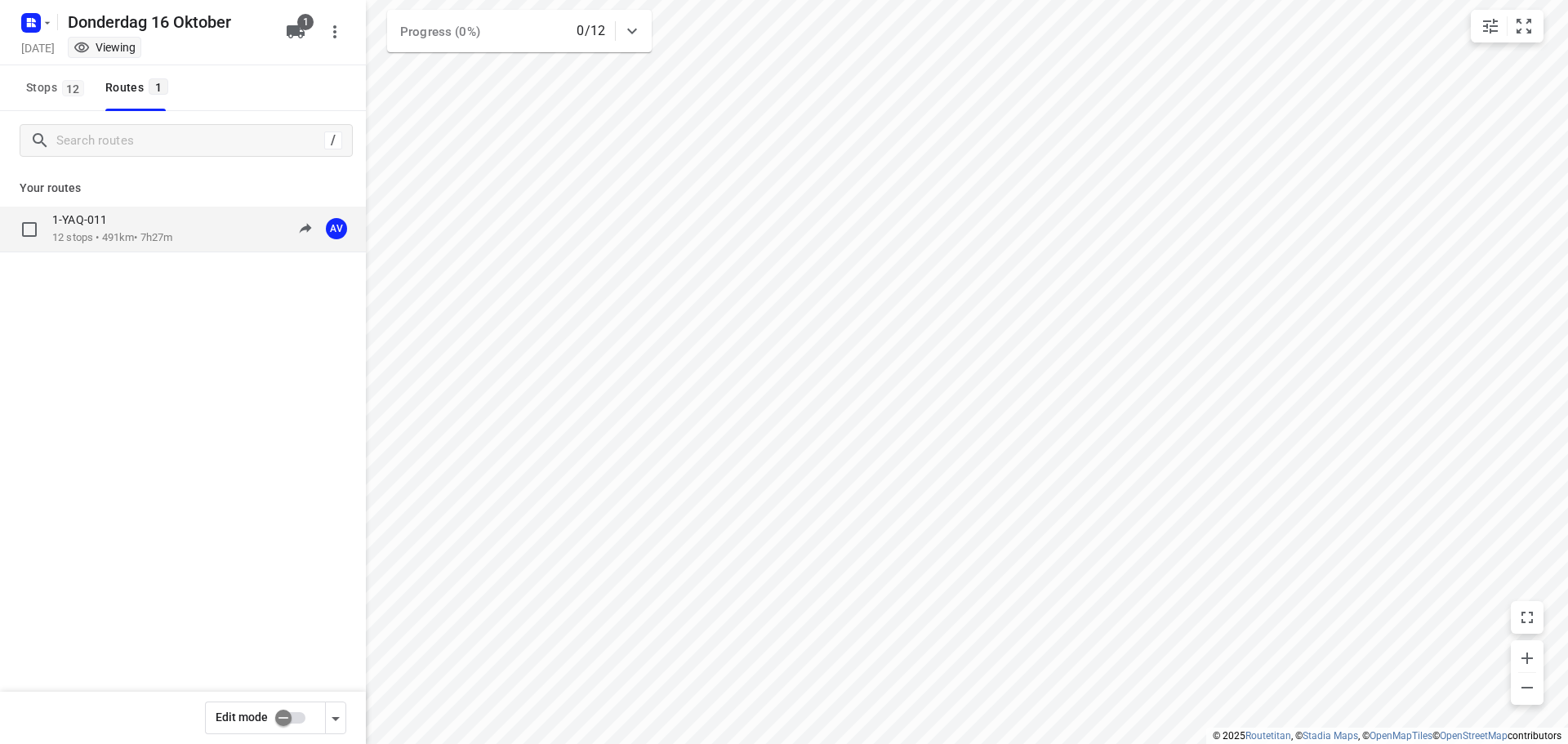
click at [183, 232] on div "1-YAQ-011 12 stops • 491km • 7h27m 09:00-16:27 AV" at bounding box center [210, 229] width 314 height 34
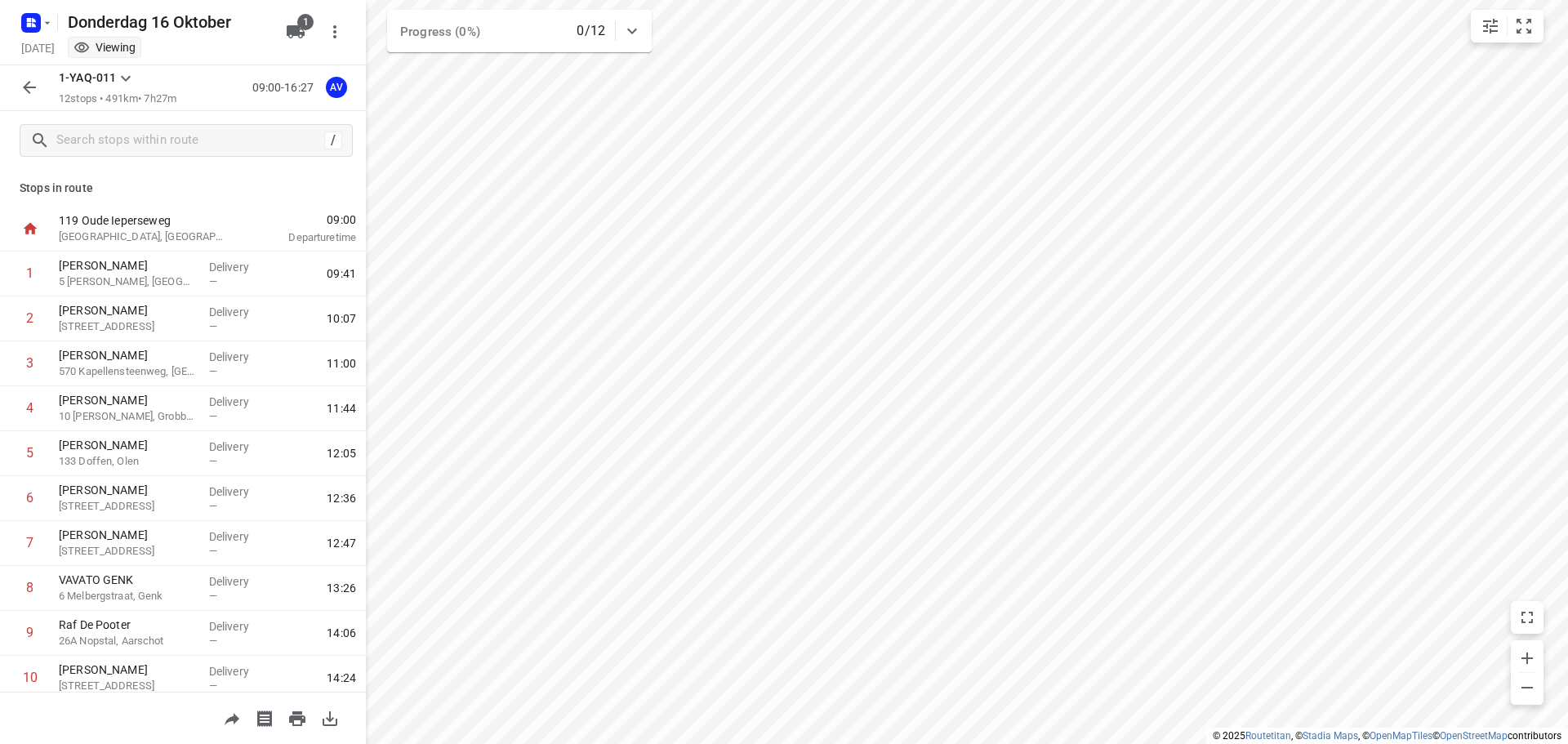
click at [32, 87] on icon "button" at bounding box center [29, 87] width 13 height 13
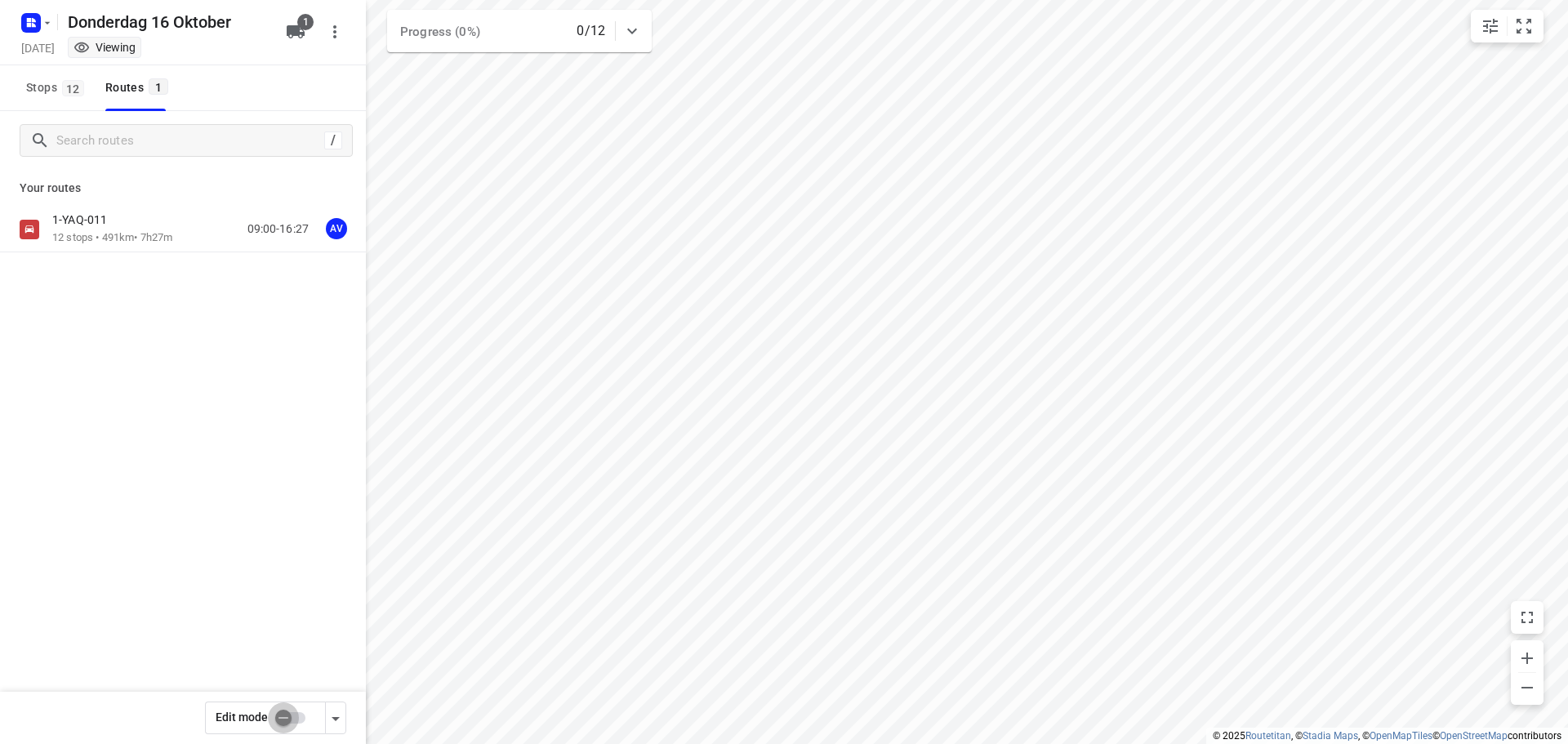
click at [290, 715] on input "checkbox" at bounding box center [283, 718] width 93 height 31
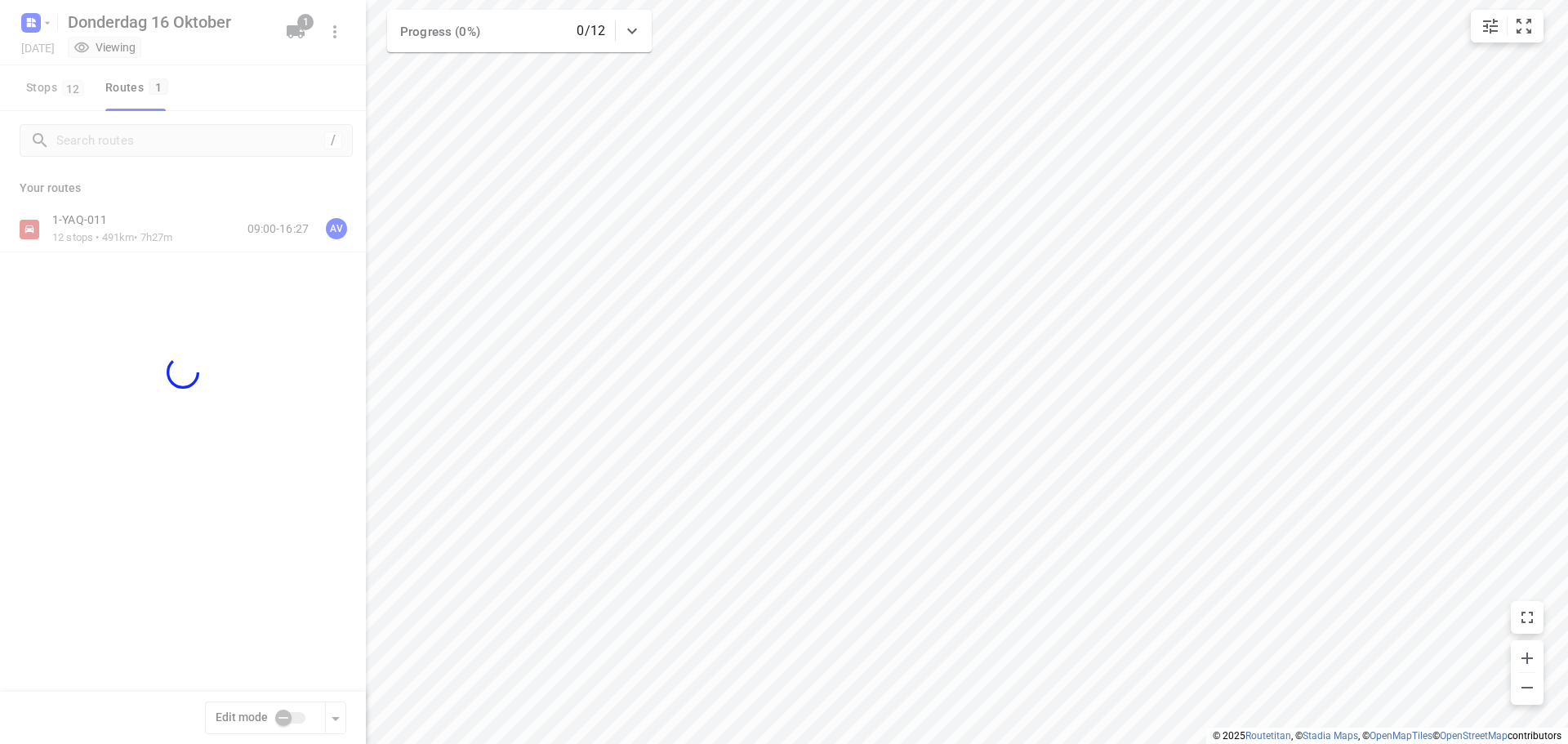
checkbox input "true"
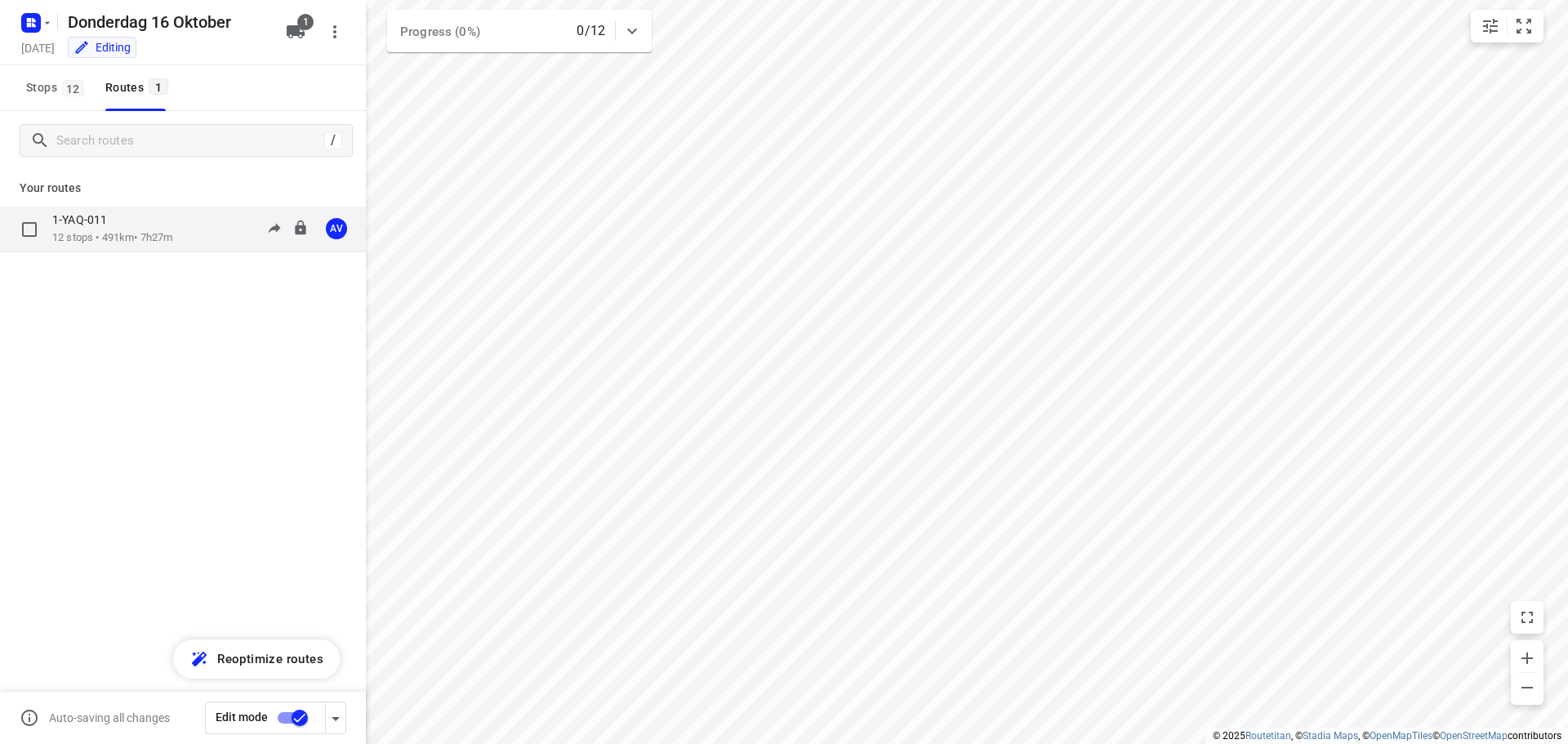
drag, startPoint x: 181, startPoint y: 228, endPoint x: 197, endPoint y: 225, distance: 16.3
click at [197, 225] on div "1-YAQ-011 12 stops • 491km • 7h27m 09:00-16:27 AV" at bounding box center [210, 229] width 314 height 34
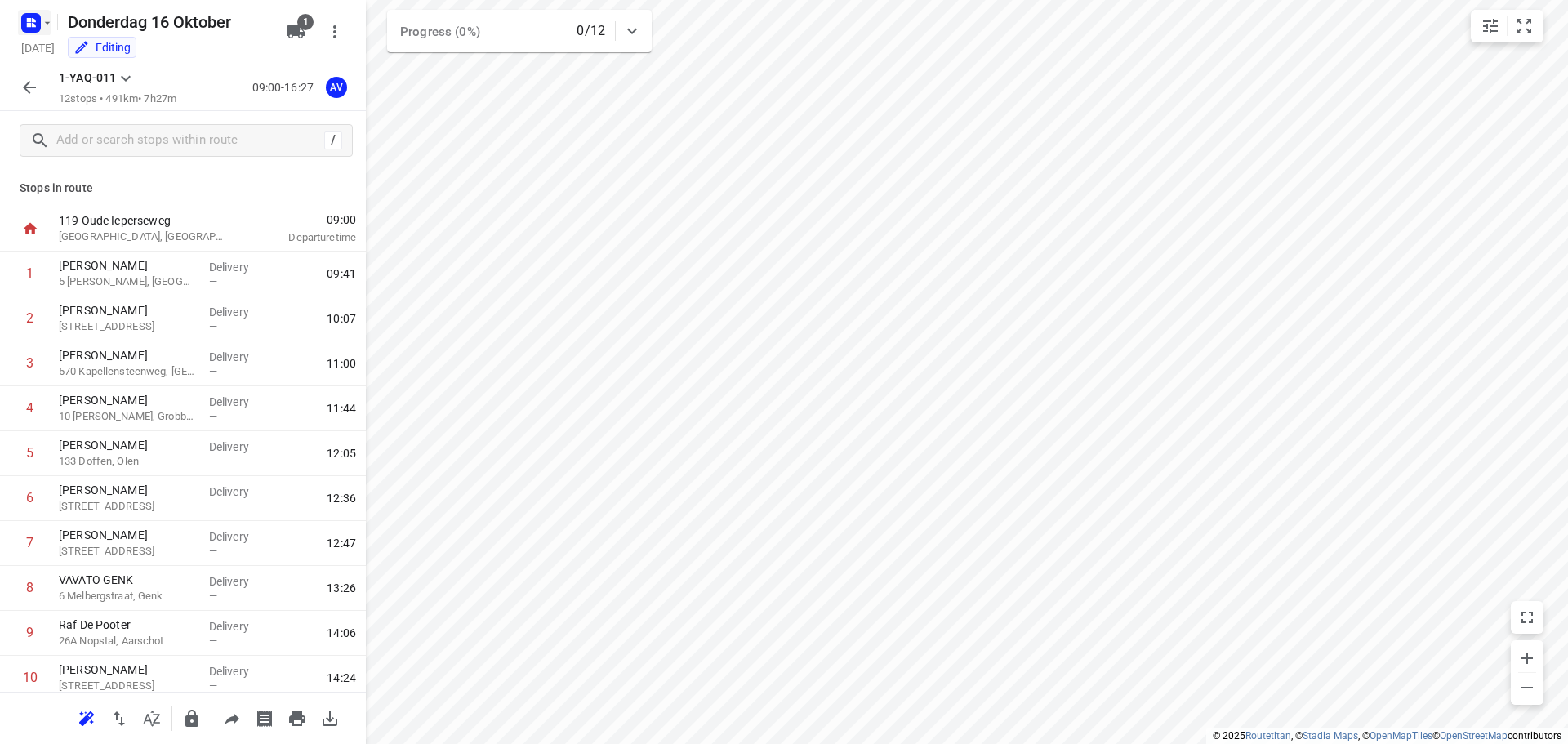
click at [39, 24] on rect "button" at bounding box center [31, 23] width 20 height 20
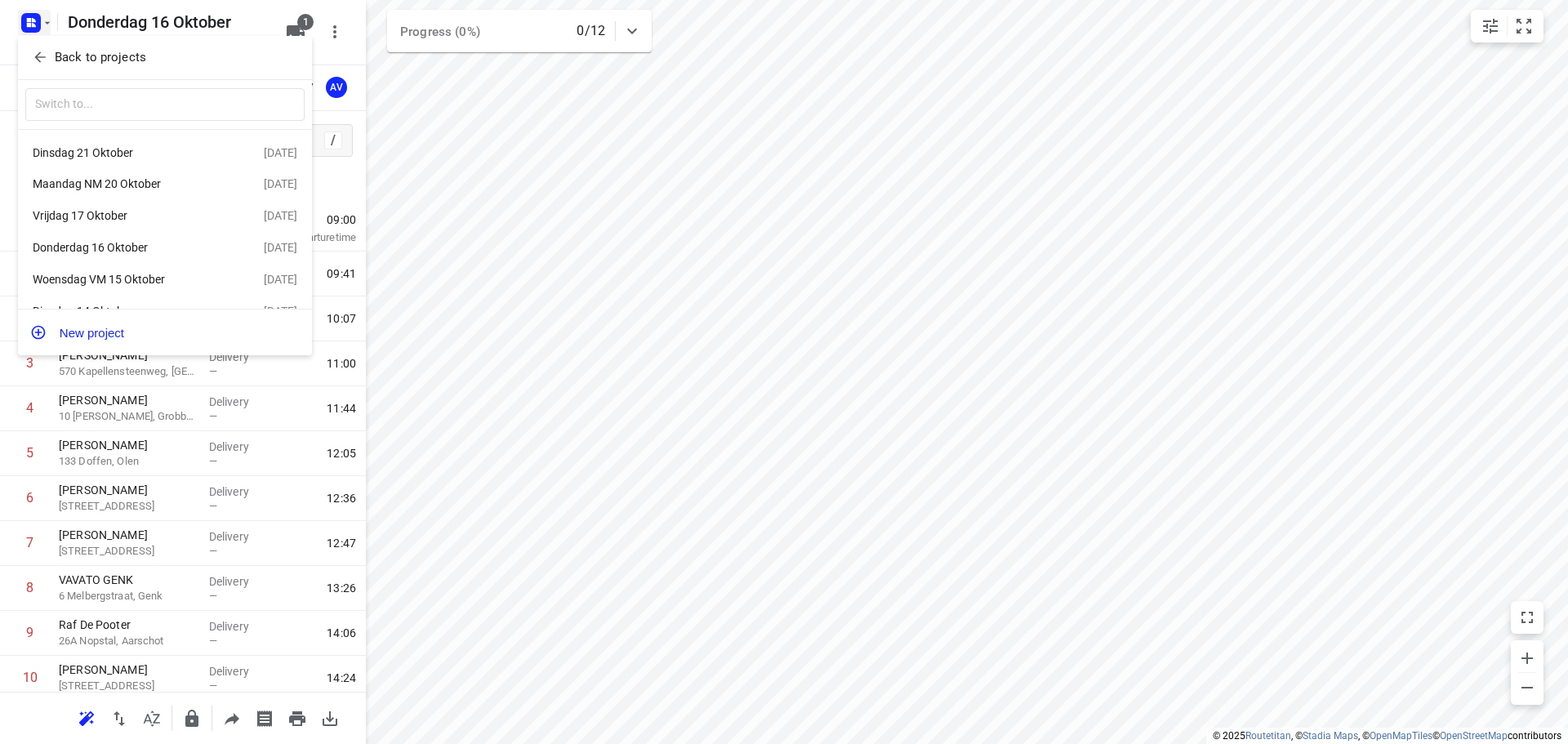
click at [138, 152] on div "Dinsdag 21 Oktober" at bounding box center [126, 152] width 188 height 13
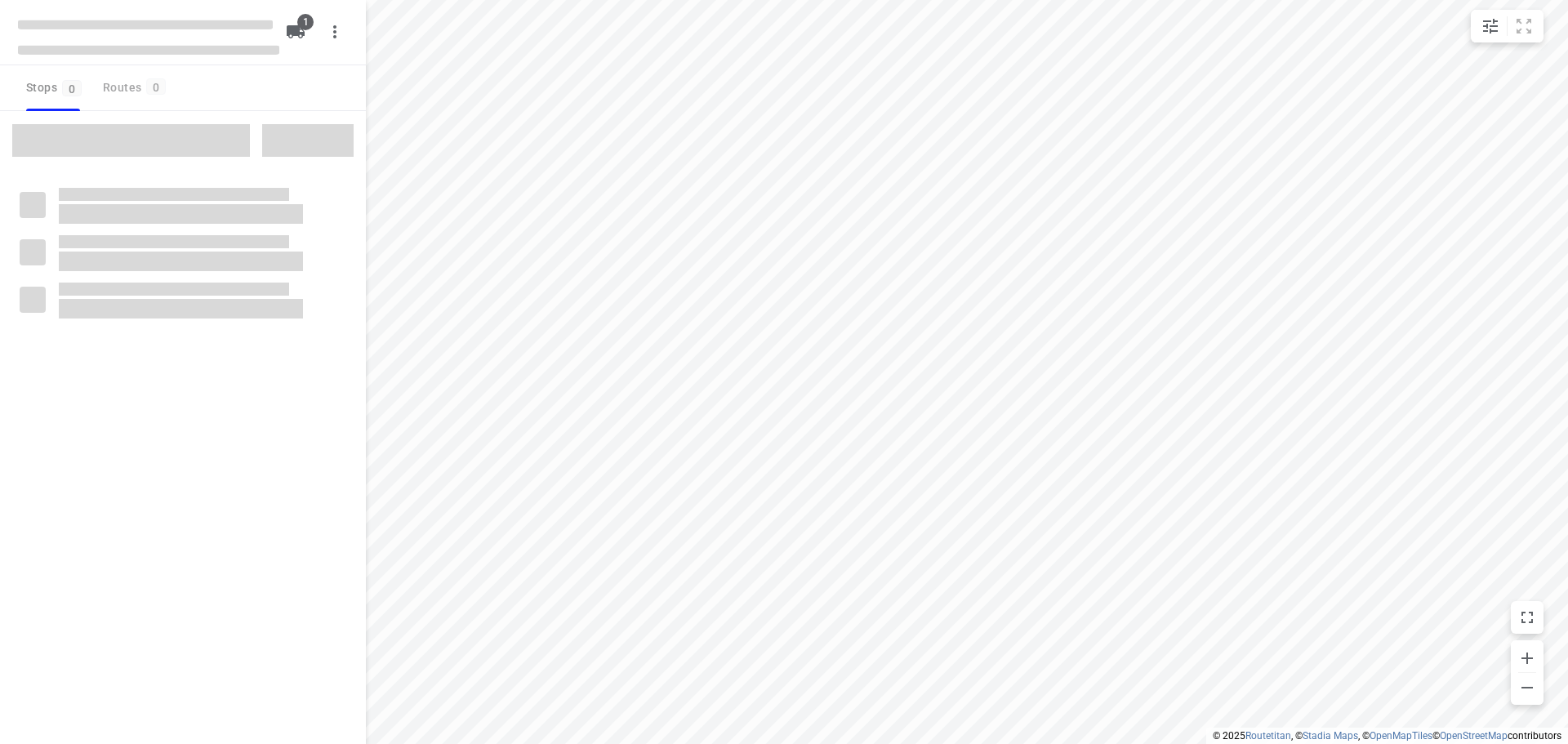
type input "distance"
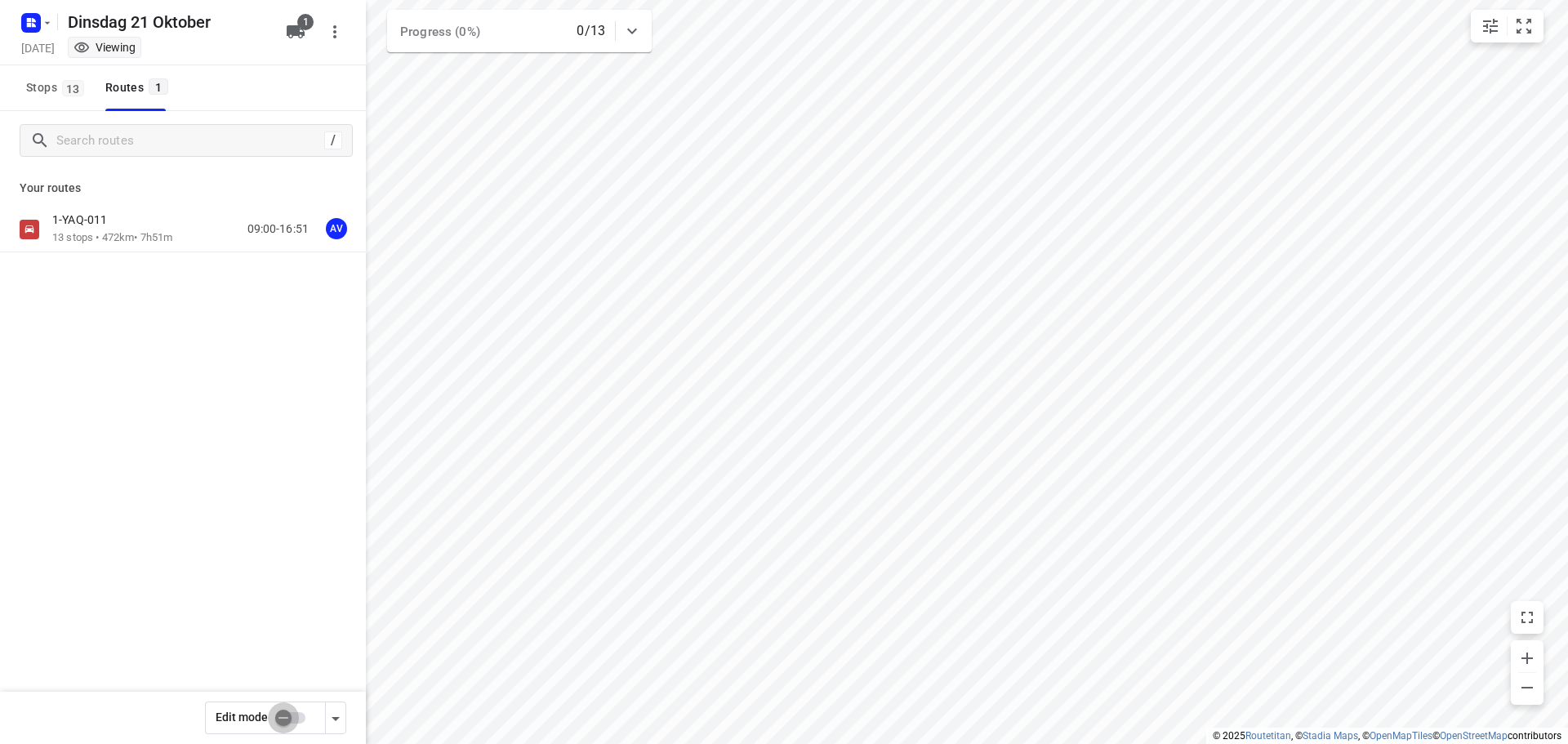
click at [298, 715] on input "checkbox" at bounding box center [283, 718] width 93 height 31
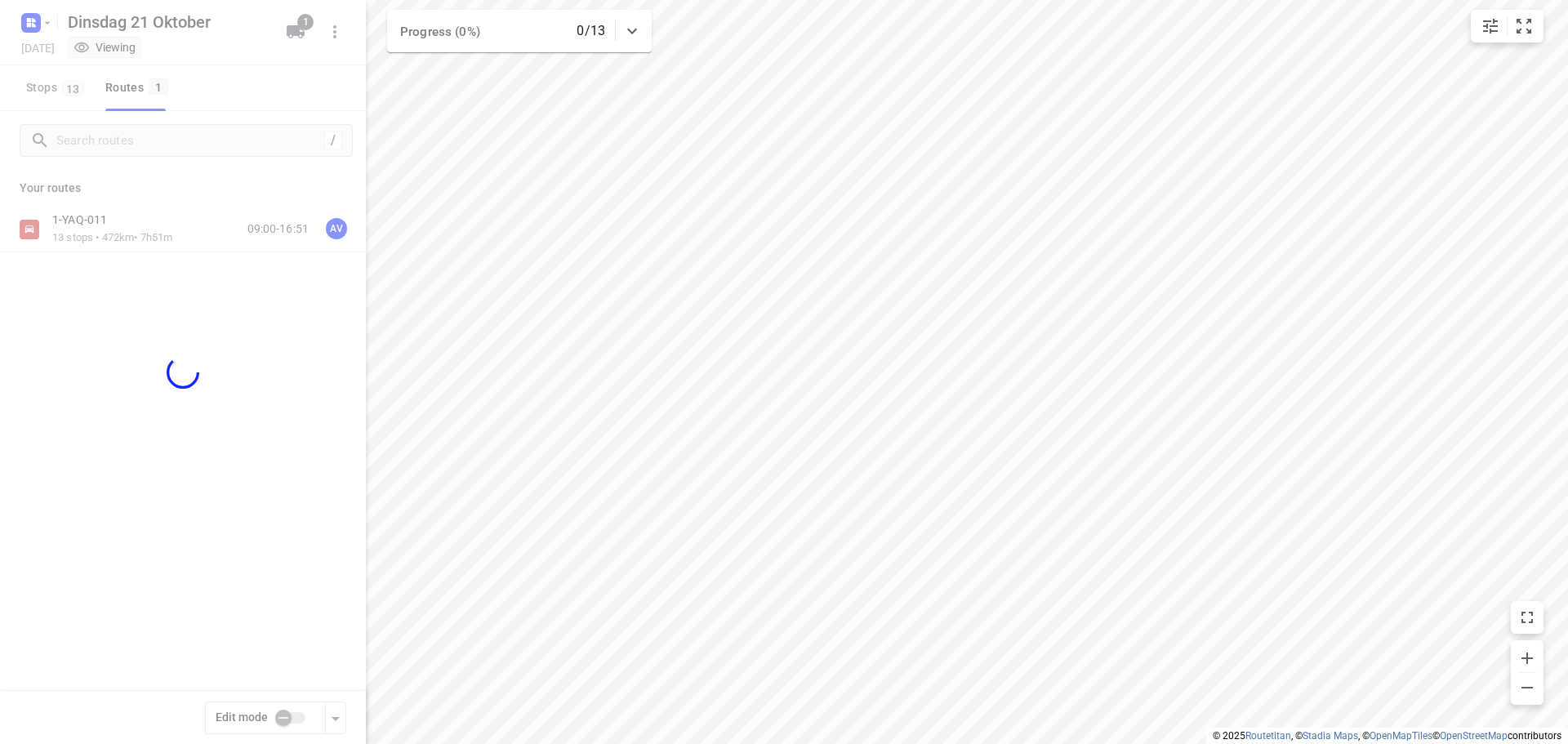
checkbox input "true"
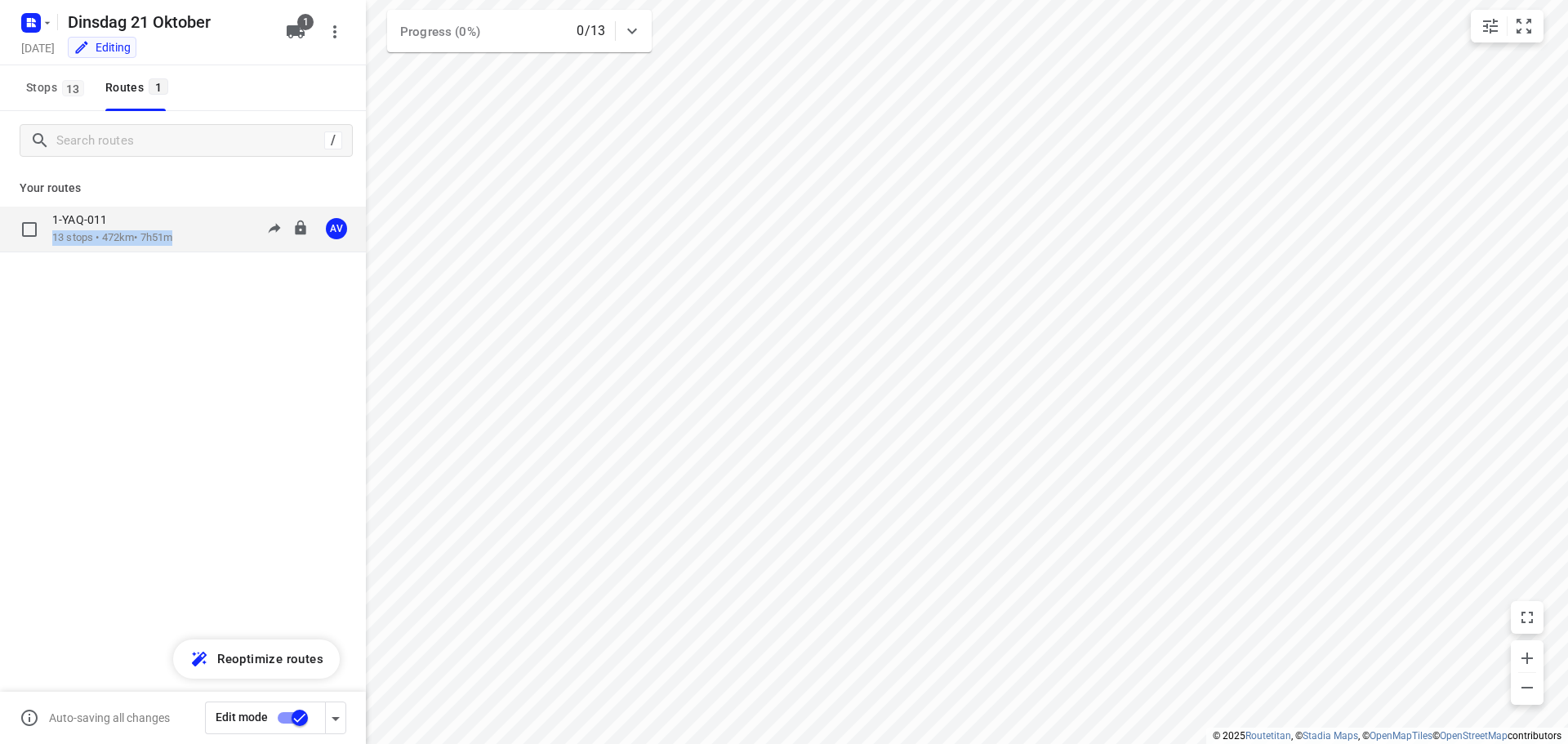
click at [183, 232] on div "1-YAQ-011 13 stops • 472km • 7h51m 09:00-16:51 AV" at bounding box center [210, 229] width 314 height 34
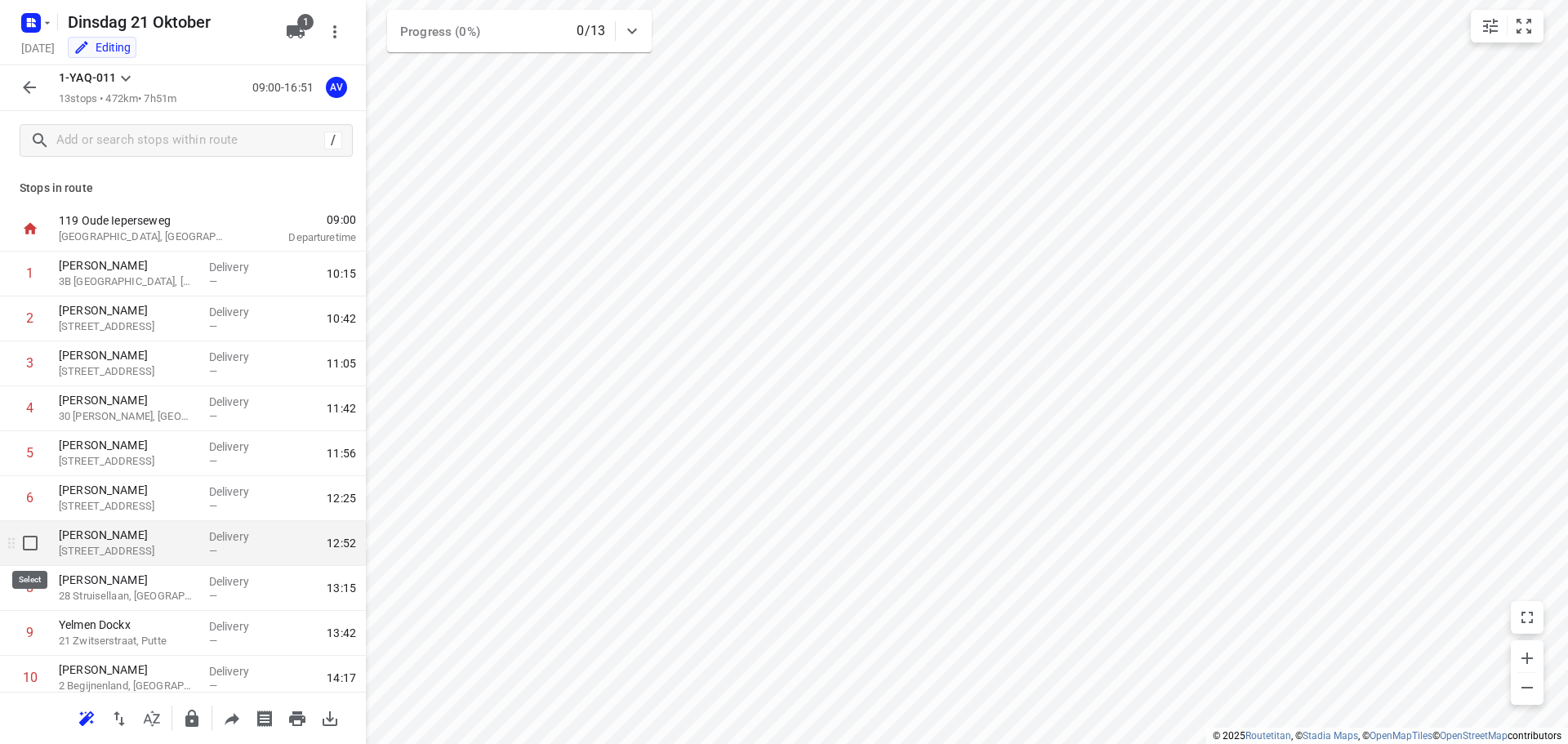
click at [28, 540] on input "checkbox" at bounding box center [30, 543] width 33 height 33
checkbox input "true"
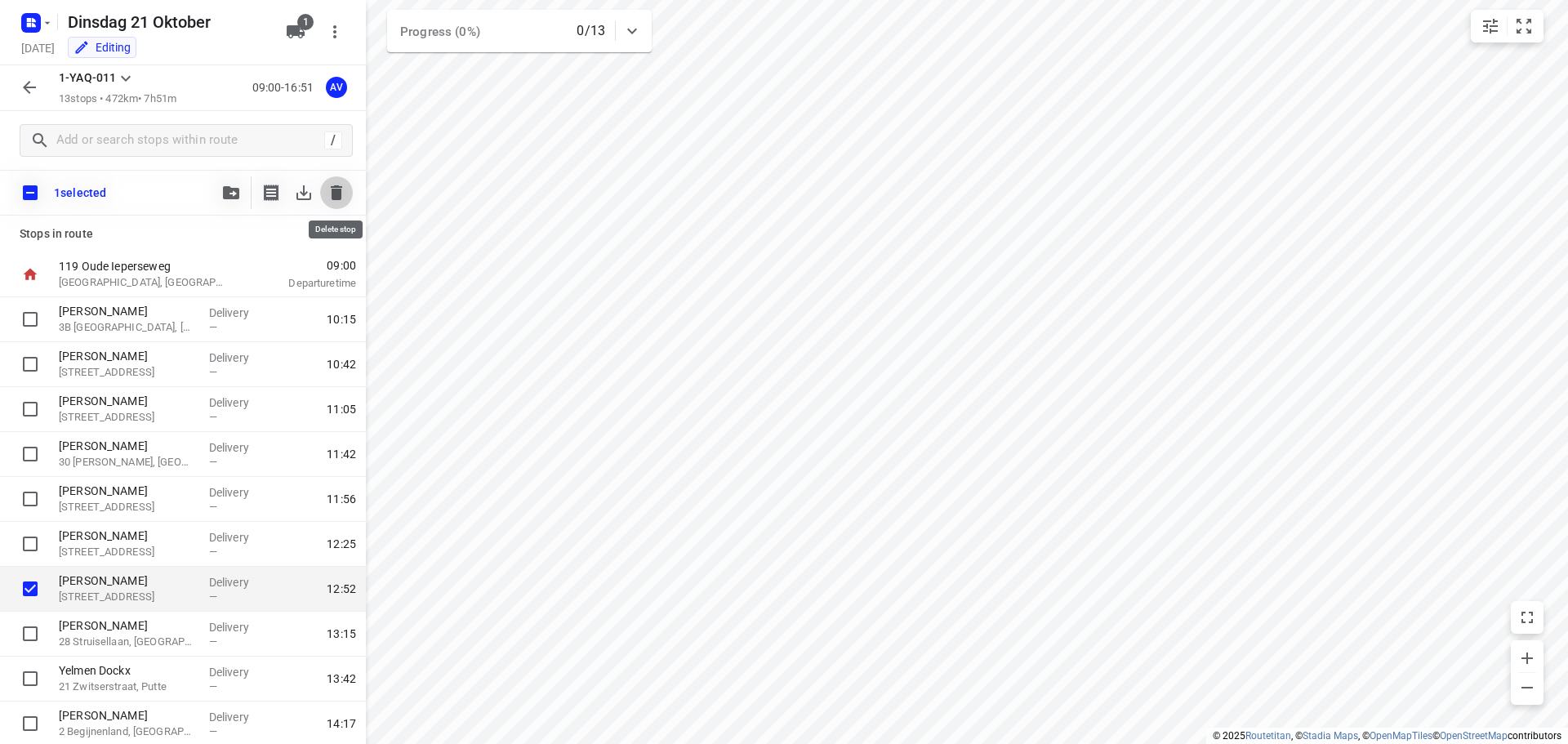
click at [338, 191] on icon "button" at bounding box center [336, 192] width 12 height 15
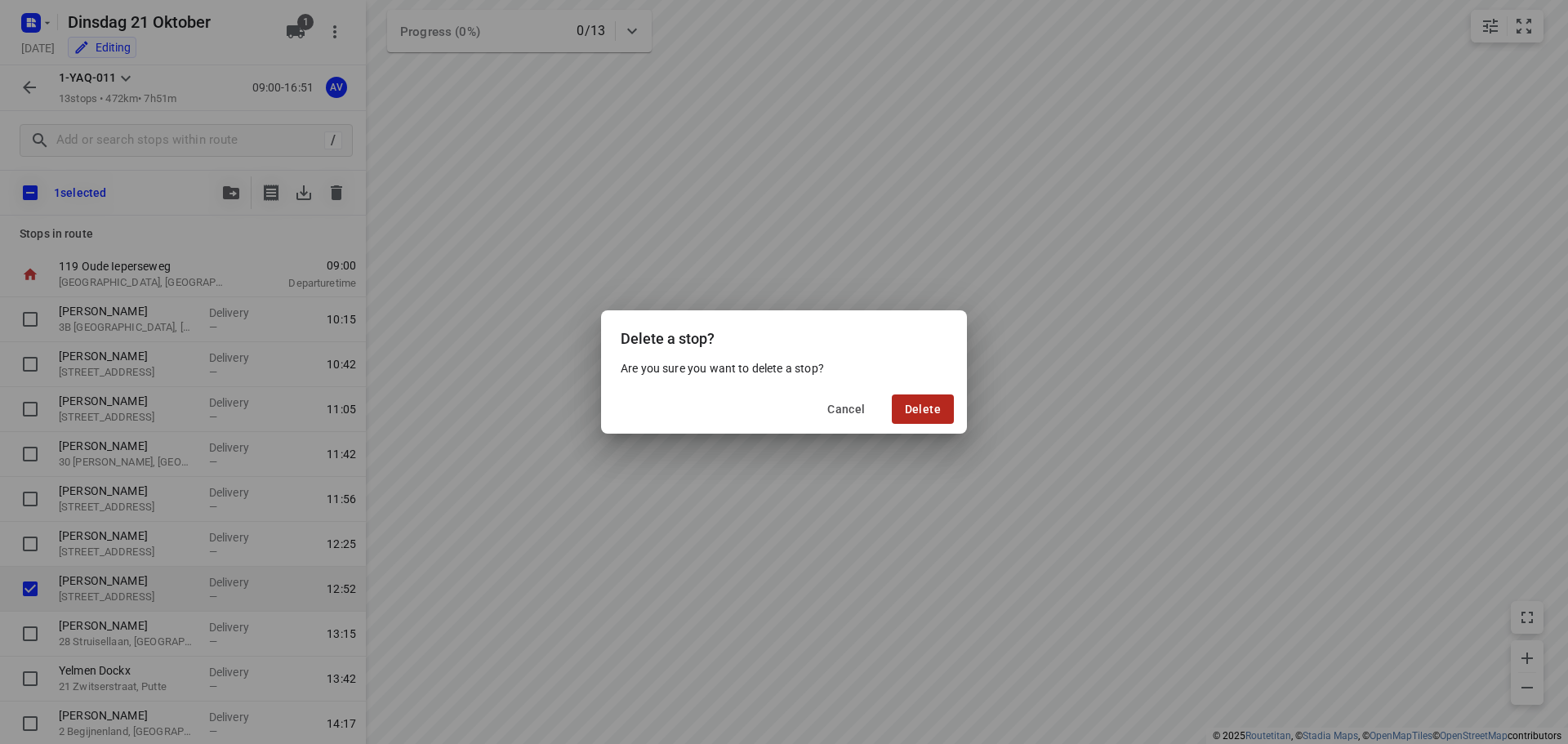
click at [917, 406] on span "Delete" at bounding box center [923, 409] width 36 height 13
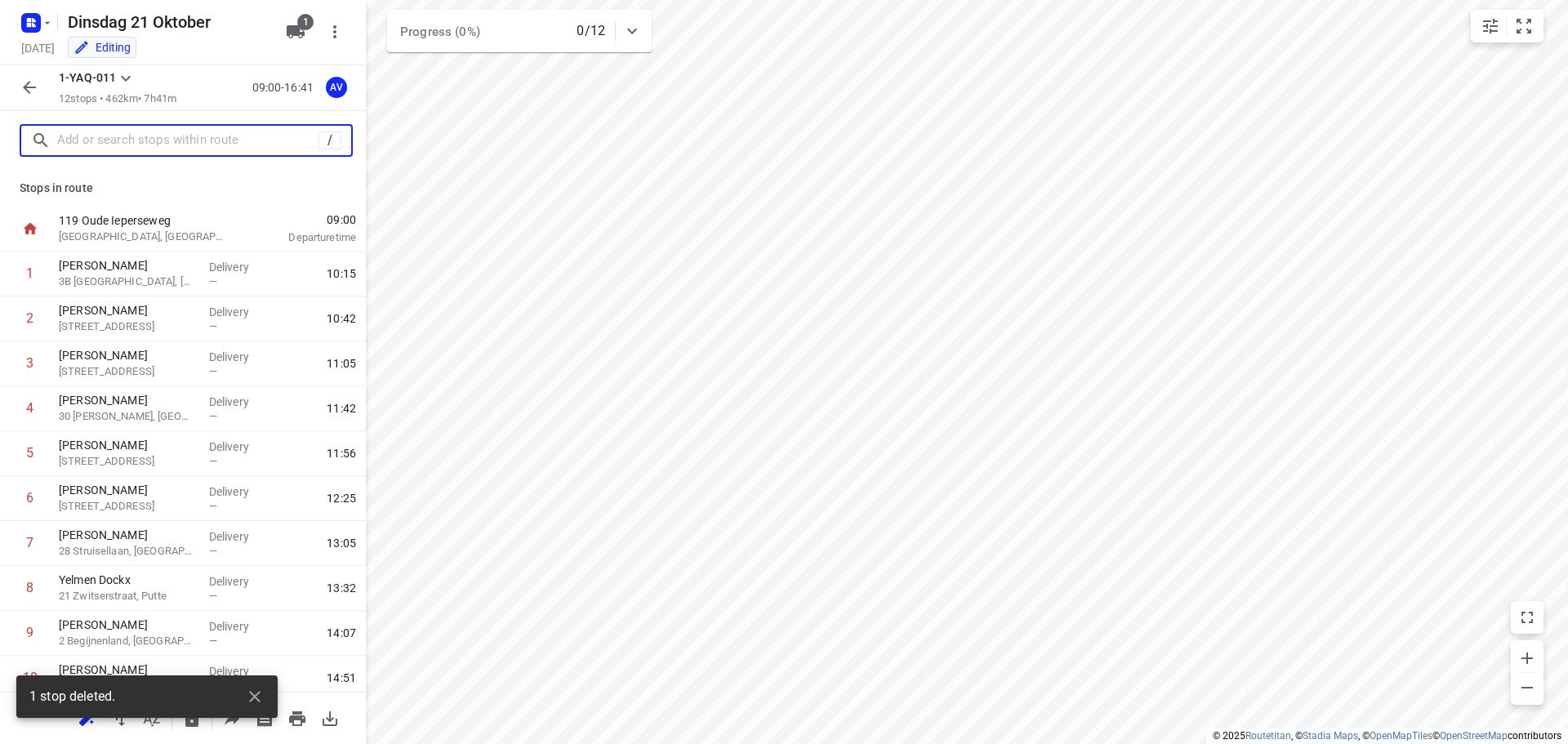
click at [151, 142] on input "text" at bounding box center [188, 141] width 261 height 25
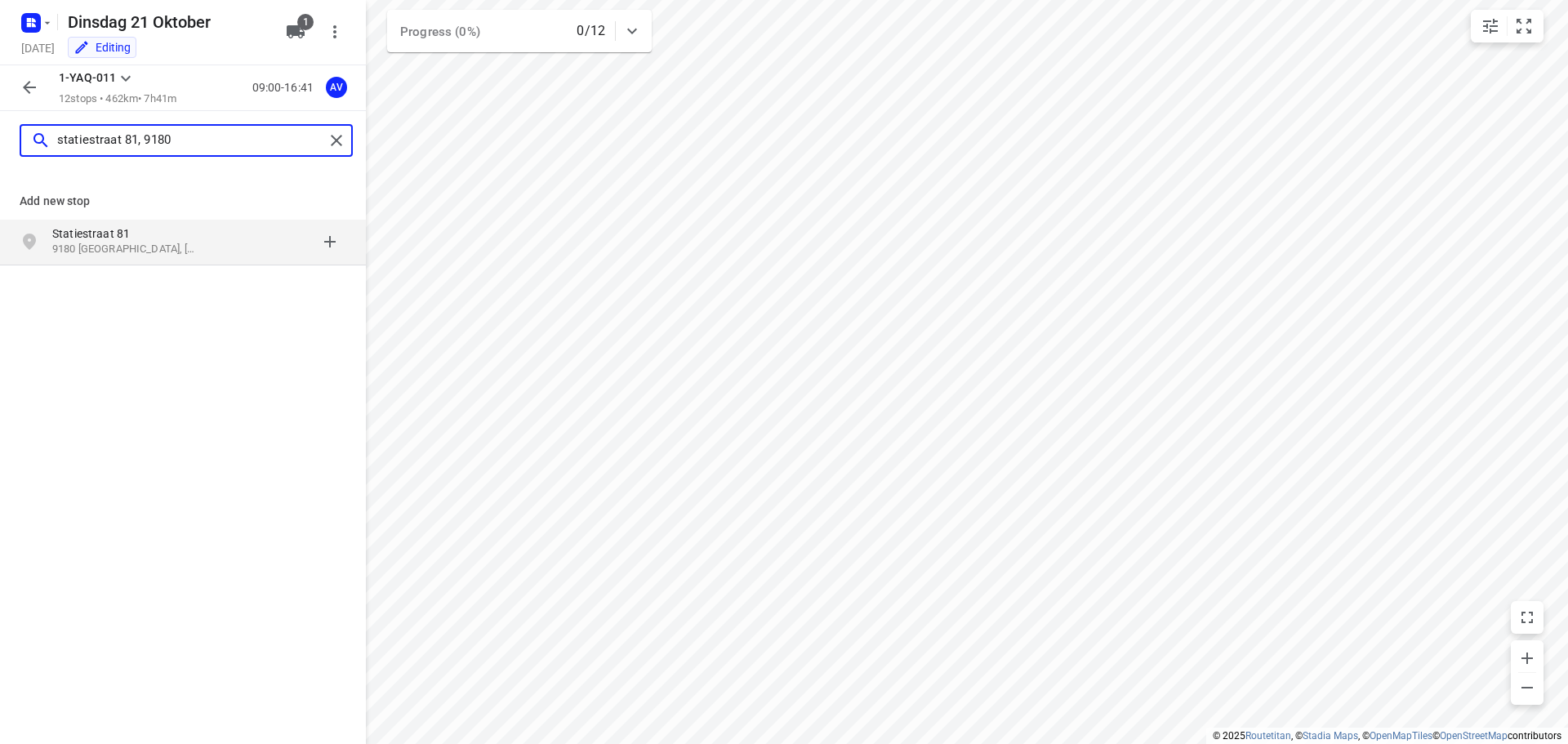
type input "statiestraat 81, 9180"
click at [158, 240] on p "Statiestraat 81" at bounding box center [128, 233] width 151 height 16
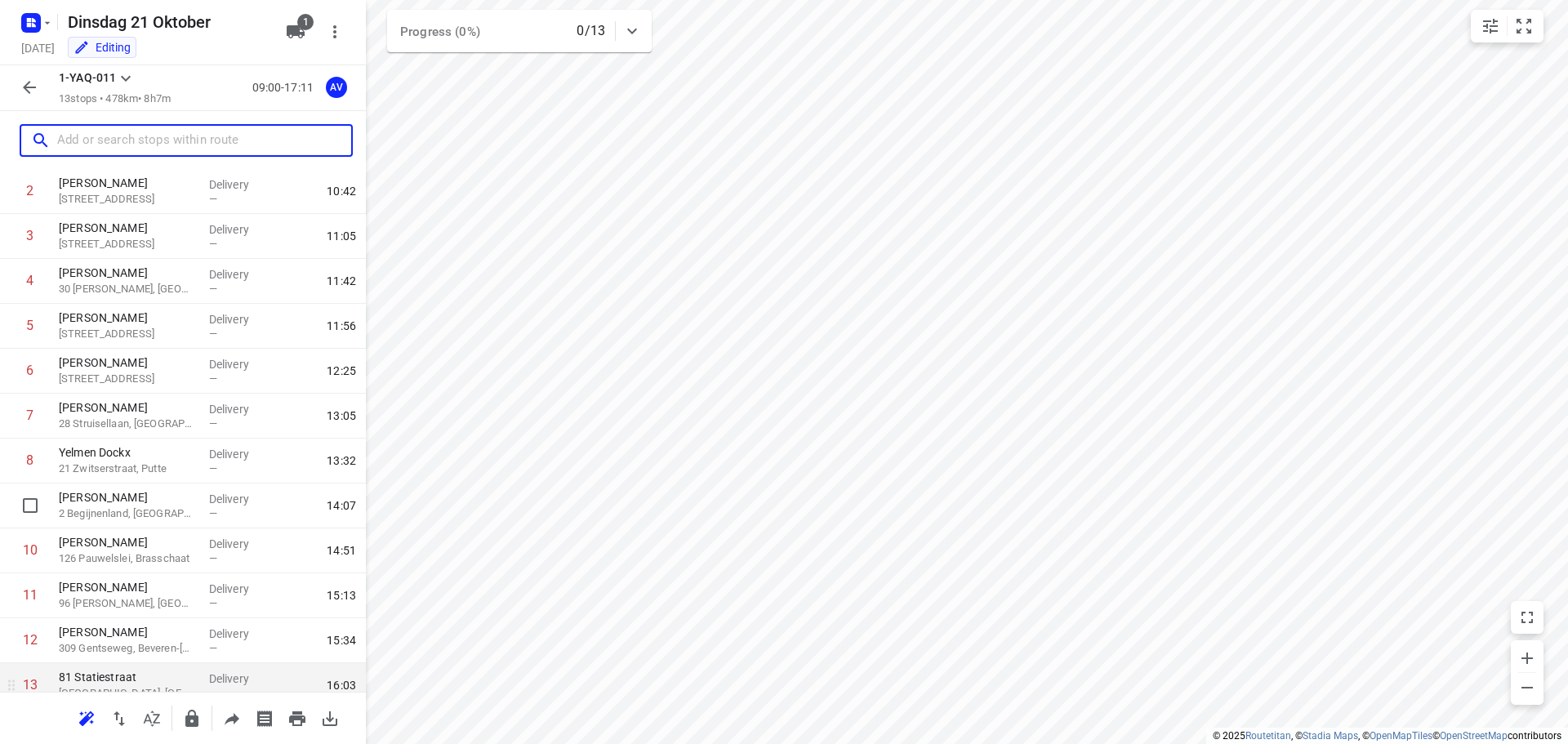
scroll to position [189, 0]
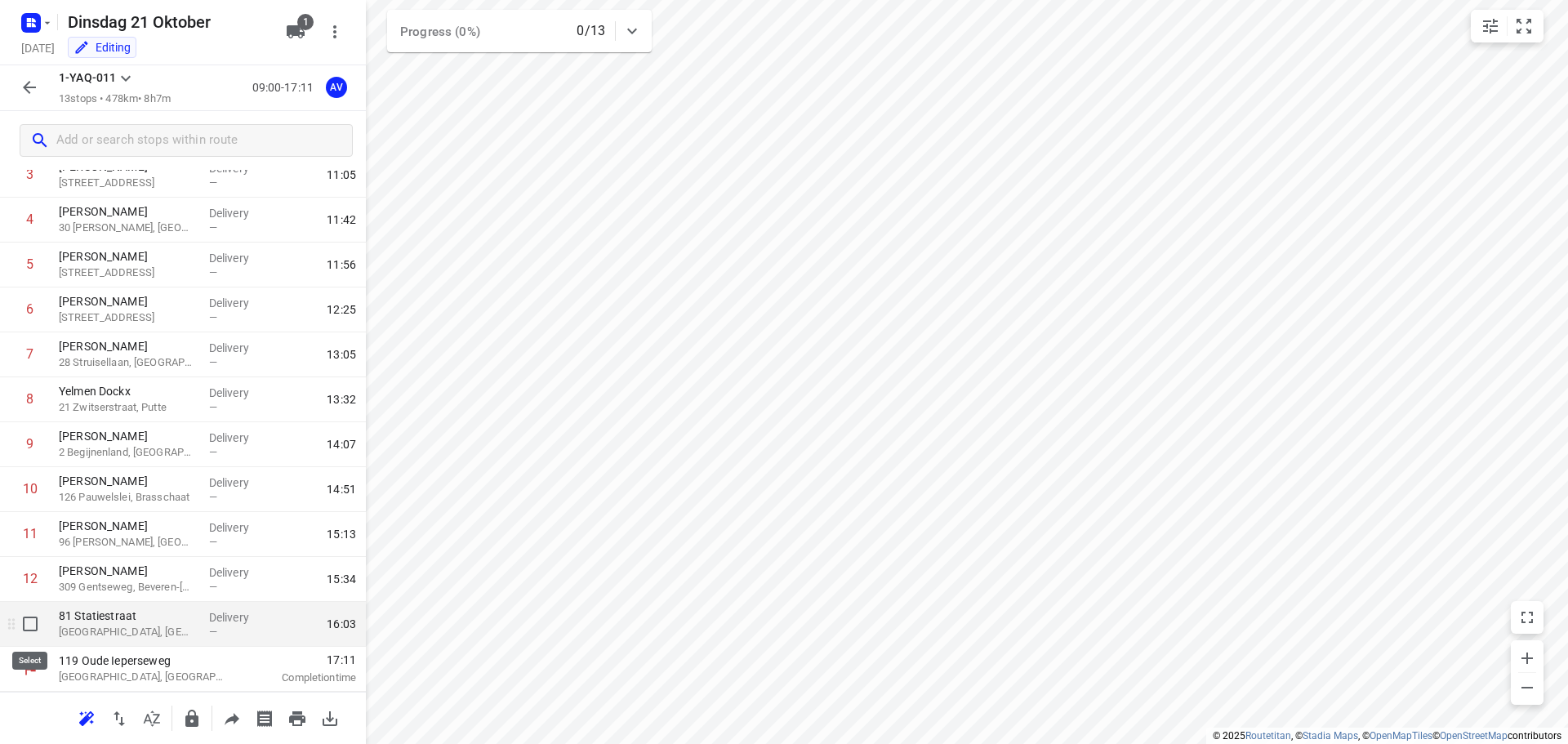
click at [31, 623] on input "checkbox" at bounding box center [30, 624] width 33 height 33
checkbox input "true"
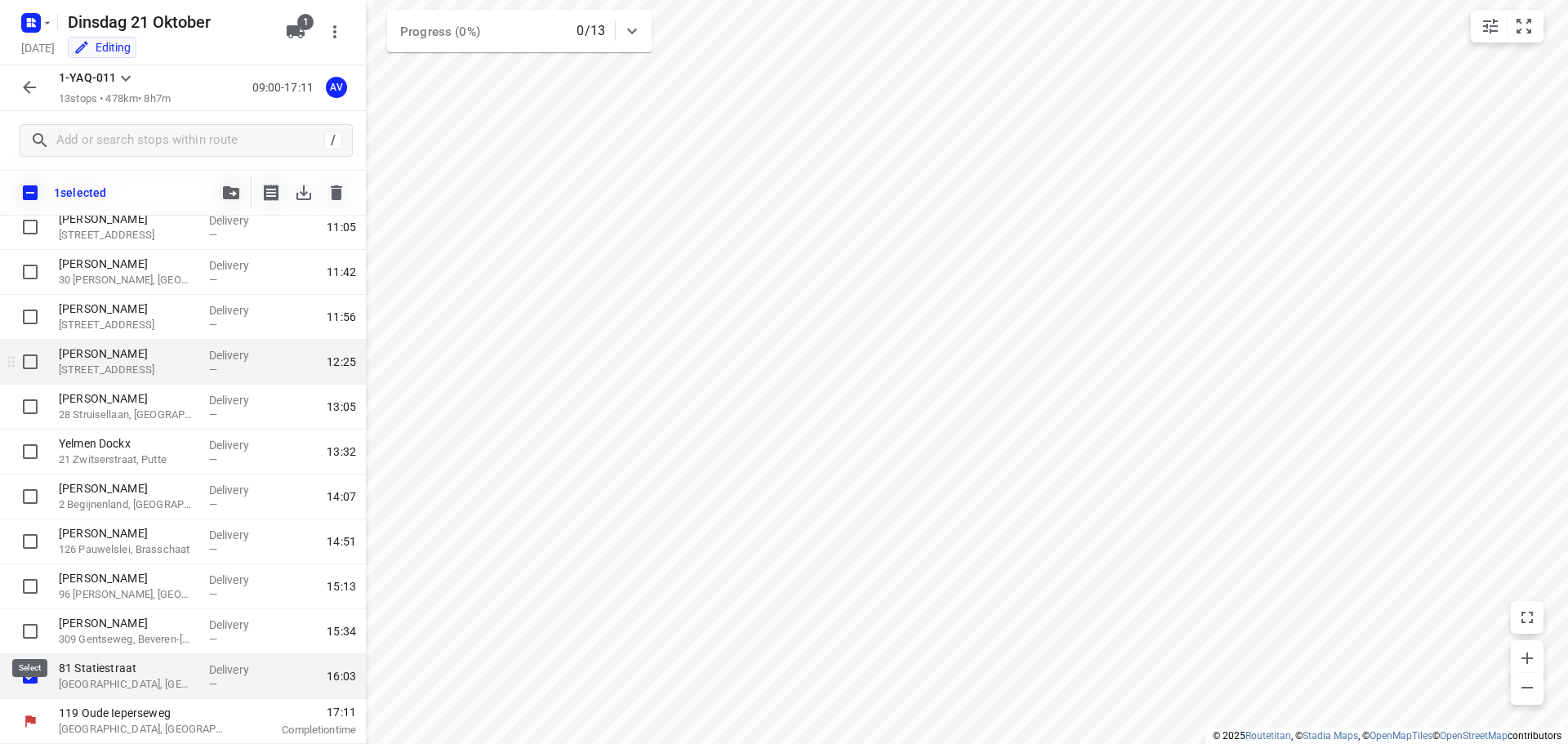
scroll to position [182, 0]
click at [338, 185] on icon "button" at bounding box center [336, 192] width 12 height 15
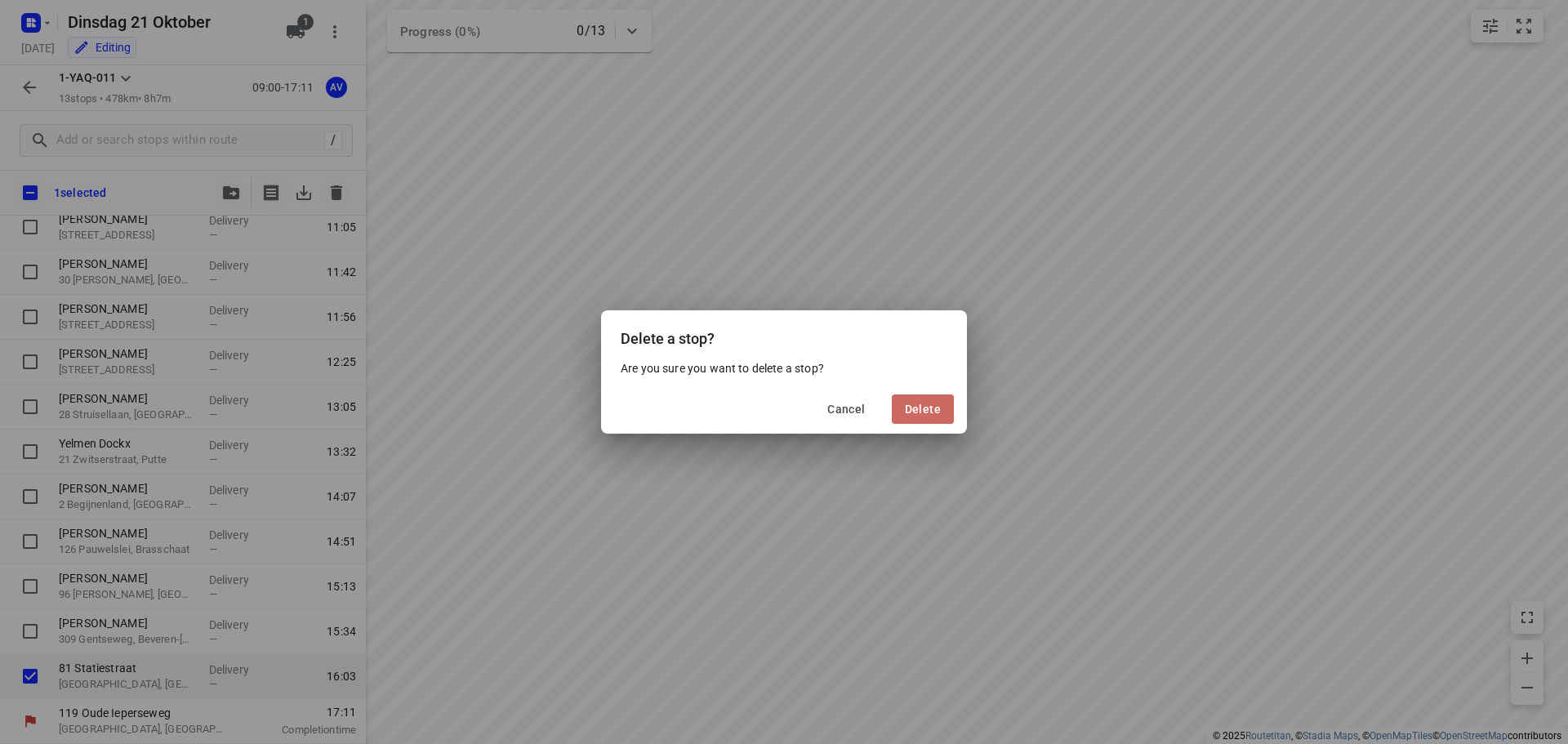
click at [924, 411] on span "Delete" at bounding box center [923, 409] width 36 height 13
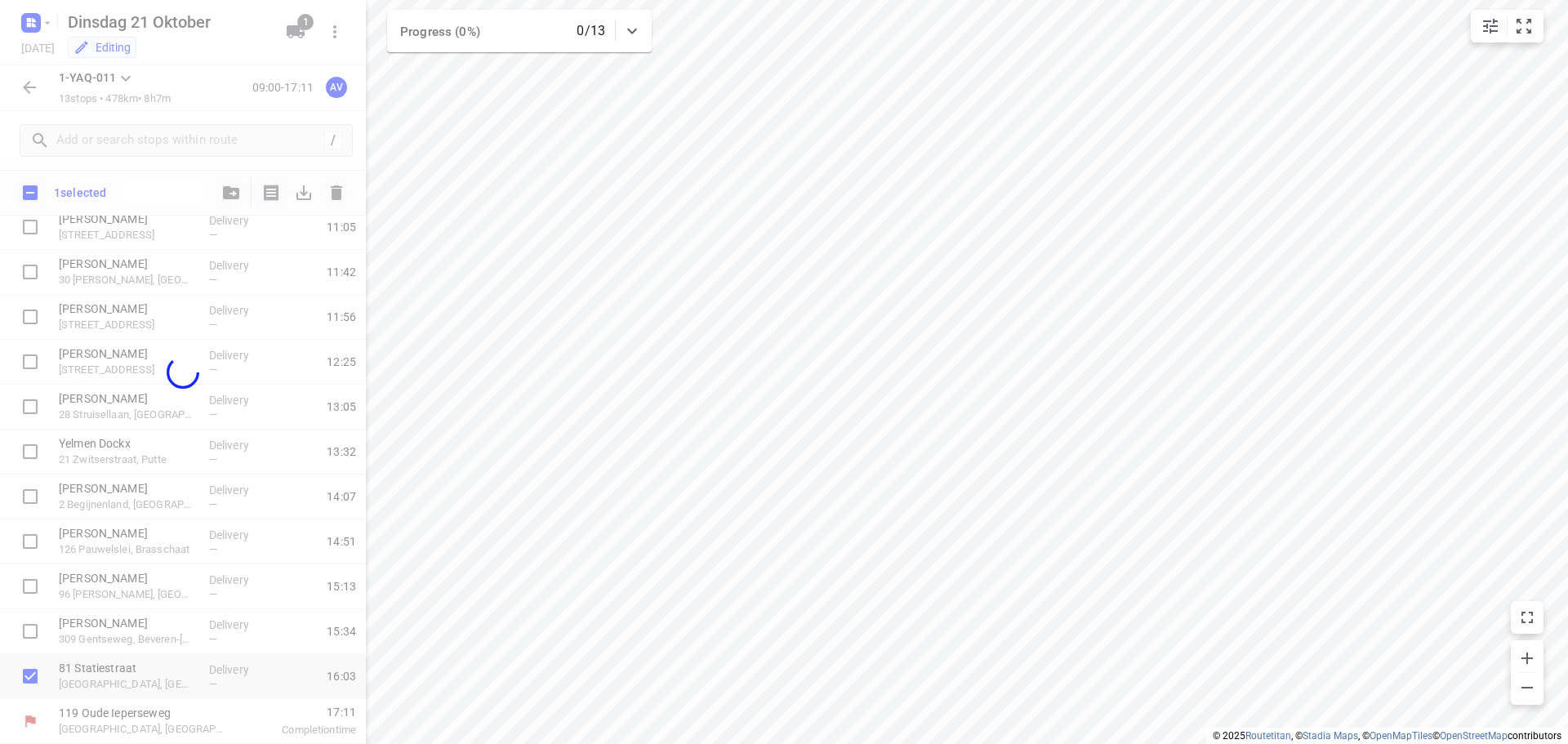
scroll to position [143, 0]
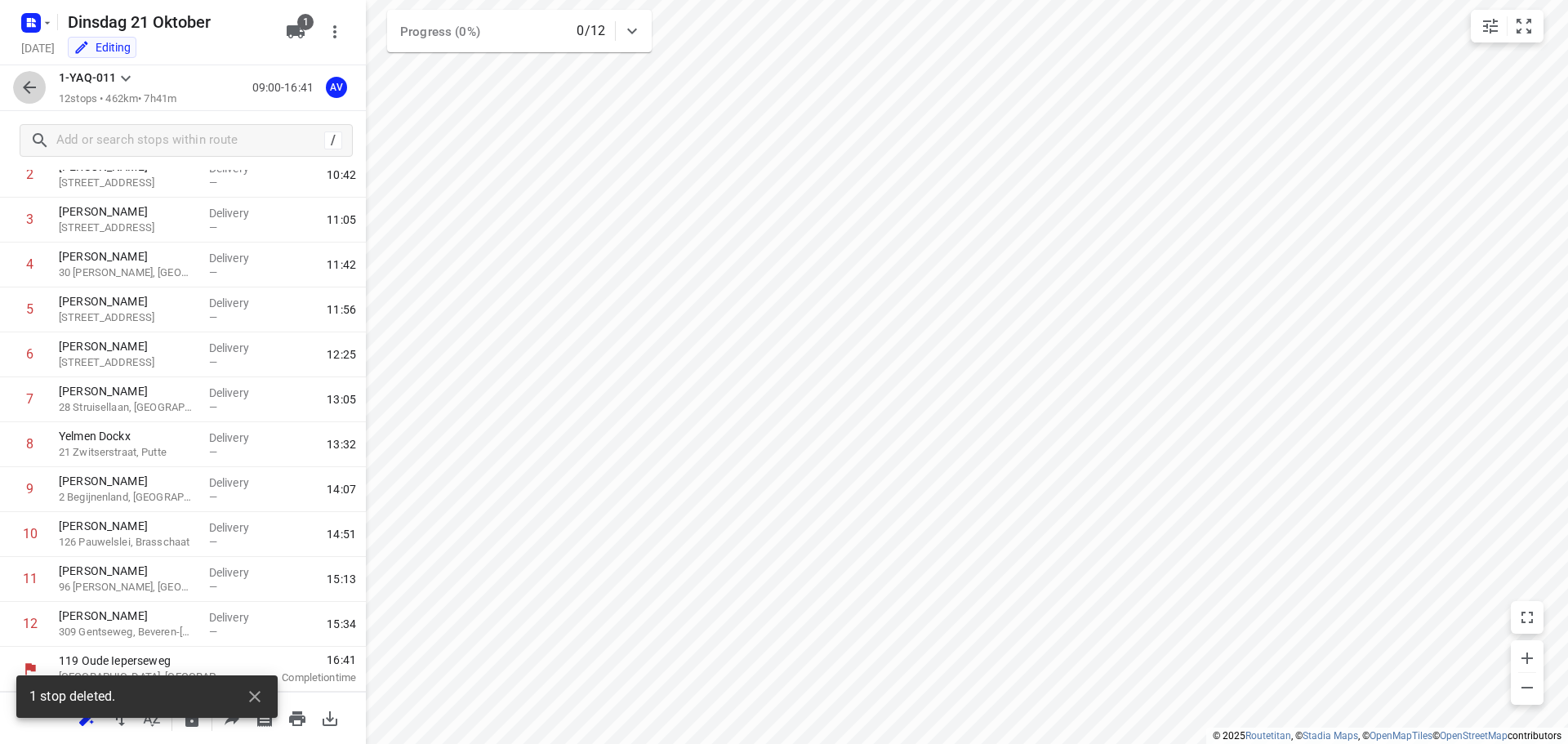
click at [28, 87] on icon "button" at bounding box center [29, 87] width 13 height 13
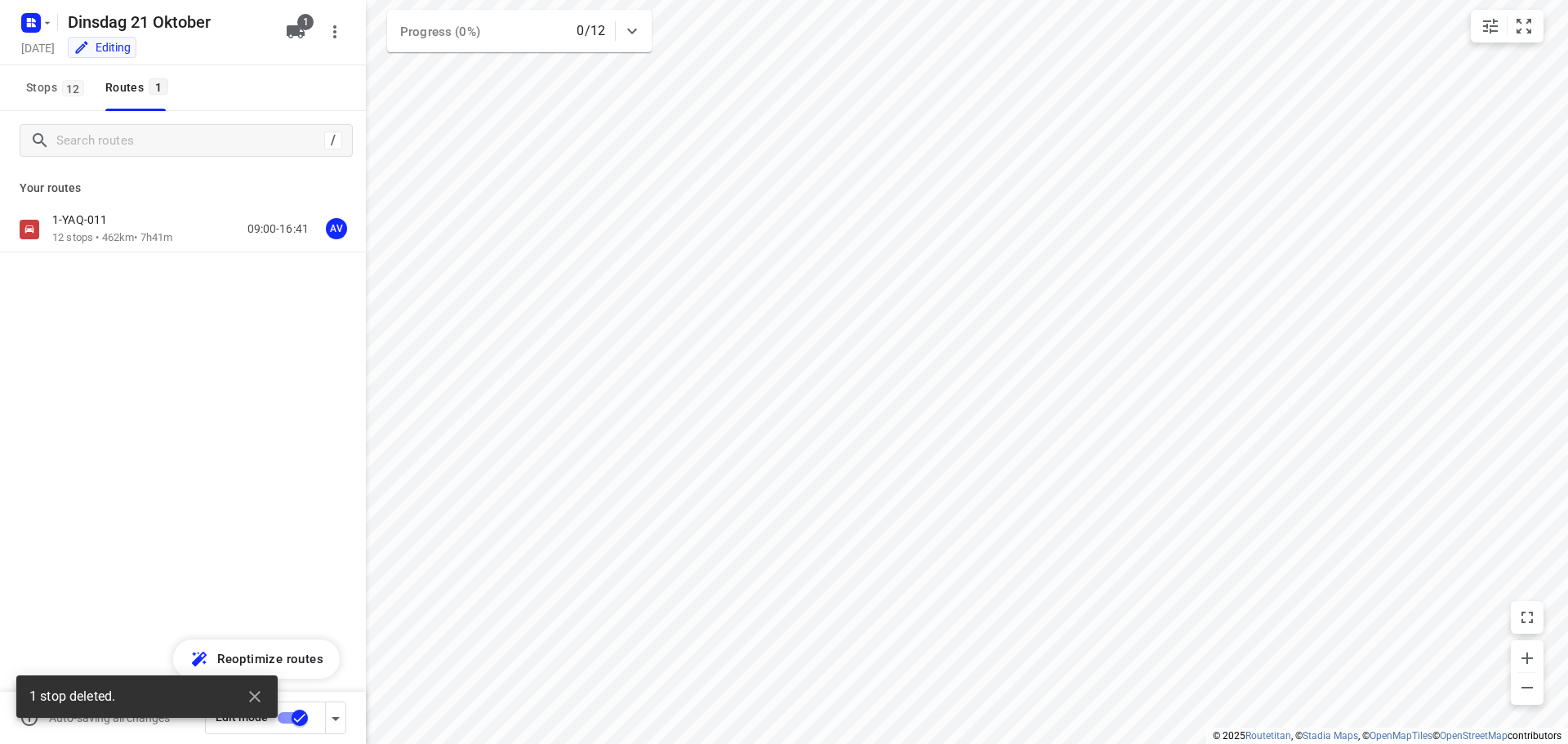
click at [285, 719] on input "checkbox" at bounding box center [299, 718] width 93 height 31
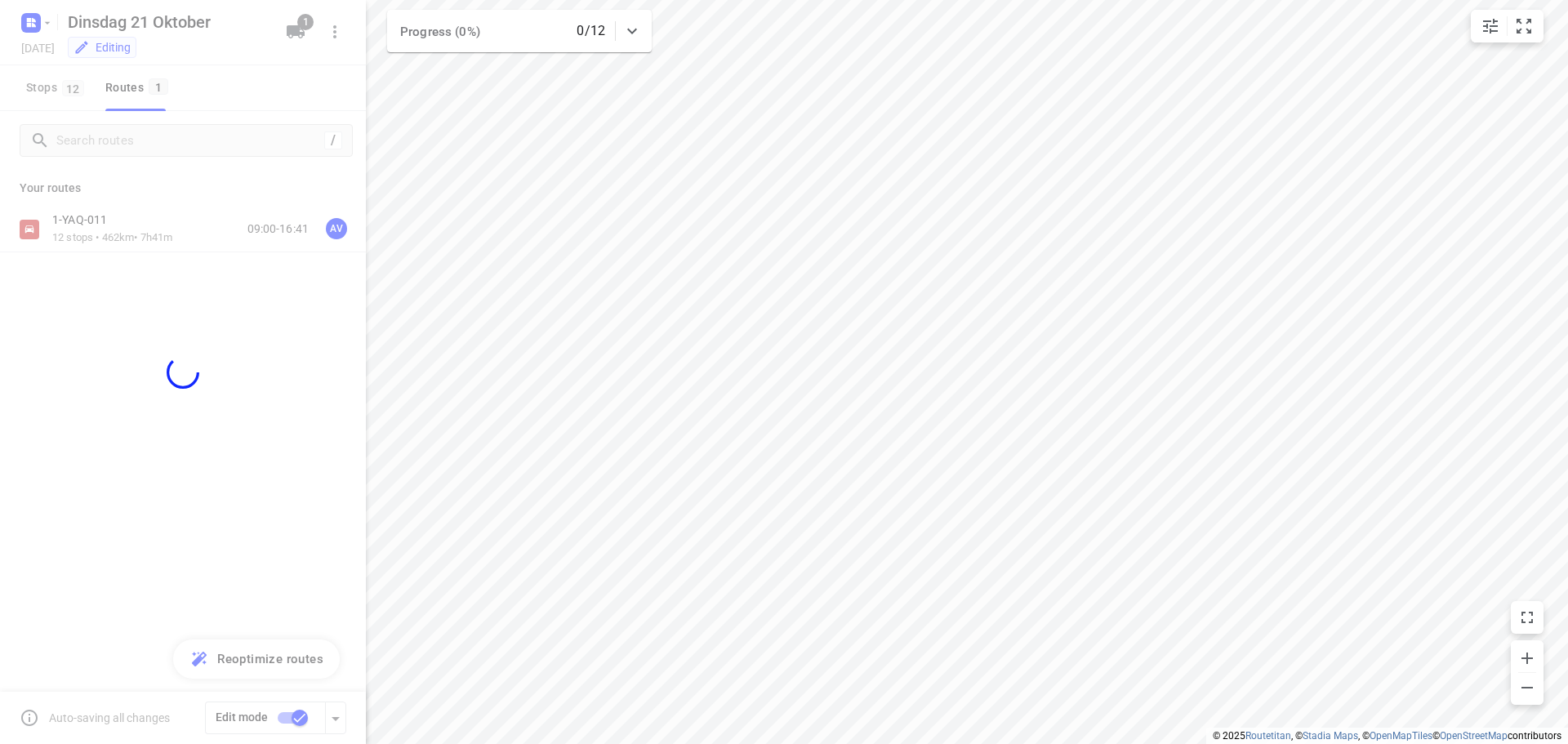
checkbox input "false"
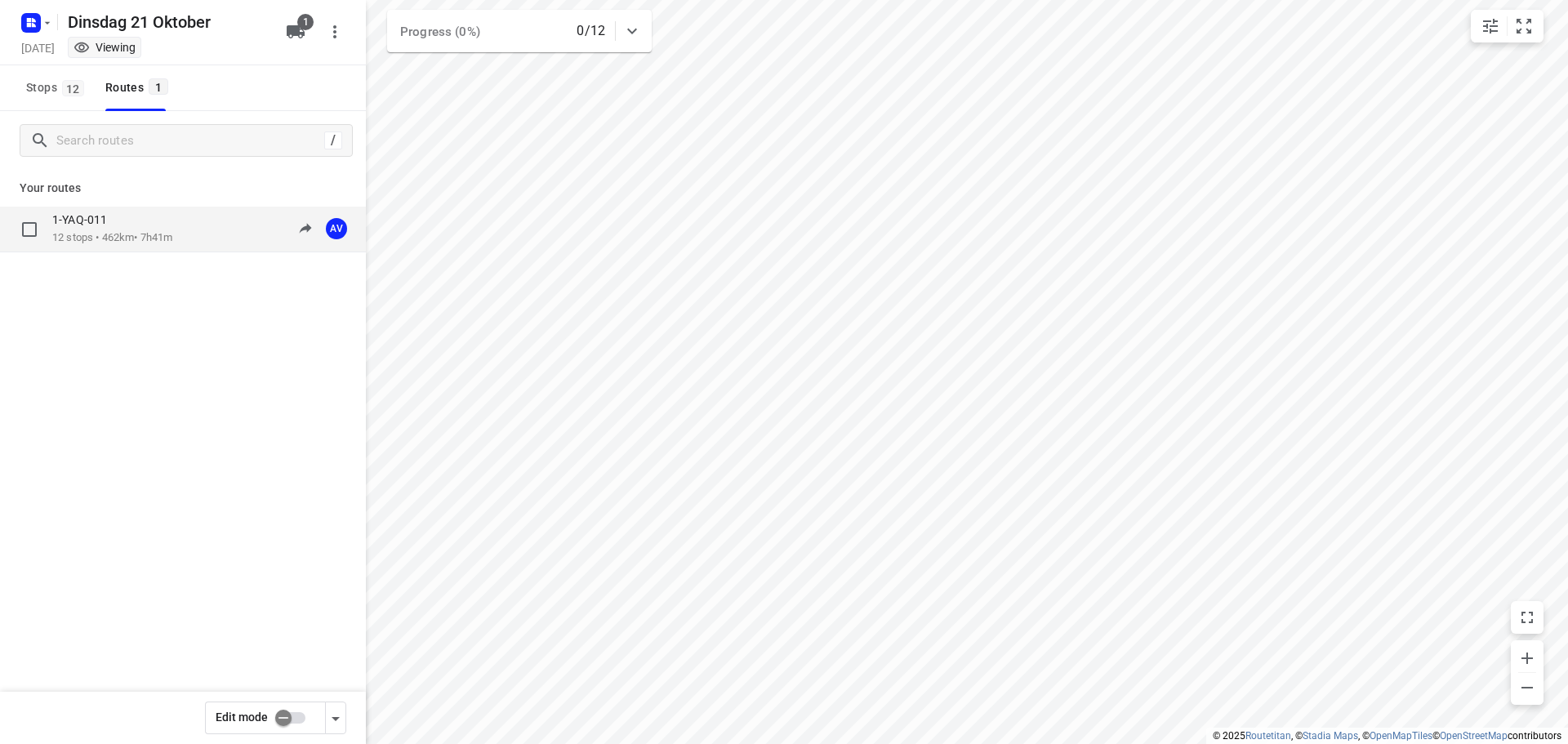
click at [191, 224] on div "1-YAQ-011 12 stops • 462km • 7h41m 09:00-16:41 AV" at bounding box center [210, 229] width 314 height 34
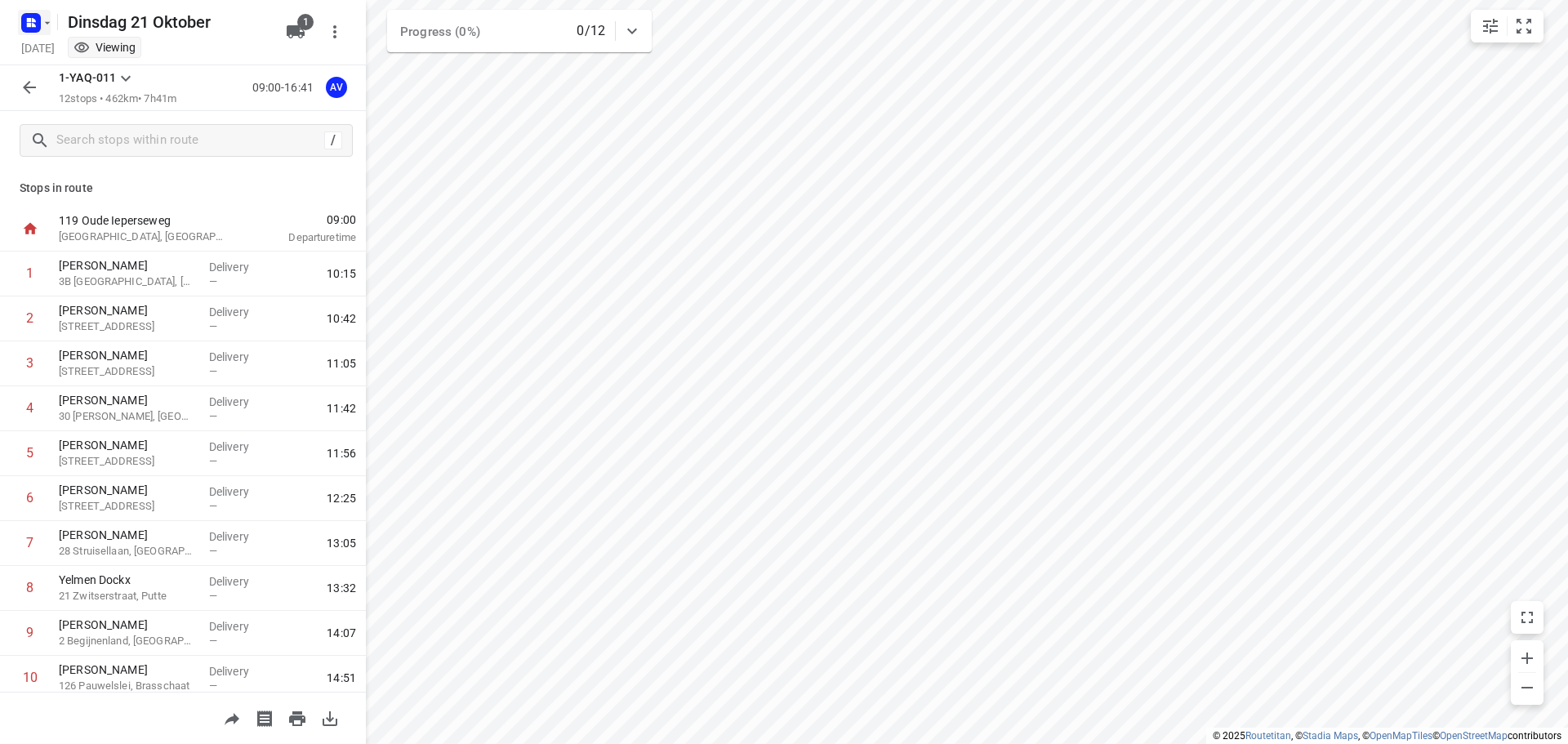
click at [34, 20] on icon "button" at bounding box center [34, 20] width 4 height 4
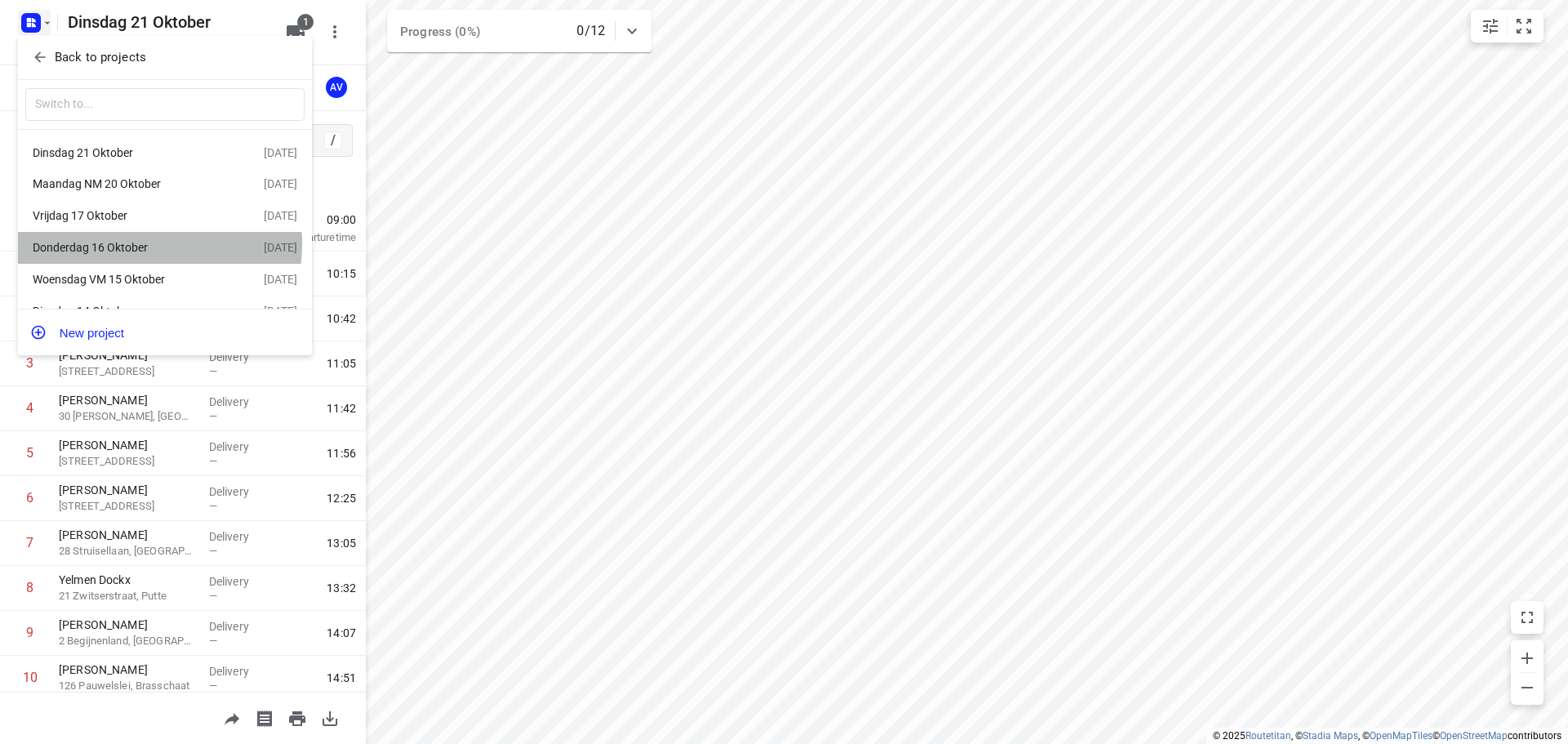
click at [135, 246] on div "Donderdag 16 Oktober" at bounding box center [126, 247] width 188 height 13
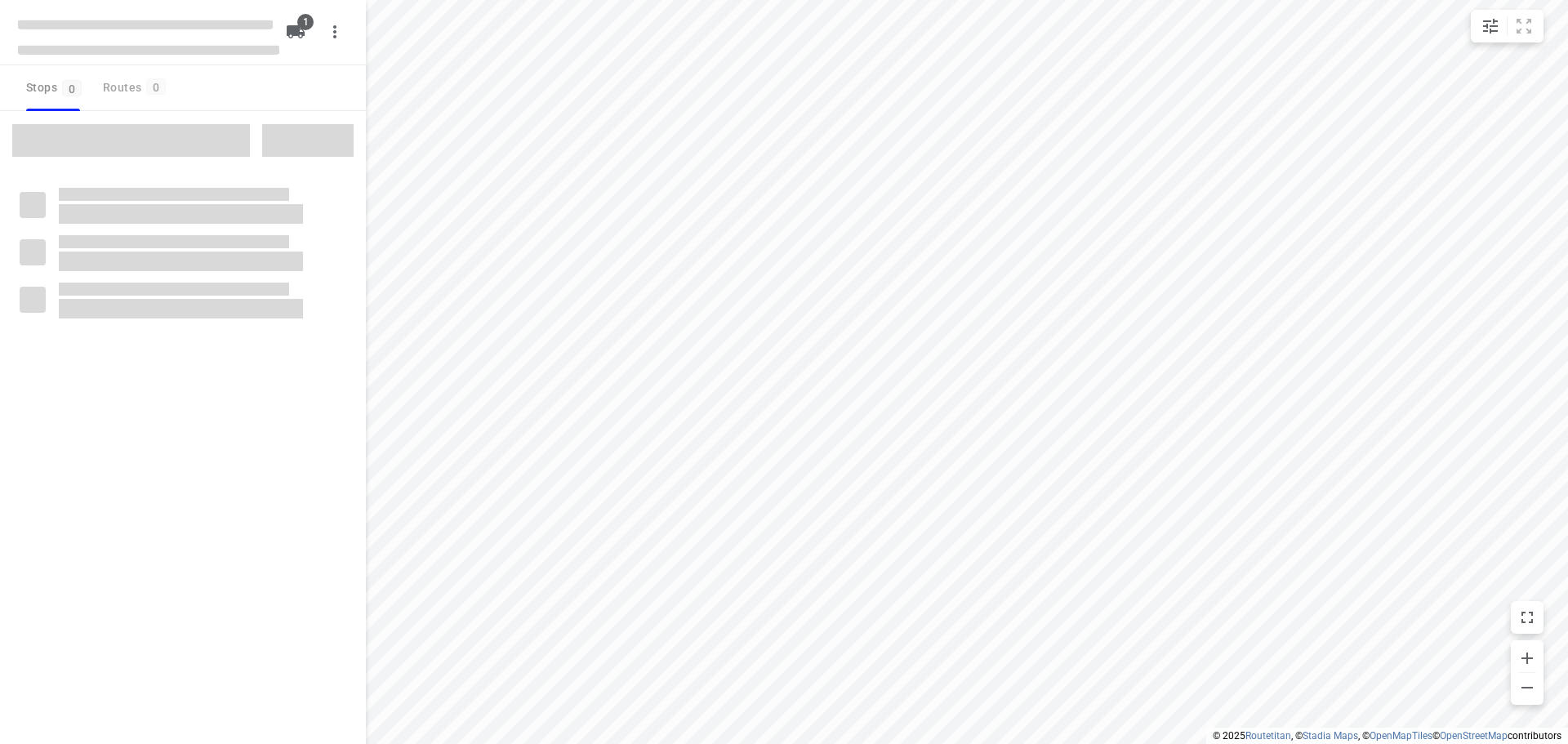
type input "distance"
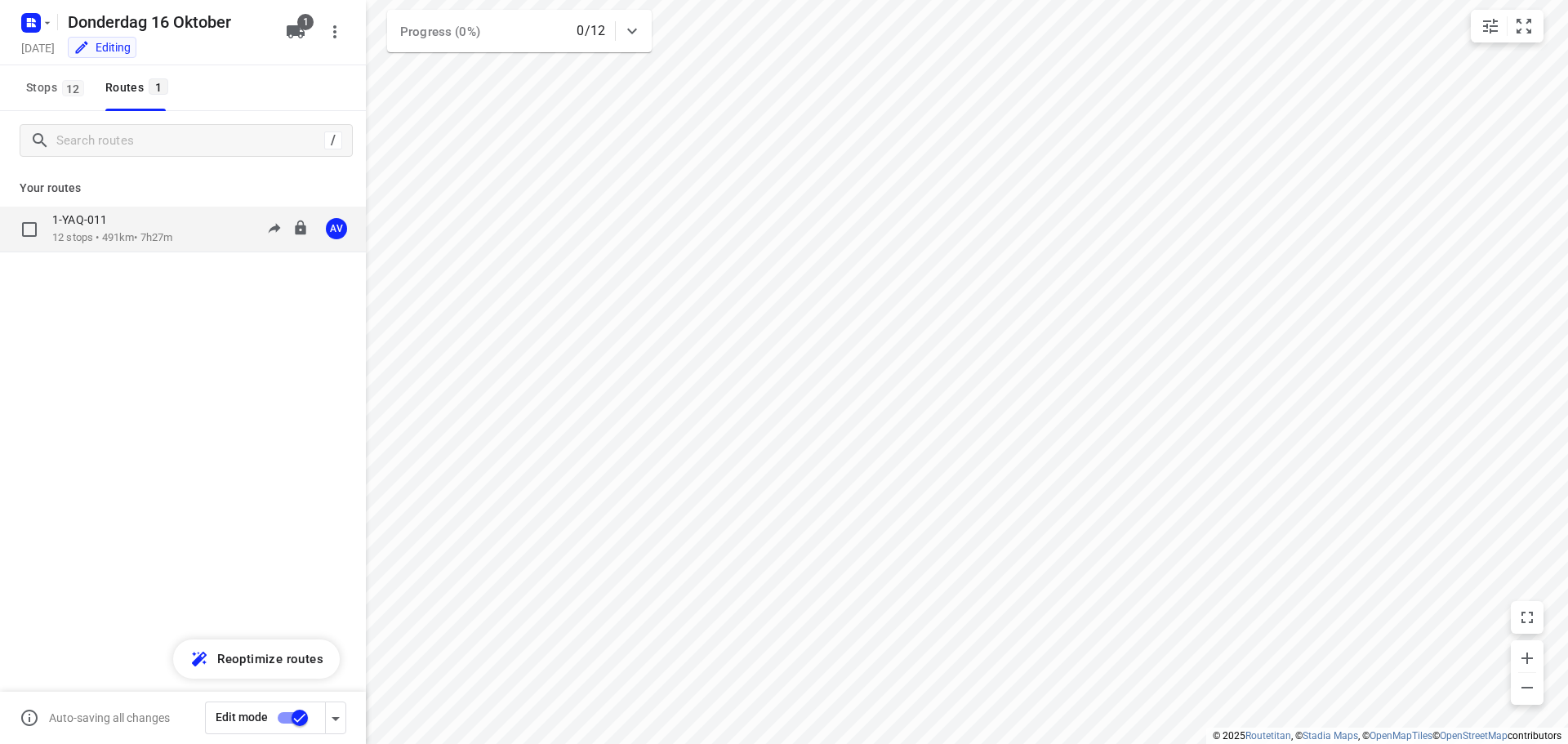
click at [184, 234] on div "1-YAQ-011 12 stops • 491km • 7h27m 09:00-16:27 AV" at bounding box center [210, 229] width 314 height 34
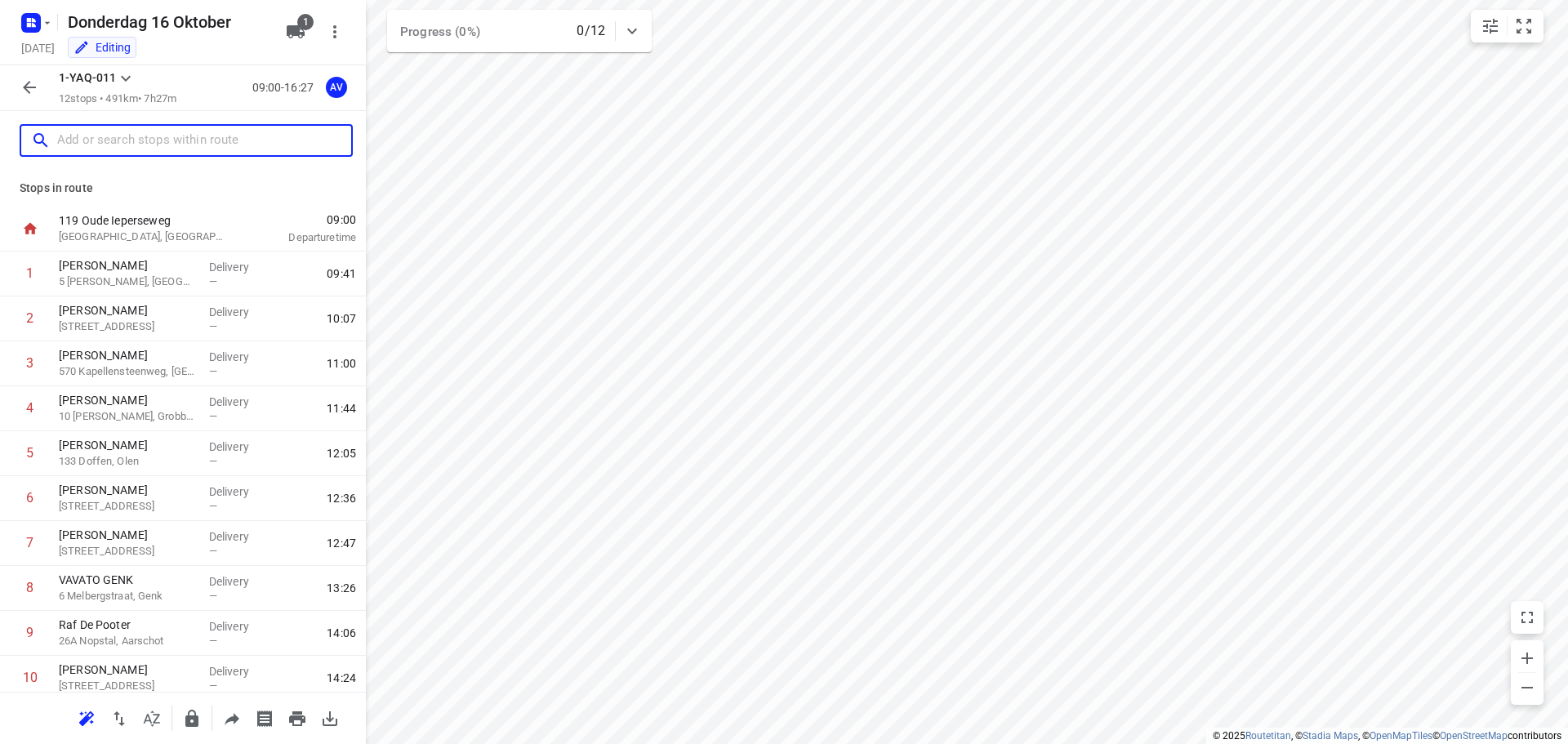
drag, startPoint x: 181, startPoint y: 137, endPoint x: 216, endPoint y: 114, distance: 41.9
click at [183, 137] on input "text" at bounding box center [204, 141] width 294 height 25
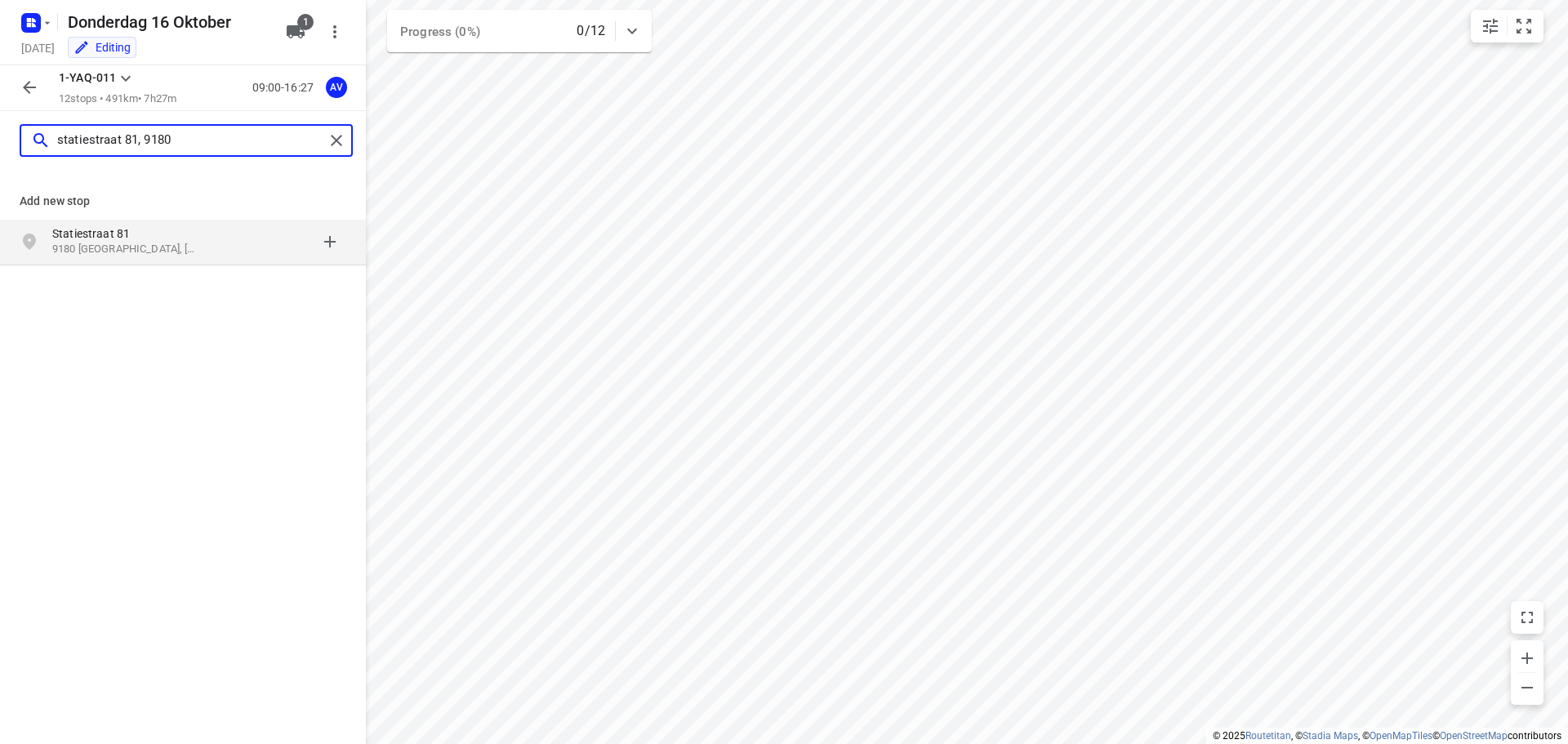
type input "statiestraat 81, 9180"
click at [184, 244] on p "9180 [GEOGRAPHIC_DATA], [GEOGRAPHIC_DATA]" at bounding box center [128, 249] width 151 height 15
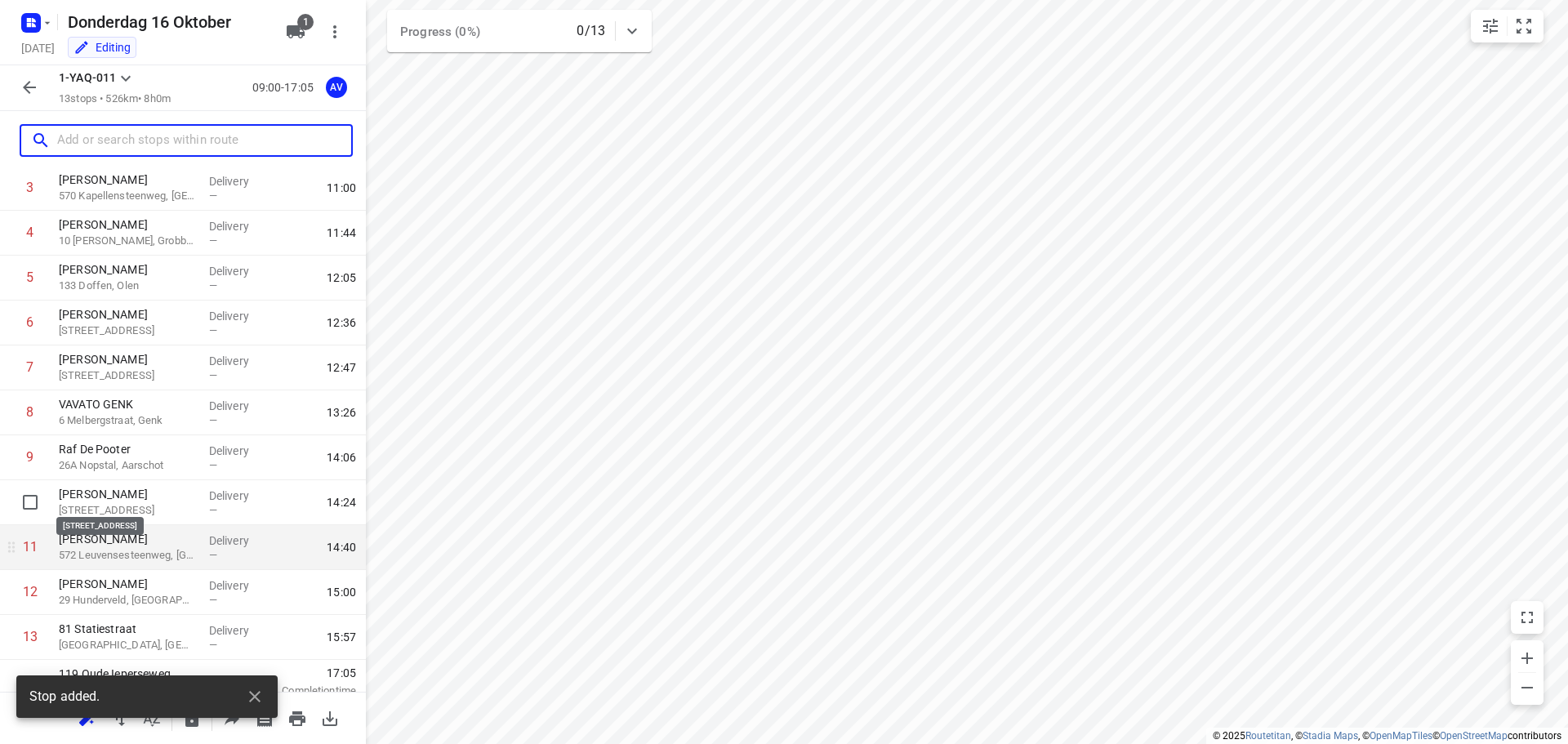
scroll to position [189, 0]
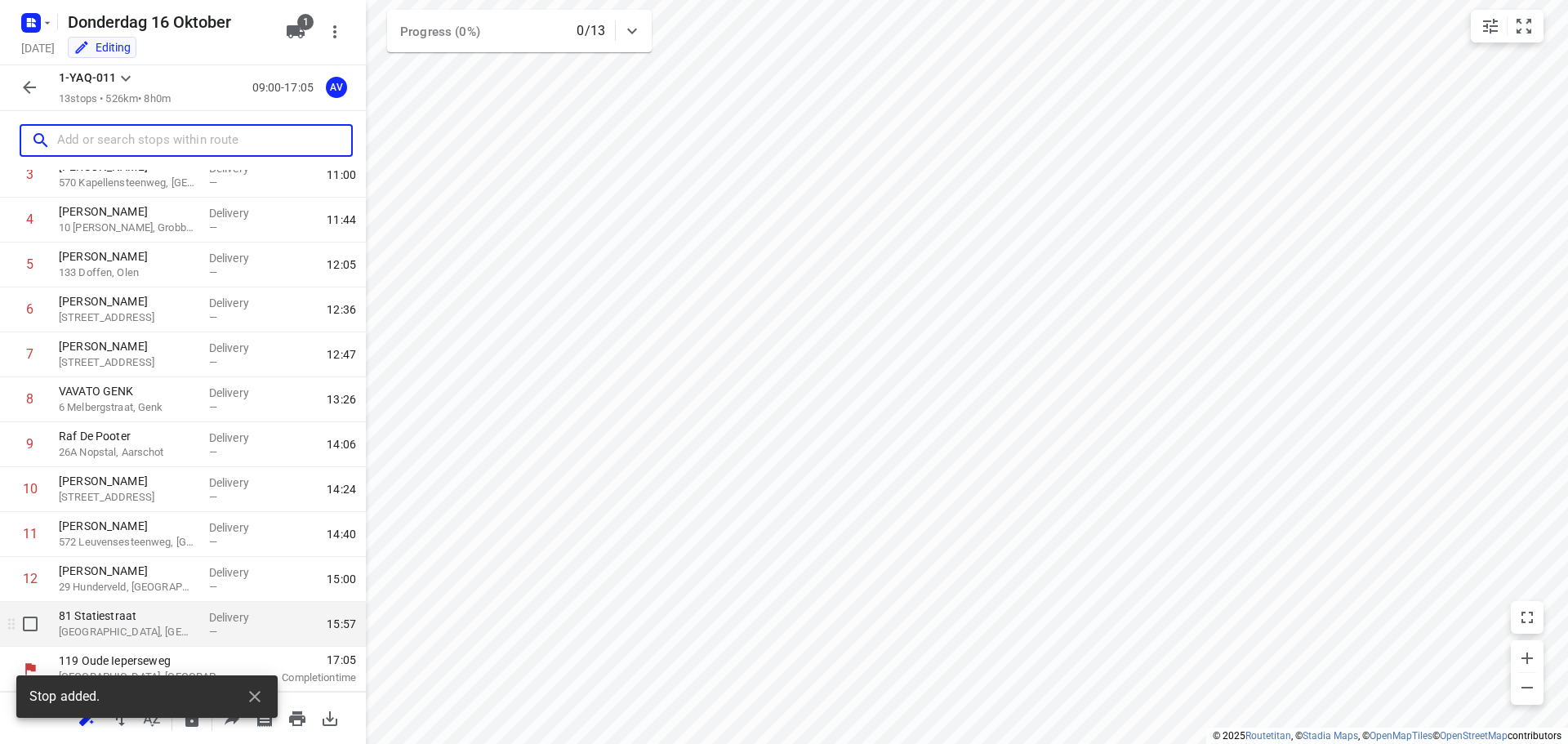
click at [135, 624] on p "[GEOGRAPHIC_DATA], [GEOGRAPHIC_DATA]" at bounding box center [127, 632] width 137 height 16
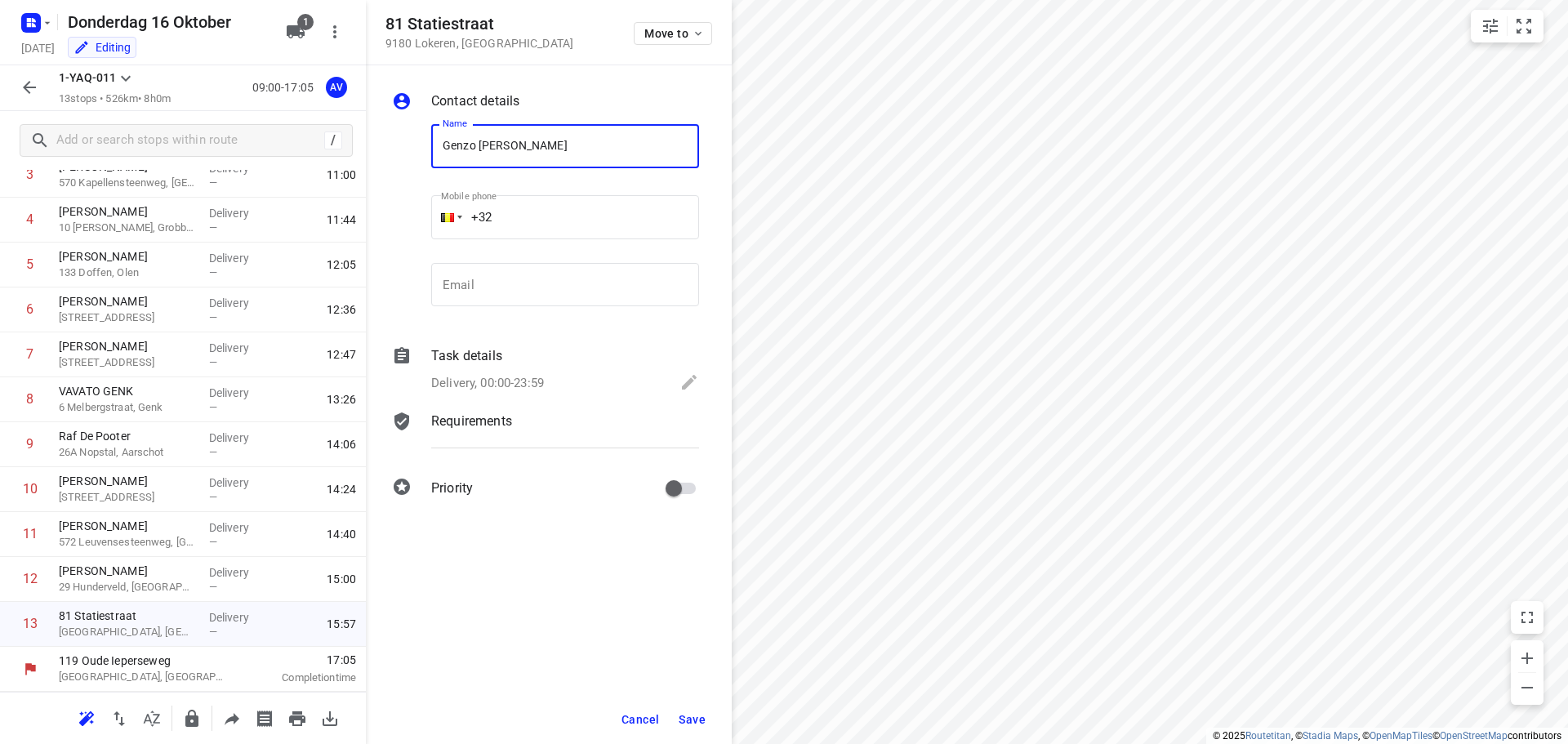
type input "Genzo [PERSON_NAME]"
click at [554, 217] on input "+32" at bounding box center [564, 217] width 268 height 44
type input "[PHONE_NUMBER]"
click at [498, 379] on p "Delivery, 00:00-23:59" at bounding box center [487, 383] width 113 height 19
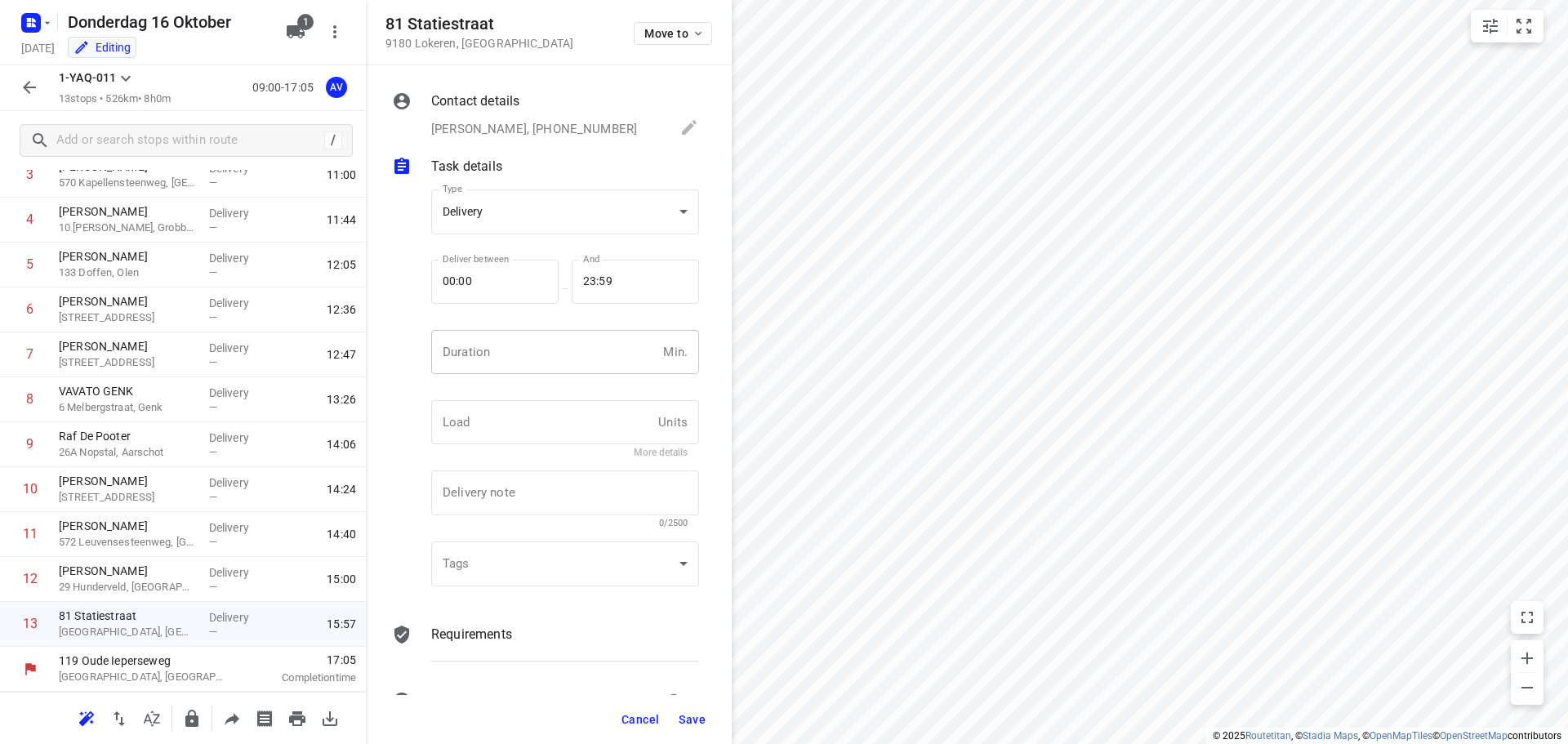
click at [526, 366] on input "number" at bounding box center [544, 352] width 225 height 44
type input "1"
click at [692, 713] on span "Save" at bounding box center [692, 720] width 27 height 13
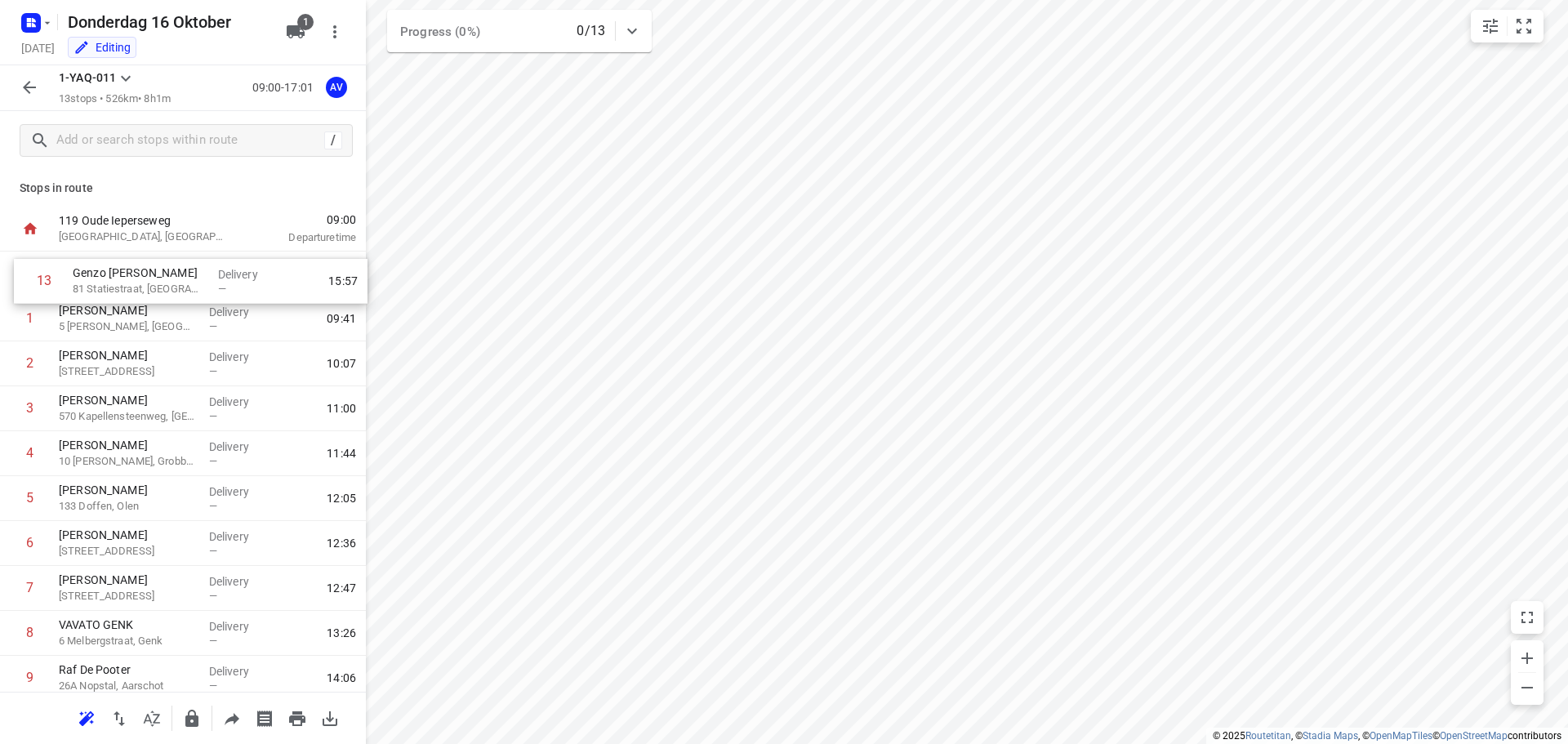
scroll to position [0, 0]
drag, startPoint x: 8, startPoint y: 626, endPoint x: 15, endPoint y: 357, distance: 269.1
click at [15, 357] on div "1 [PERSON_NAME] 5 [PERSON_NAME], Gent Delivery — 09:41 2 [PERSON_NAME] 223 Leeg…" at bounding box center [182, 543] width 366 height 583
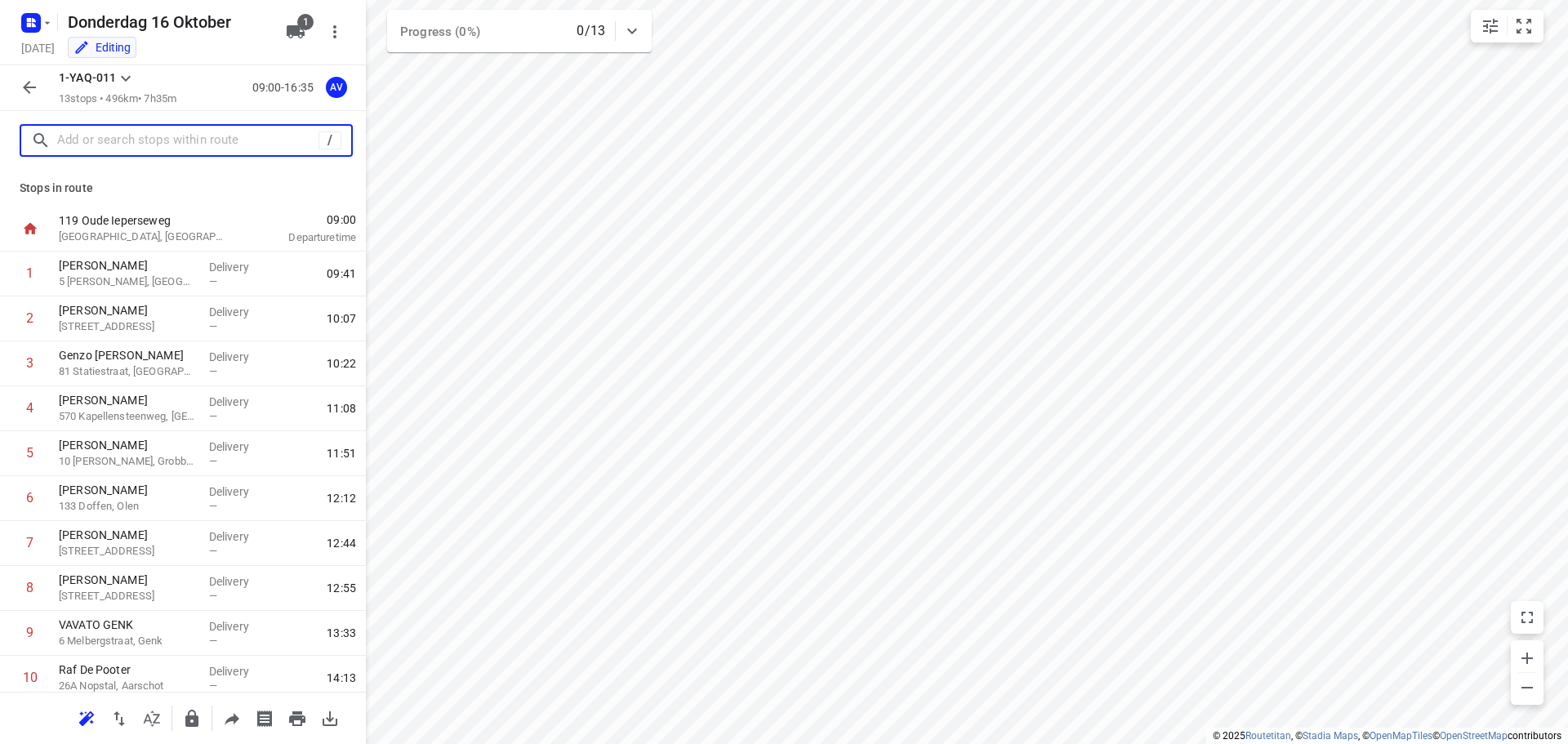
click at [195, 135] on input "text" at bounding box center [188, 141] width 261 height 25
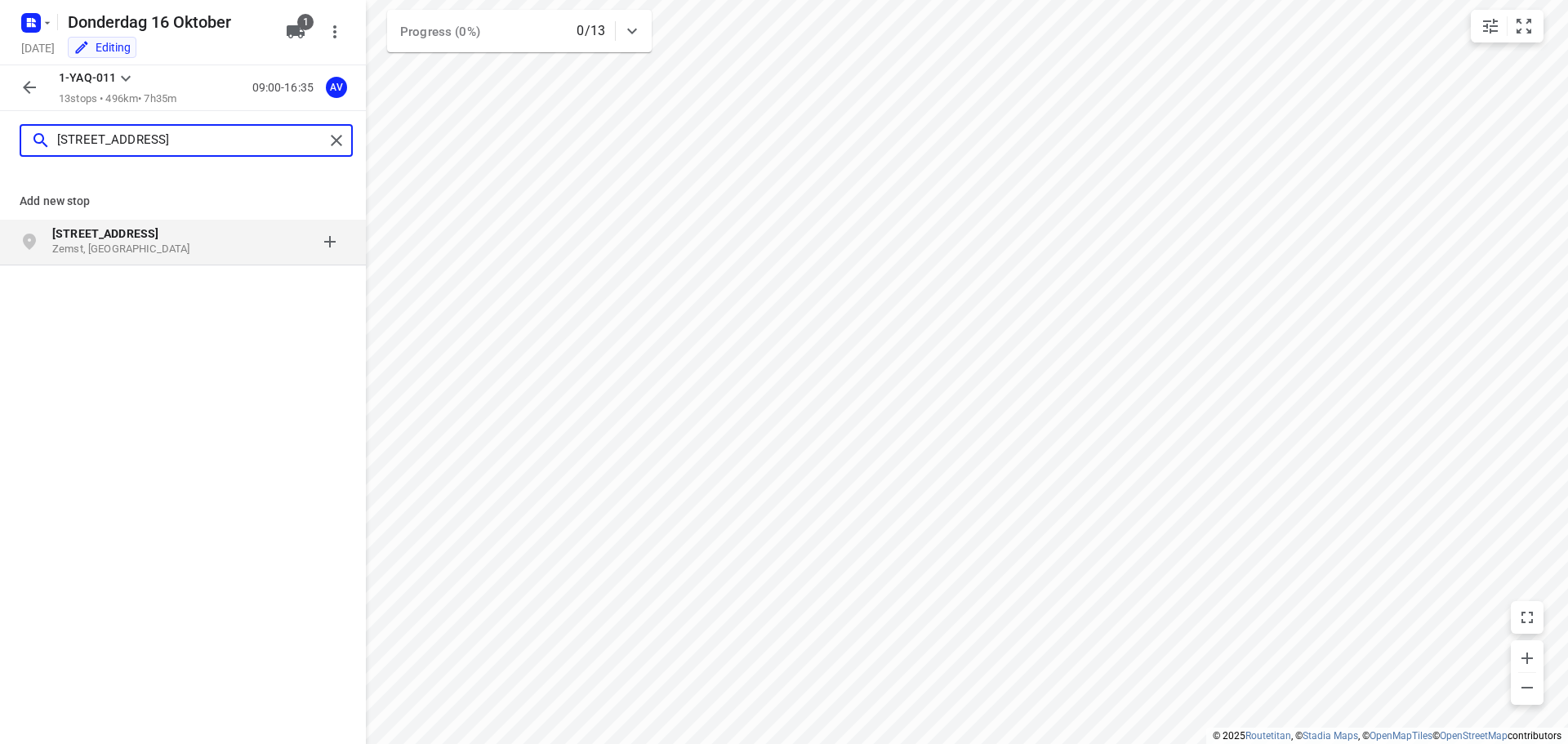
type input "[STREET_ADDRESS]"
click at [142, 243] on p "Zemst, [GEOGRAPHIC_DATA]" at bounding box center [128, 249] width 151 height 15
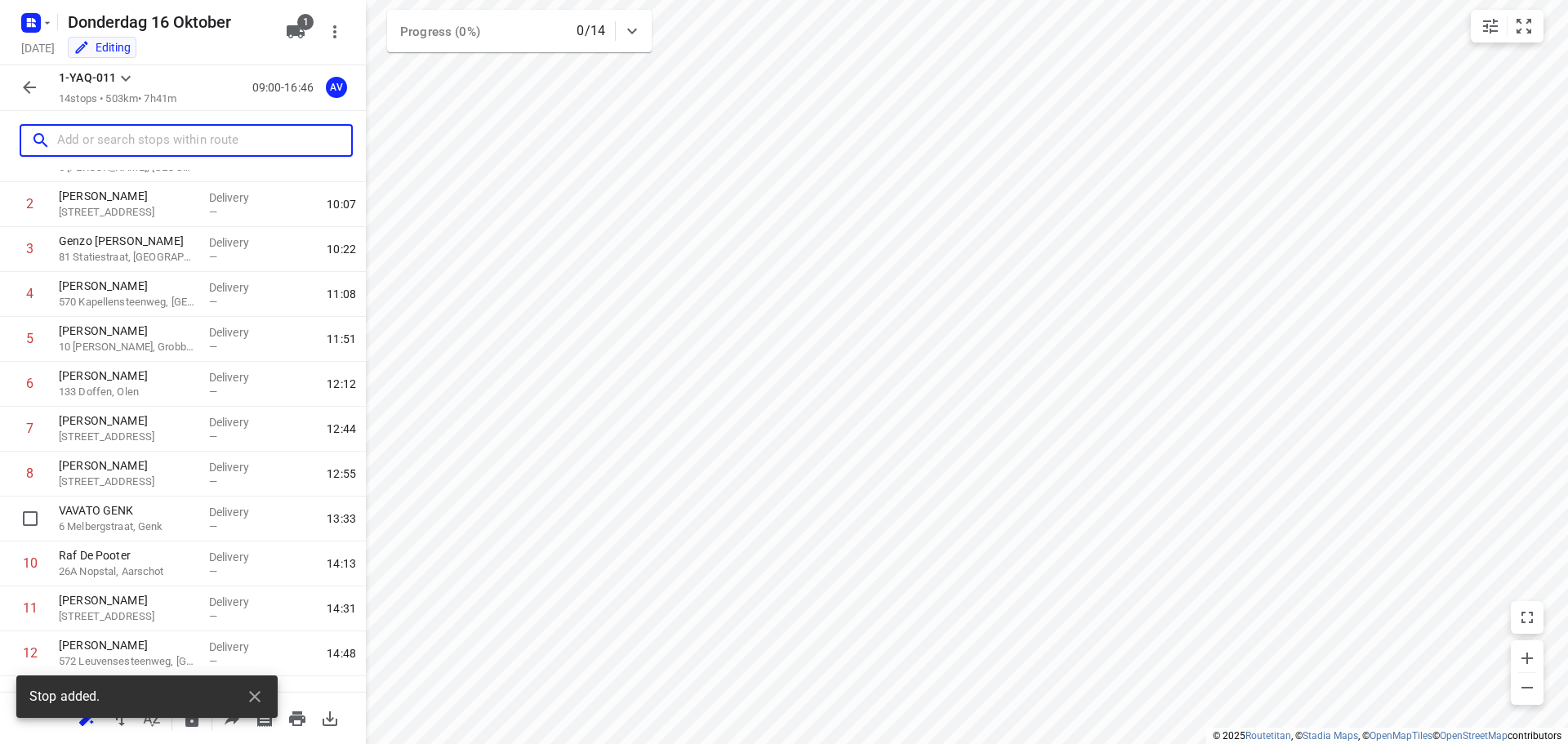
scroll to position [233, 0]
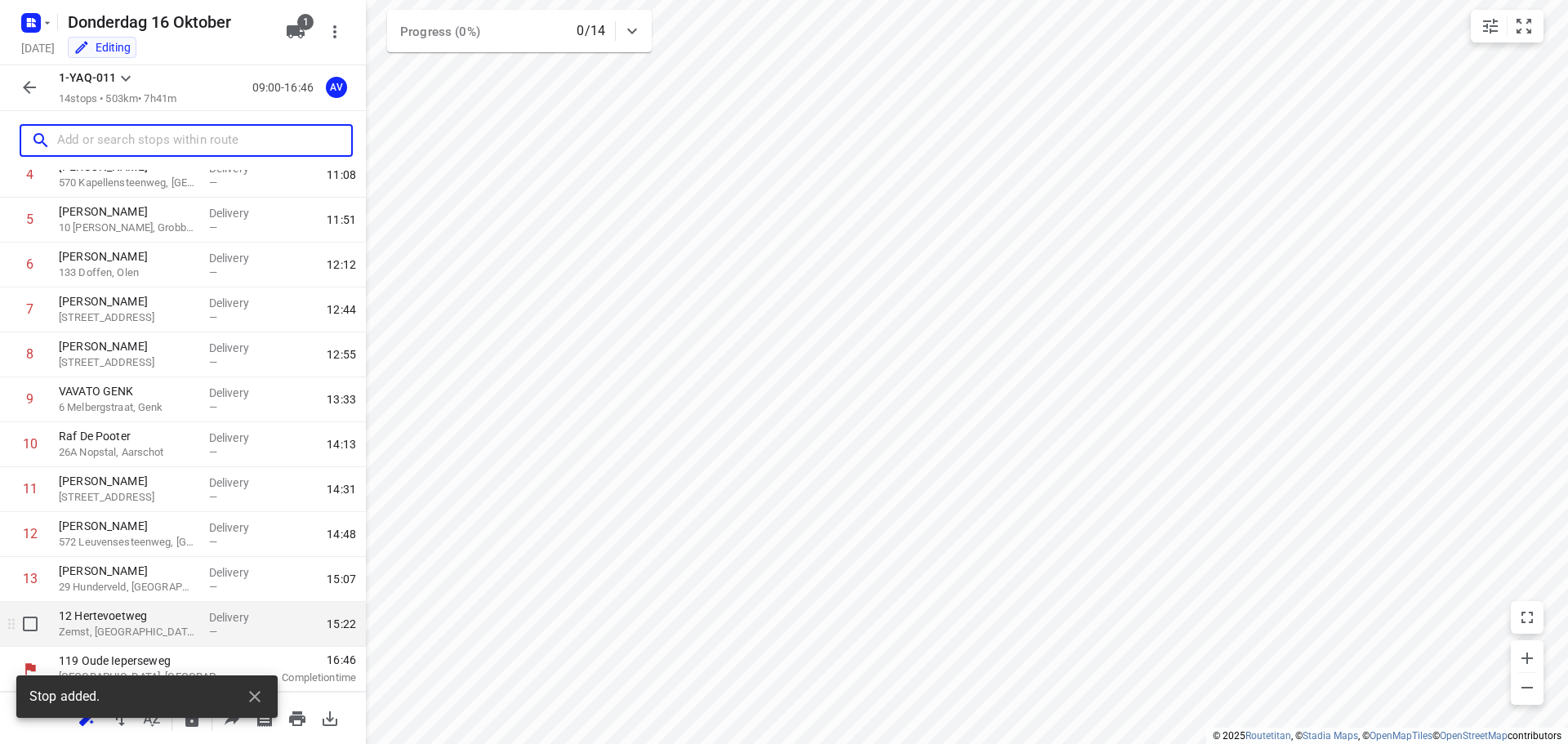
click at [152, 628] on p "Zemst, [GEOGRAPHIC_DATA]" at bounding box center [127, 632] width 137 height 16
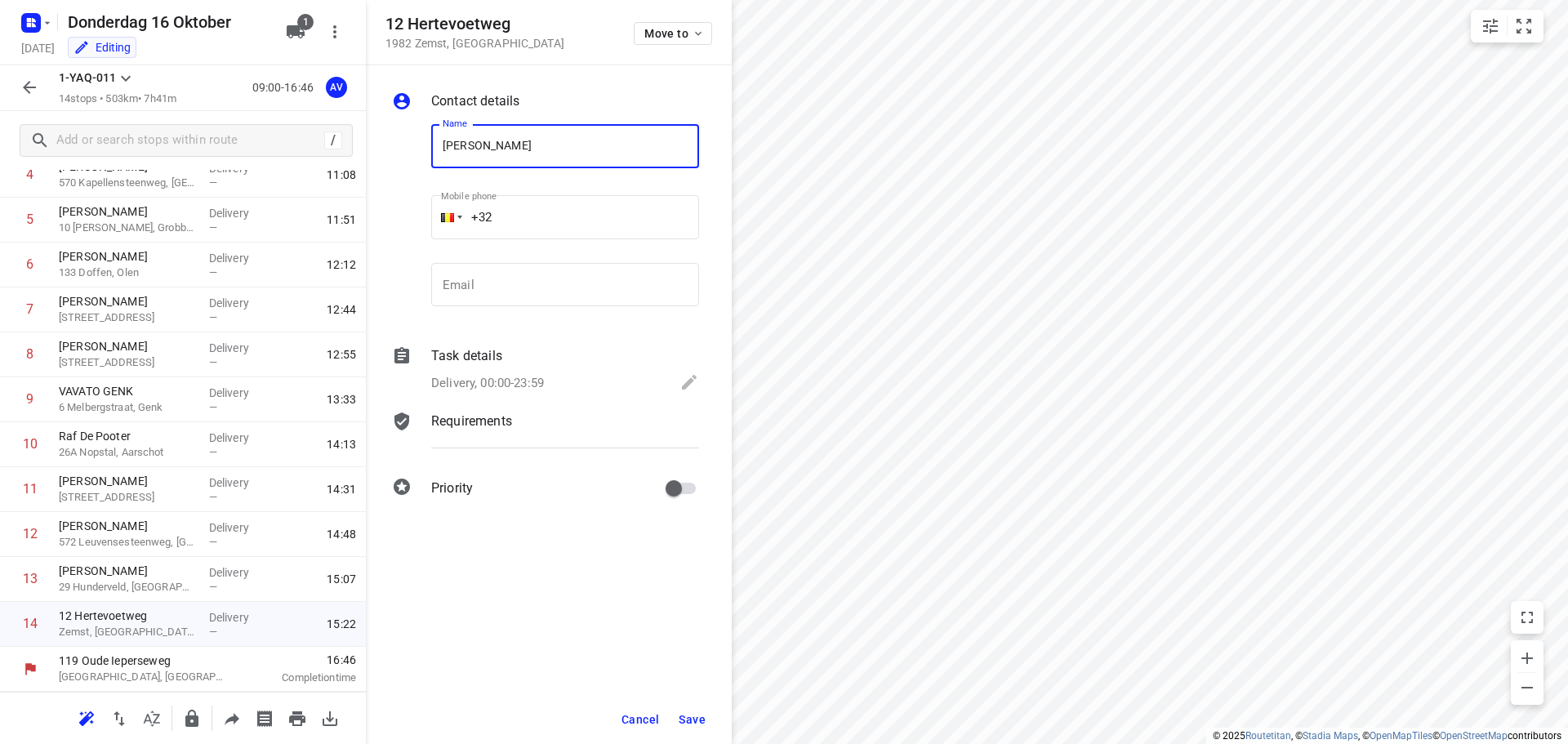
type input "[PERSON_NAME]"
click at [551, 210] on input "+32" at bounding box center [564, 217] width 268 height 44
type input "[PHONE_NUMBER]"
click at [519, 383] on p "Delivery, 00:00-23:59" at bounding box center [487, 383] width 113 height 19
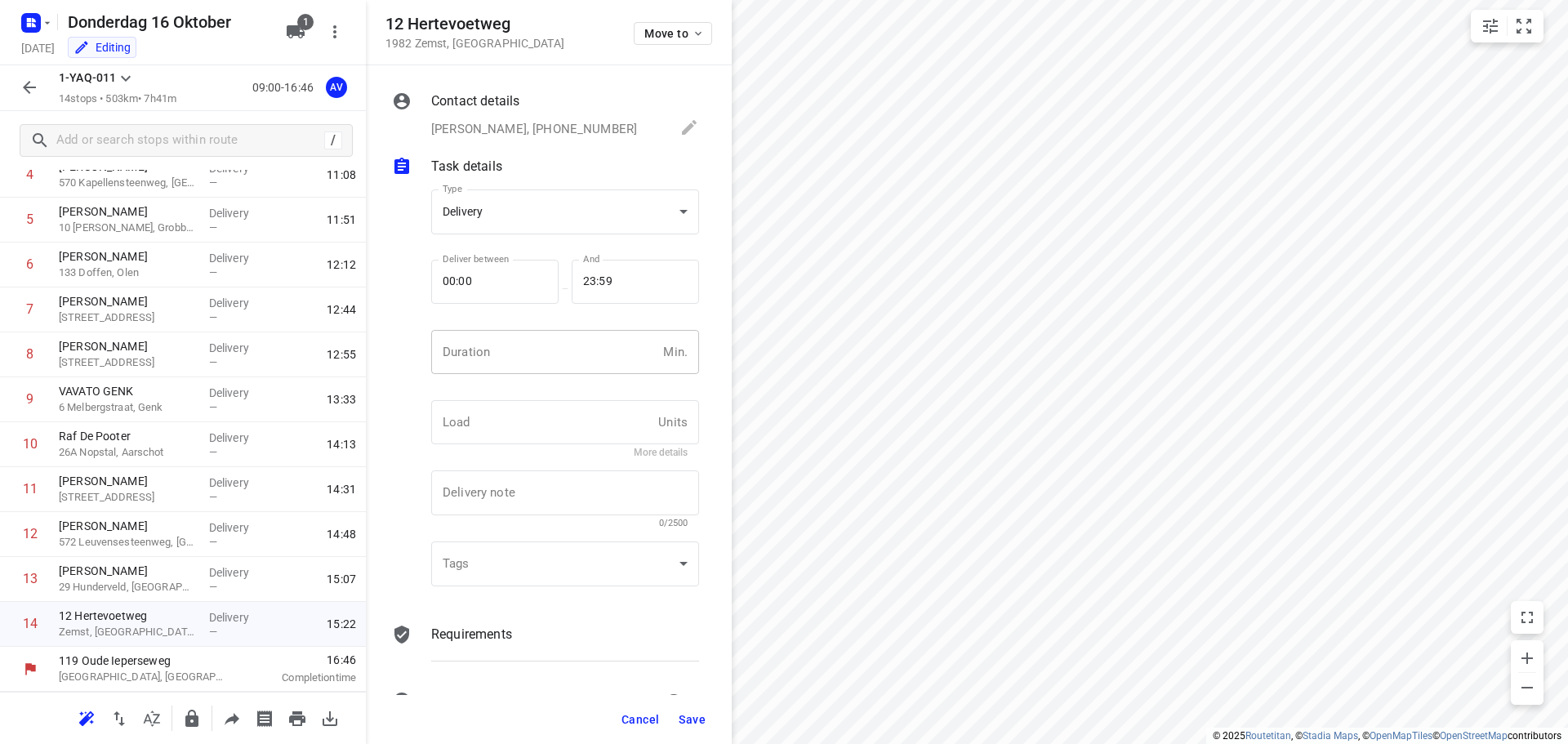
click at [530, 360] on input "number" at bounding box center [544, 352] width 225 height 44
type input "1"
click at [693, 719] on span "Save" at bounding box center [692, 720] width 27 height 13
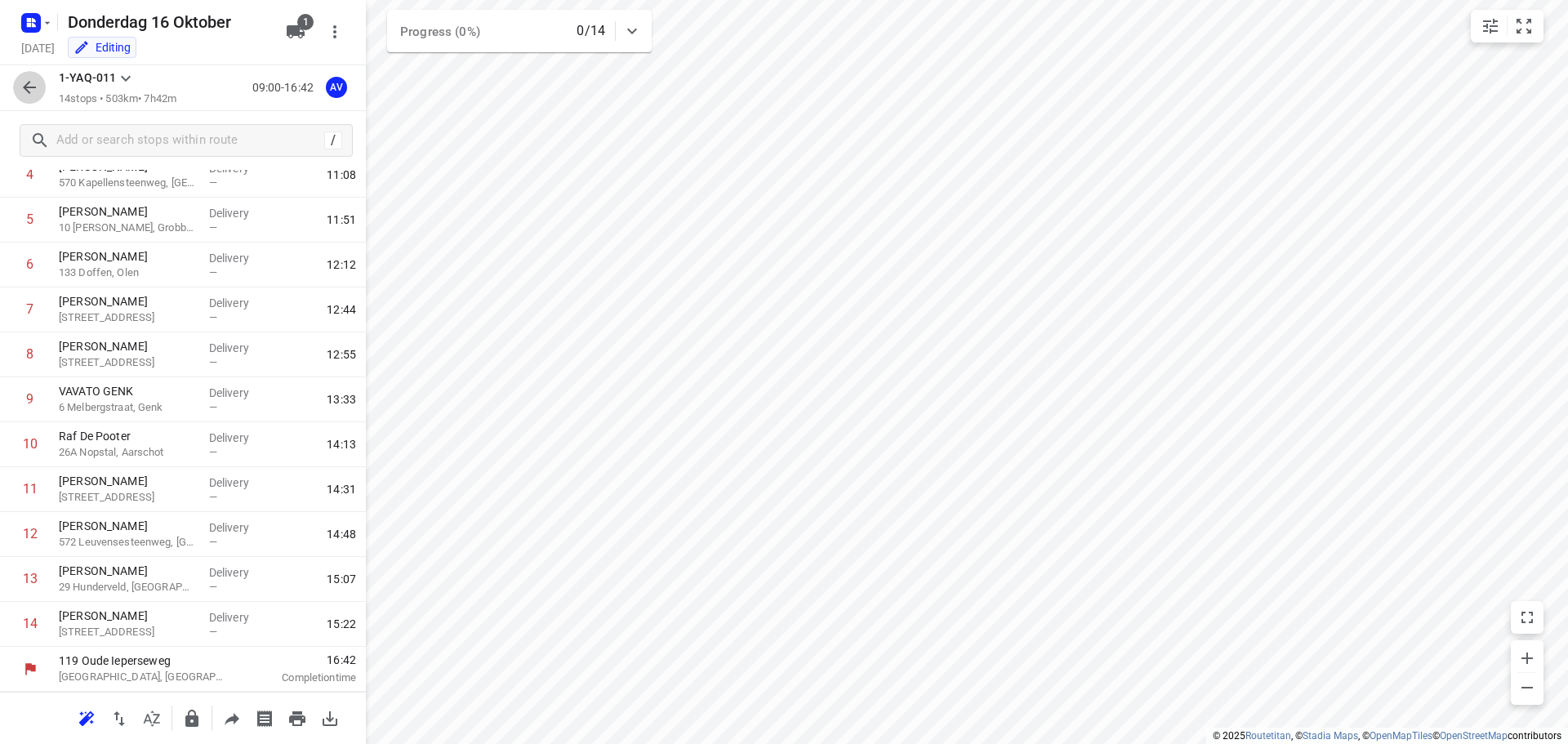
click at [28, 88] on icon "button" at bounding box center [29, 87] width 13 height 13
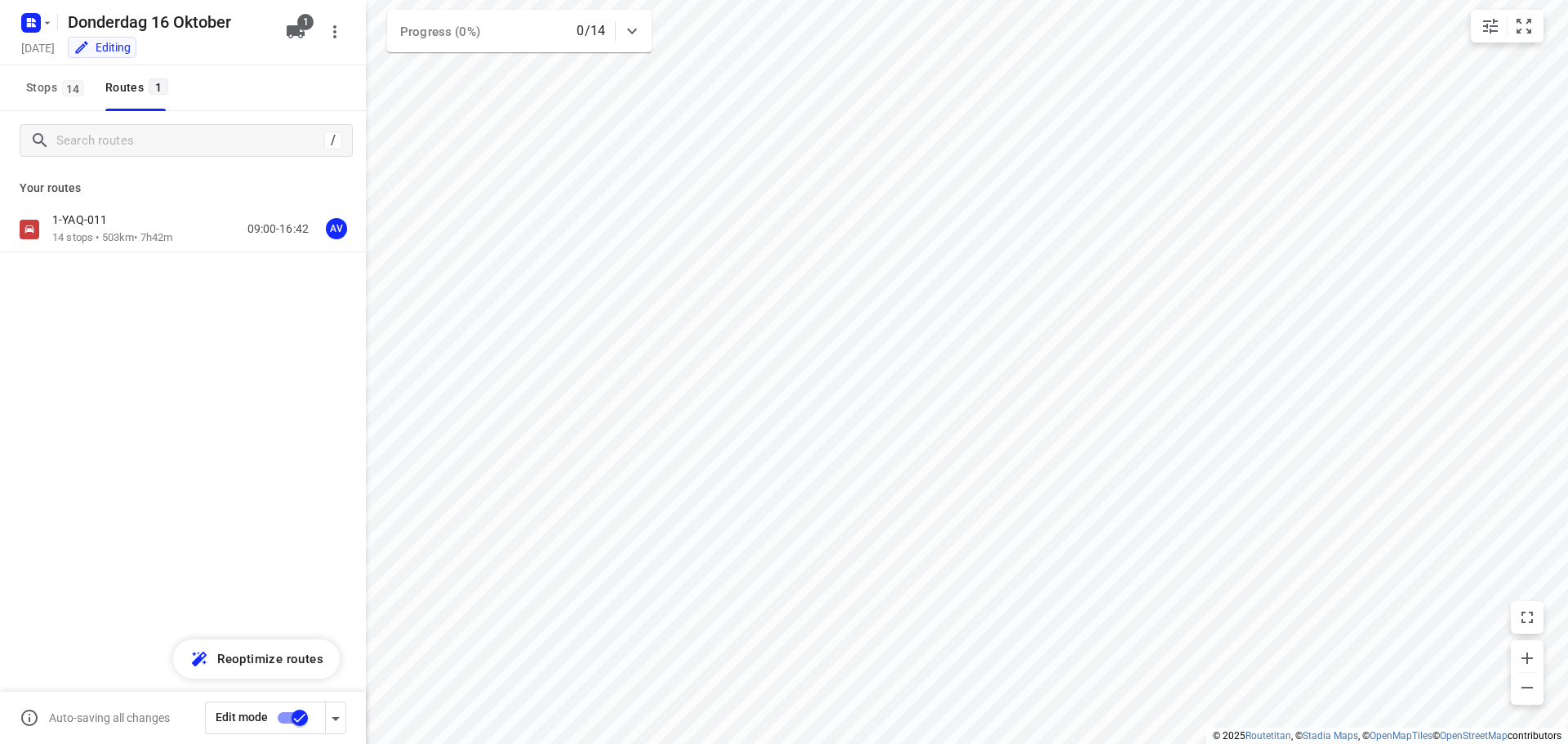
click at [288, 715] on input "checkbox" at bounding box center [299, 718] width 93 height 31
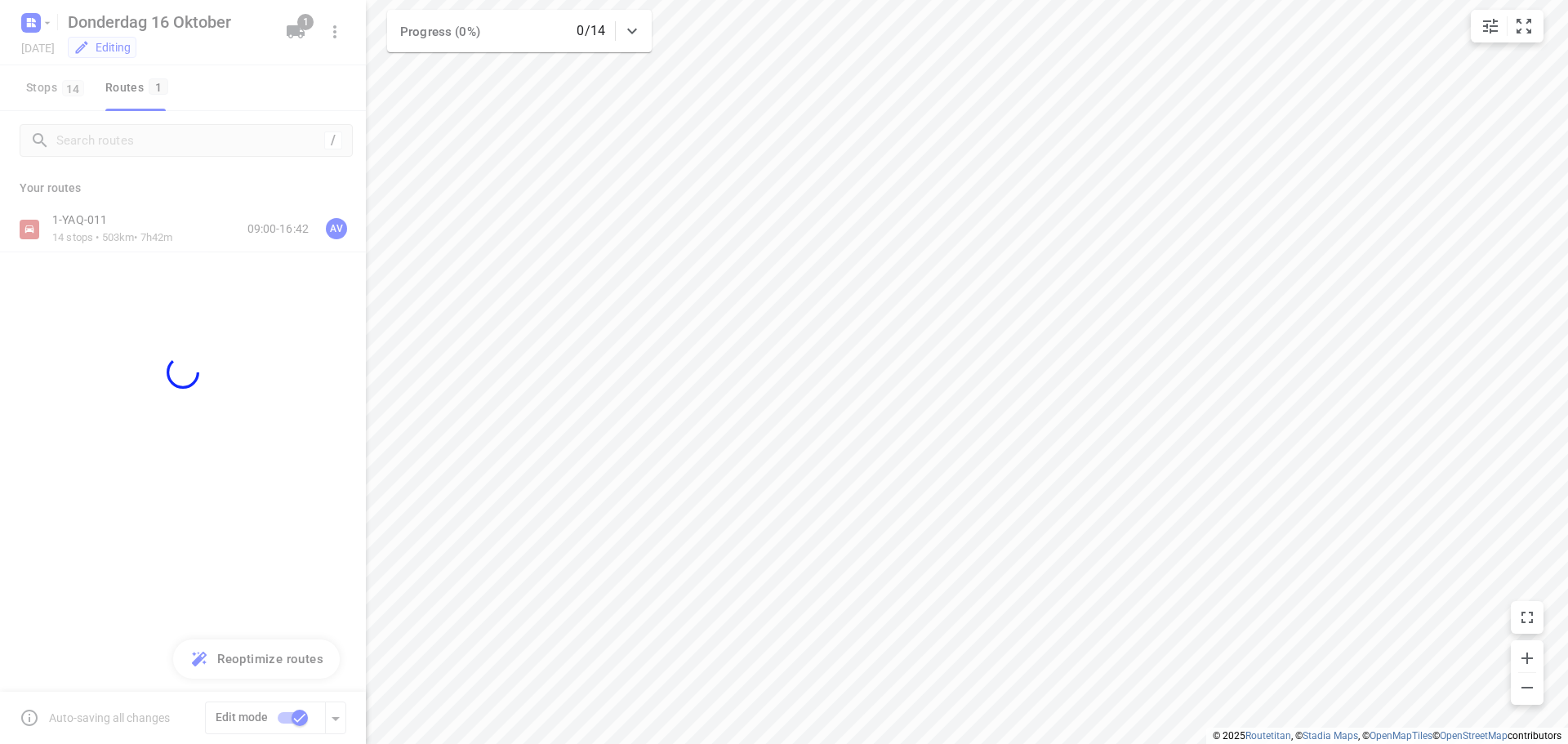
checkbox input "false"
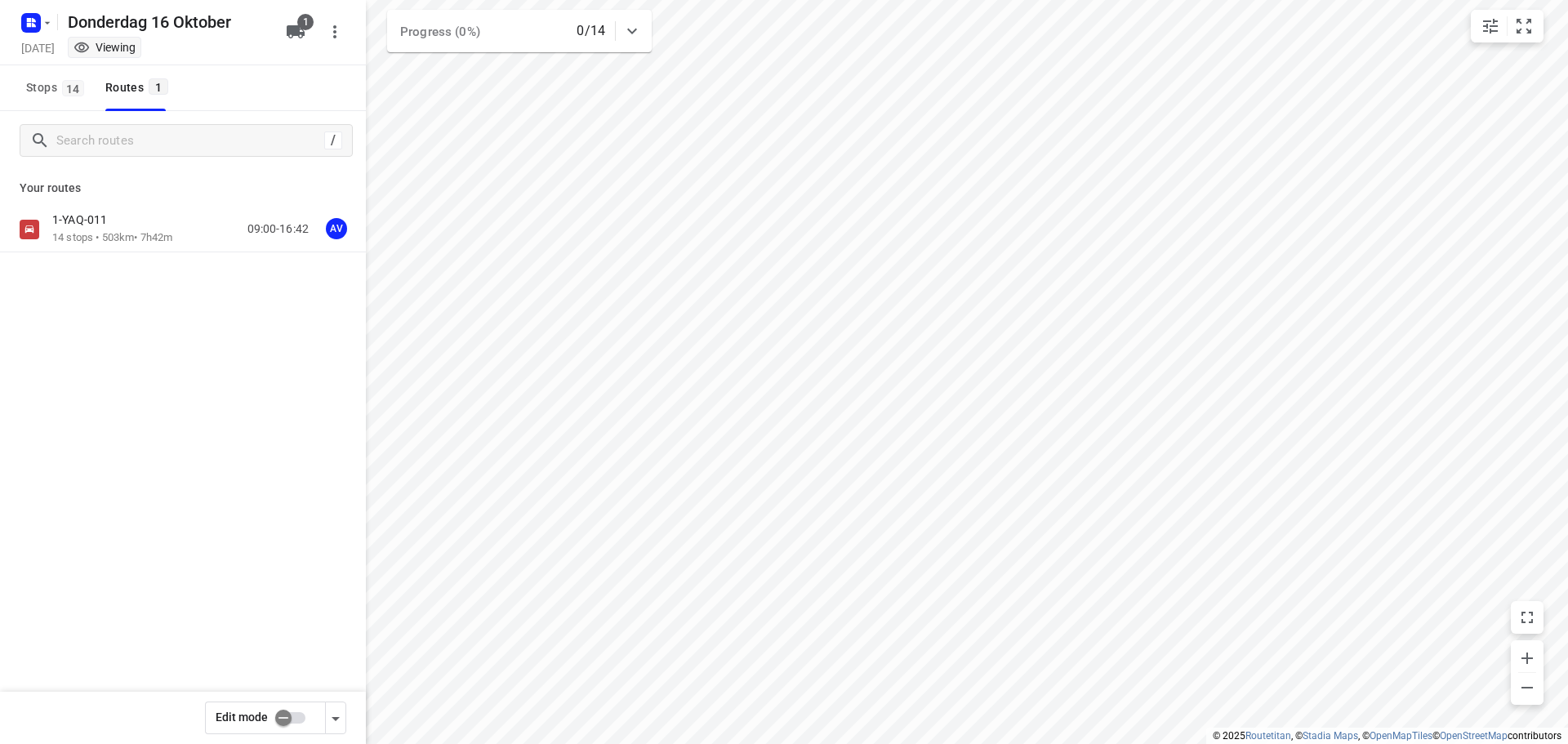
click at [187, 230] on div "1-YAQ-011 14 stops • 503km • 7h42m 09:00-16:42 AV" at bounding box center [210, 229] width 314 height 34
